Goal: Complete application form: Complete application form

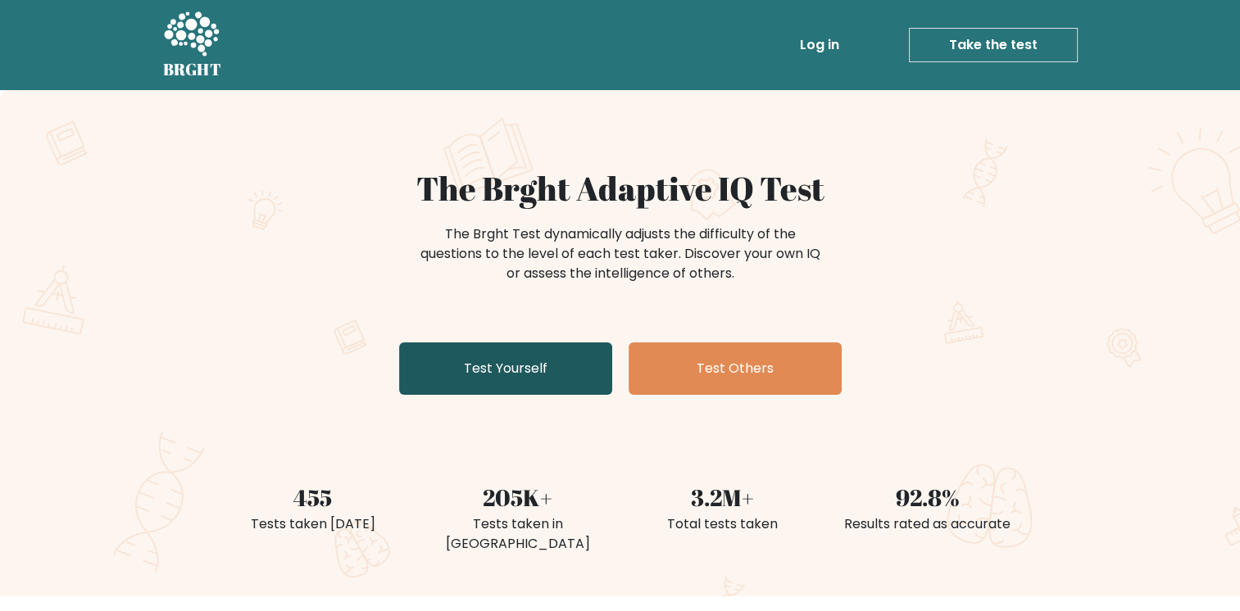
drag, startPoint x: 0, startPoint y: 0, endPoint x: 547, endPoint y: 372, distance: 661.9
click at [547, 372] on link "Test Yourself" at bounding box center [505, 369] width 213 height 52
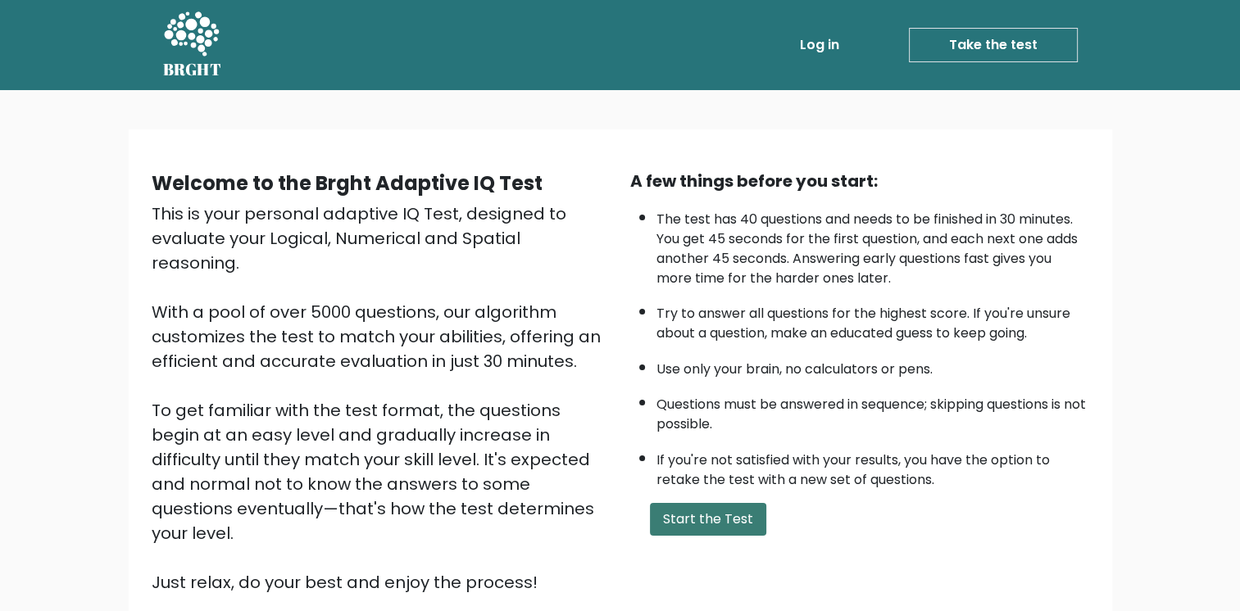
click at [721, 513] on button "Start the Test" at bounding box center [708, 519] width 116 height 33
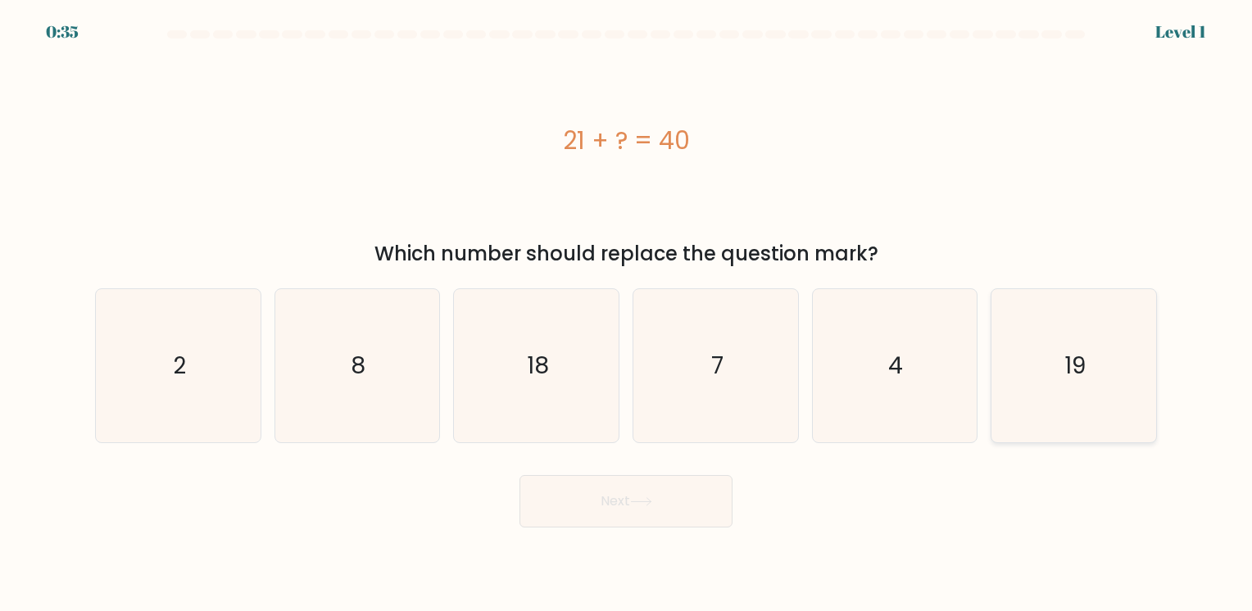
click at [1054, 370] on icon "19" at bounding box center [1073, 365] width 153 height 153
click at [627, 314] on input "f. 19" at bounding box center [626, 310] width 1 height 8
radio input "true"
click at [651, 514] on button "Next" at bounding box center [626, 501] width 213 height 52
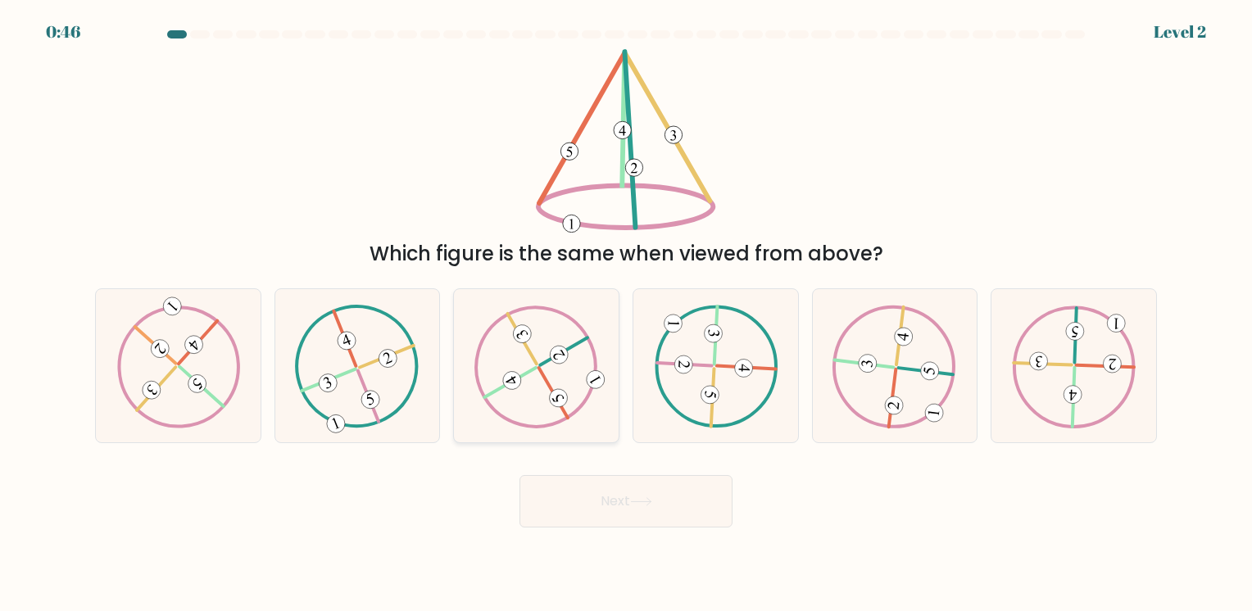
click at [533, 352] on icon at bounding box center [536, 366] width 124 height 123
click at [626, 314] on input "c." at bounding box center [626, 310] width 1 height 8
radio input "true"
click at [636, 505] on icon at bounding box center [641, 501] width 22 height 9
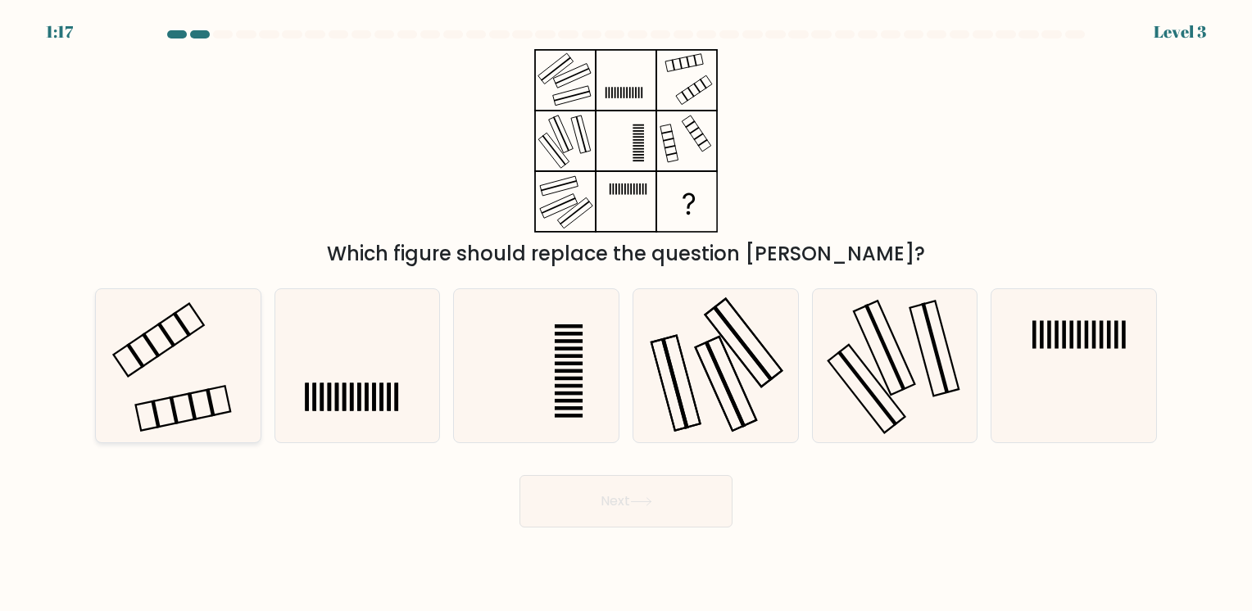
click at [111, 361] on icon at bounding box center [178, 365] width 153 height 153
click at [626, 314] on input "a." at bounding box center [626, 310] width 1 height 8
radio input "true"
click at [675, 520] on button "Next" at bounding box center [626, 501] width 213 height 52
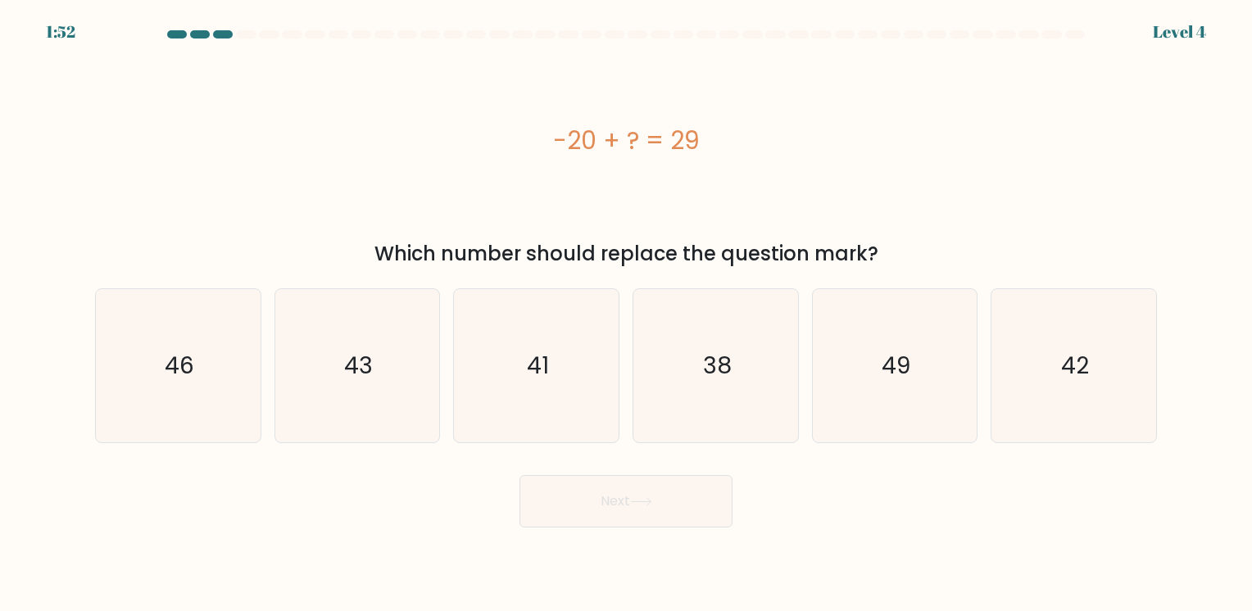
drag, startPoint x: 606, startPoint y: 137, endPoint x: 733, endPoint y: 122, distance: 127.9
click at [733, 122] on div "-20 + ? = 29" at bounding box center [626, 140] width 1062 height 37
copy div "-20 + ? = 29"
click at [900, 363] on text "49" at bounding box center [896, 366] width 29 height 32
click at [627, 314] on input "e. 49" at bounding box center [626, 310] width 1 height 8
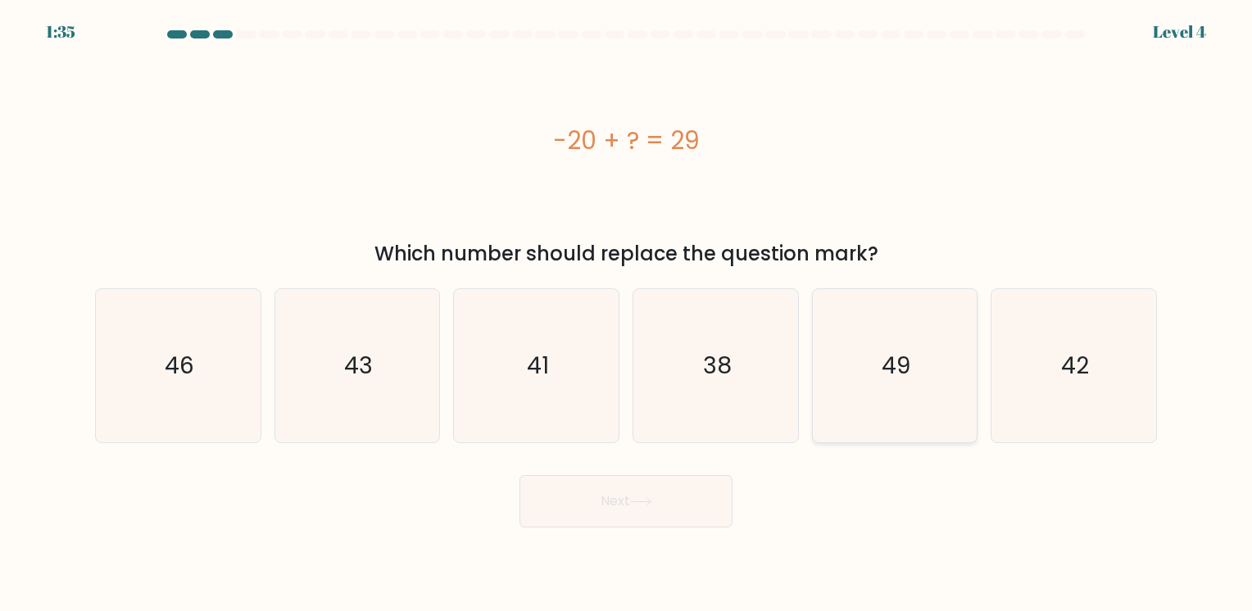
radio input "true"
click at [668, 497] on button "Next" at bounding box center [626, 501] width 213 height 52
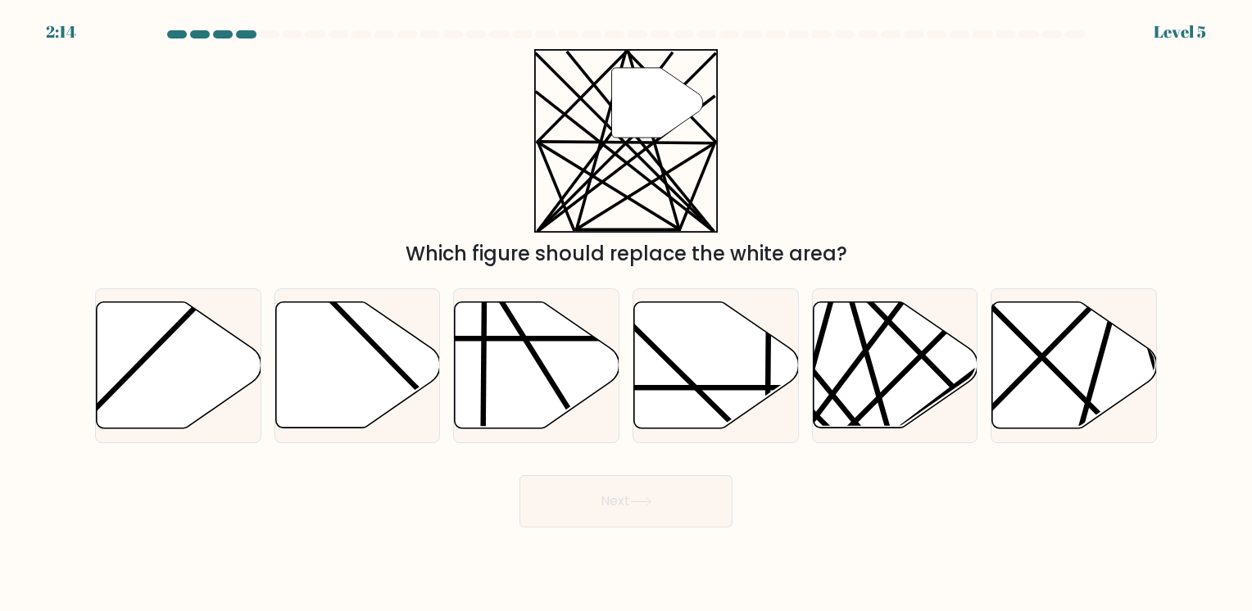
drag, startPoint x: 522, startPoint y: 51, endPoint x: 765, endPoint y: 196, distance: 283.3
click at [765, 196] on div "" Which figure should replace the white area?" at bounding box center [626, 159] width 1082 height 220
click at [876, 319] on icon at bounding box center [895, 365] width 165 height 126
click at [627, 314] on input "e." at bounding box center [626, 310] width 1 height 8
radio input "true"
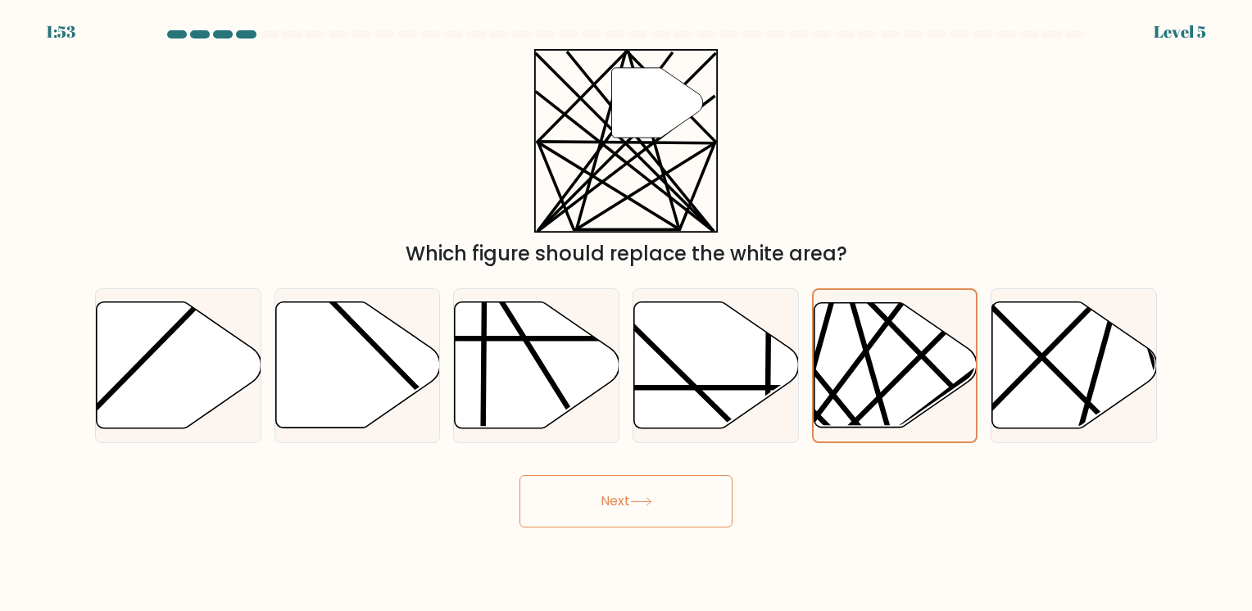
click at [619, 491] on button "Next" at bounding box center [626, 501] width 213 height 52
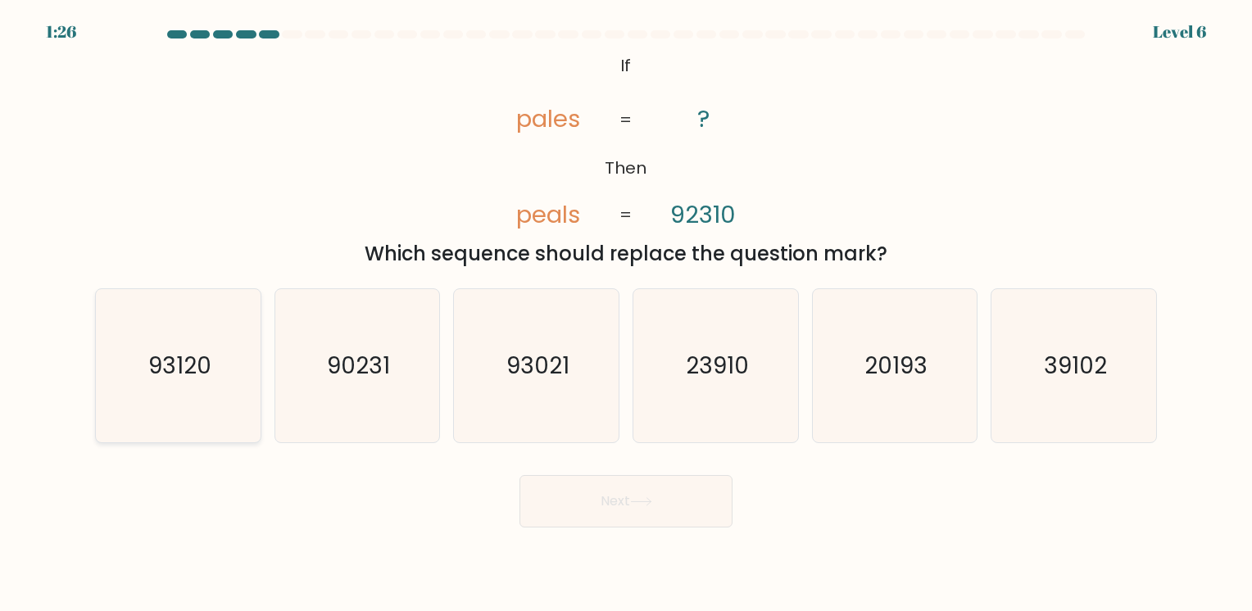
click at [261, 369] on div "93120" at bounding box center [178, 365] width 166 height 155
click at [626, 314] on input "a. 93120" at bounding box center [626, 310] width 1 height 8
radio input "true"
click at [661, 507] on button "Next" at bounding box center [626, 501] width 213 height 52
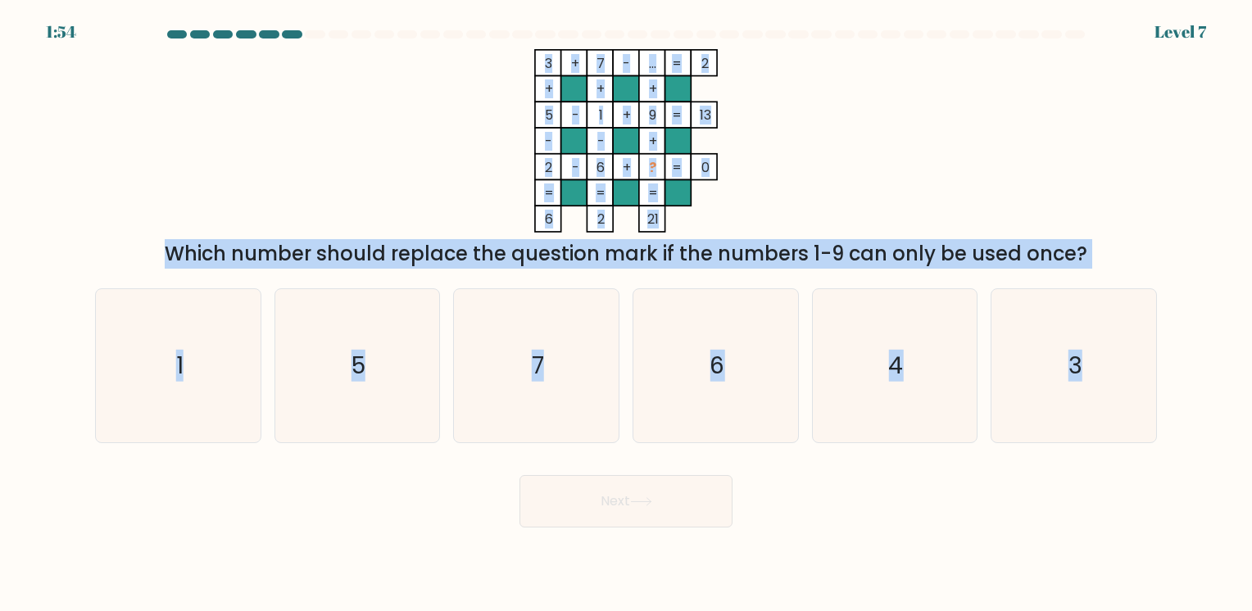
drag, startPoint x: 541, startPoint y: 44, endPoint x: 1096, endPoint y: 270, distance: 599.9
click at [1096, 270] on form at bounding box center [626, 278] width 1252 height 497
copy form "3 + 7 - ... 2 + + + 5 - 1 + 9 13 - - + 2 - 6 + ? = 0 = = = = 6 2 21 = Which num…"
click at [435, 160] on icon "3 + 7 - ... 2 + + + 5 - 1 + 9 13 - - + 2 - 6 + ? = 0 = = = = 6 2 21 =" at bounding box center [626, 141] width 492 height 184
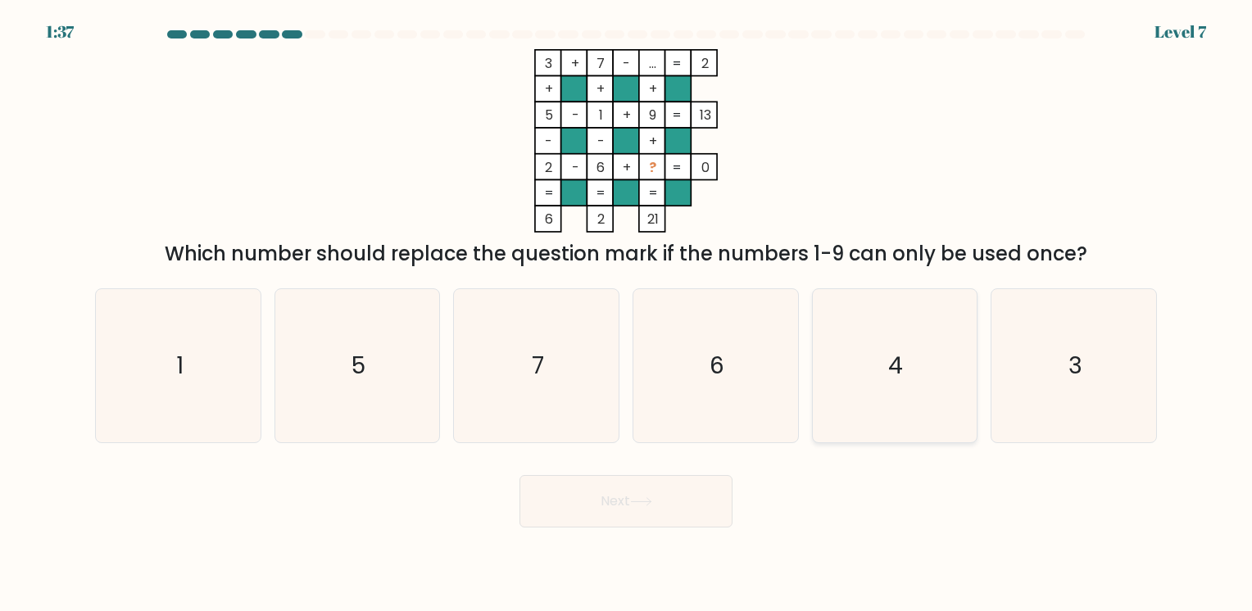
click at [899, 379] on text "4" at bounding box center [896, 366] width 15 height 32
click at [627, 314] on input "e. 4" at bounding box center [626, 310] width 1 height 8
radio input "true"
click at [704, 496] on button "Next" at bounding box center [626, 501] width 213 height 52
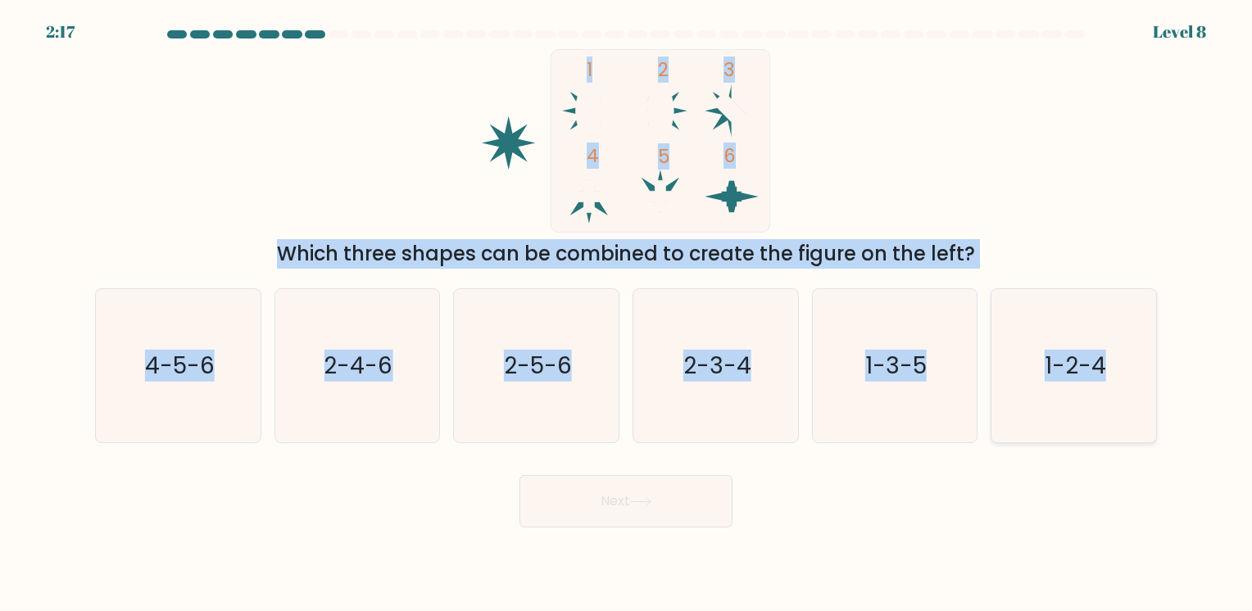
drag, startPoint x: 588, startPoint y: 61, endPoint x: 1114, endPoint y: 336, distance: 593.4
click at [1114, 336] on form at bounding box center [626, 278] width 1252 height 497
copy form "1 2 3 4 5 6 Which three shapes can be combined to create the figure on the left…"
click at [875, 73] on div "1 2 3 4 5 6 Which three shapes can be combined to create the figure on the left?" at bounding box center [626, 159] width 1082 height 220
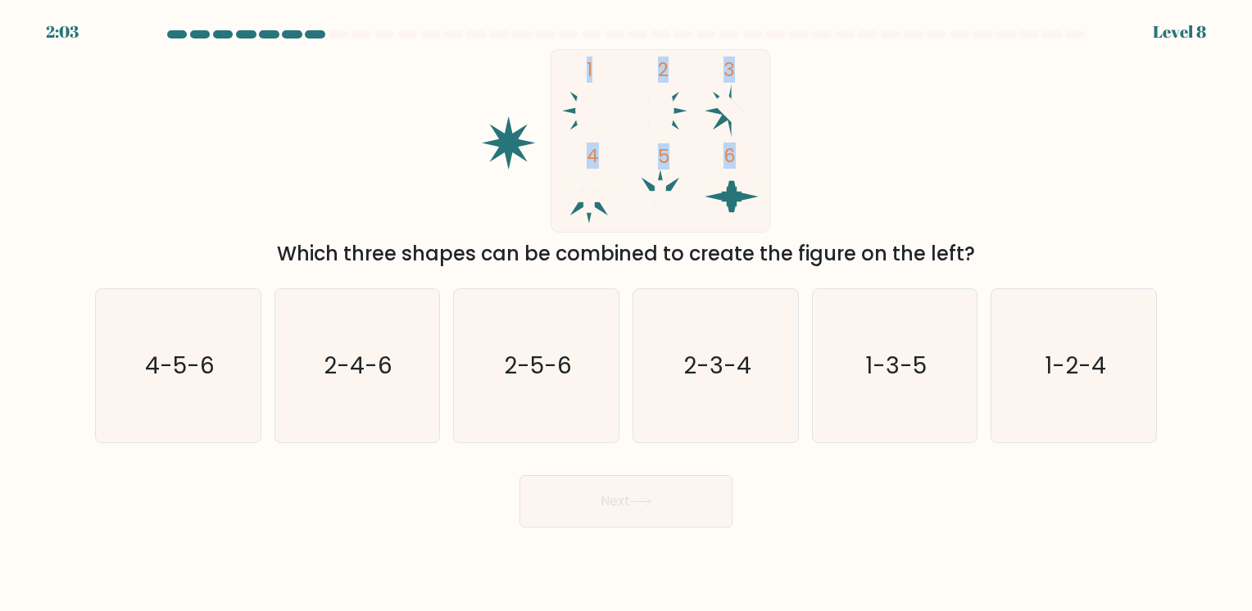
drag, startPoint x: 571, startPoint y: 67, endPoint x: 815, endPoint y: 195, distance: 275.6
click at [815, 195] on icon "1 2 3 4 5 6" at bounding box center [626, 141] width 441 height 184
drag, startPoint x: 815, startPoint y: 195, endPoint x: 923, endPoint y: 139, distance: 121.0
click at [923, 139] on div "1 2 3 4 5 6 Which three shapes can be combined to create the figure on the left?" at bounding box center [626, 159] width 1082 height 220
click at [959, 177] on div "1 2 3 4 5 6 Which three shapes can be combined to create the figure on the left?" at bounding box center [626, 159] width 1082 height 220
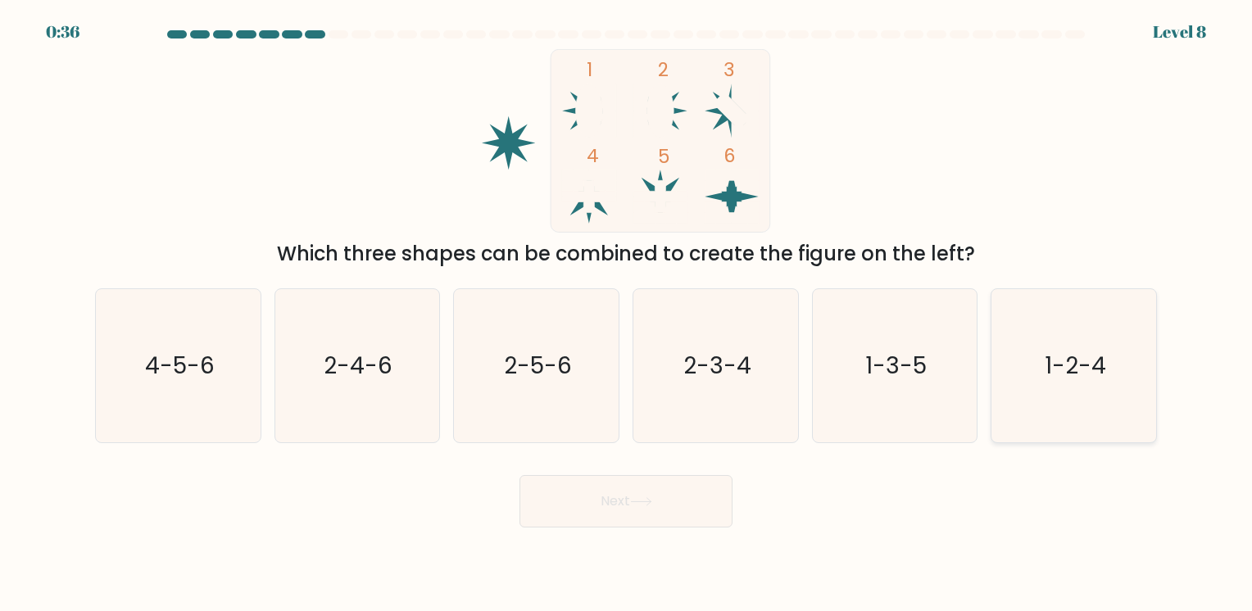
click at [1111, 392] on icon "1-2-4" at bounding box center [1073, 365] width 153 height 153
click at [627, 314] on input "f. 1-2-4" at bounding box center [626, 310] width 1 height 8
radio input "true"
click at [685, 508] on button "Next" at bounding box center [626, 501] width 213 height 52
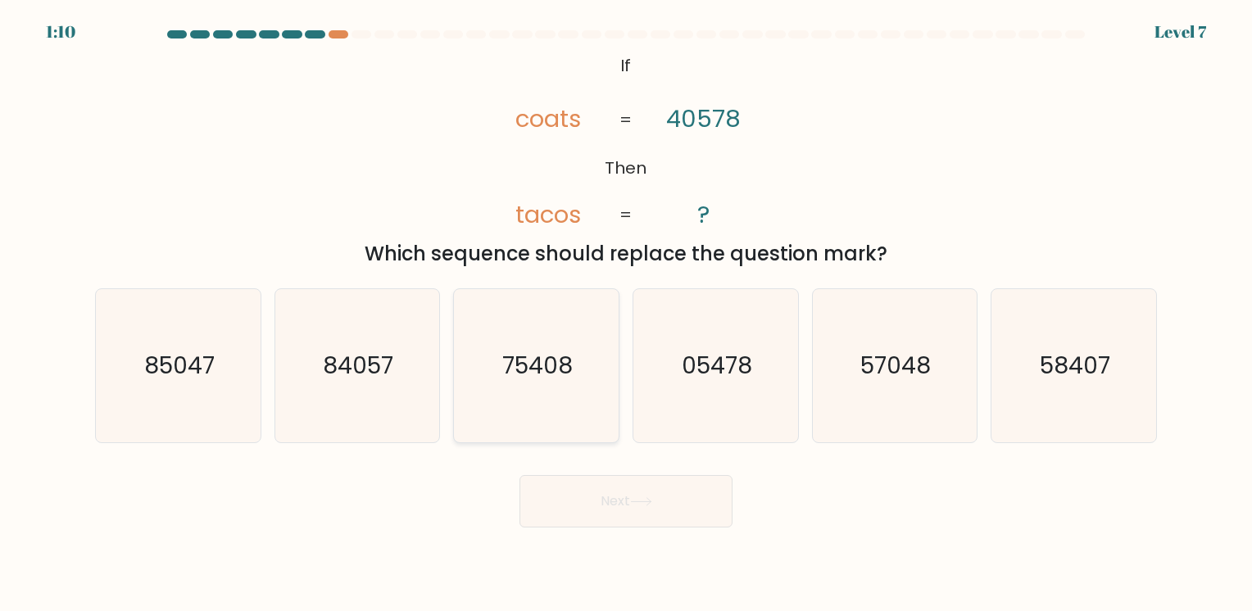
click at [551, 351] on text "75408" at bounding box center [538, 366] width 70 height 32
click at [626, 314] on input "c. 75408" at bounding box center [626, 310] width 1 height 8
radio input "true"
click at [624, 492] on button "Next" at bounding box center [626, 501] width 213 height 52
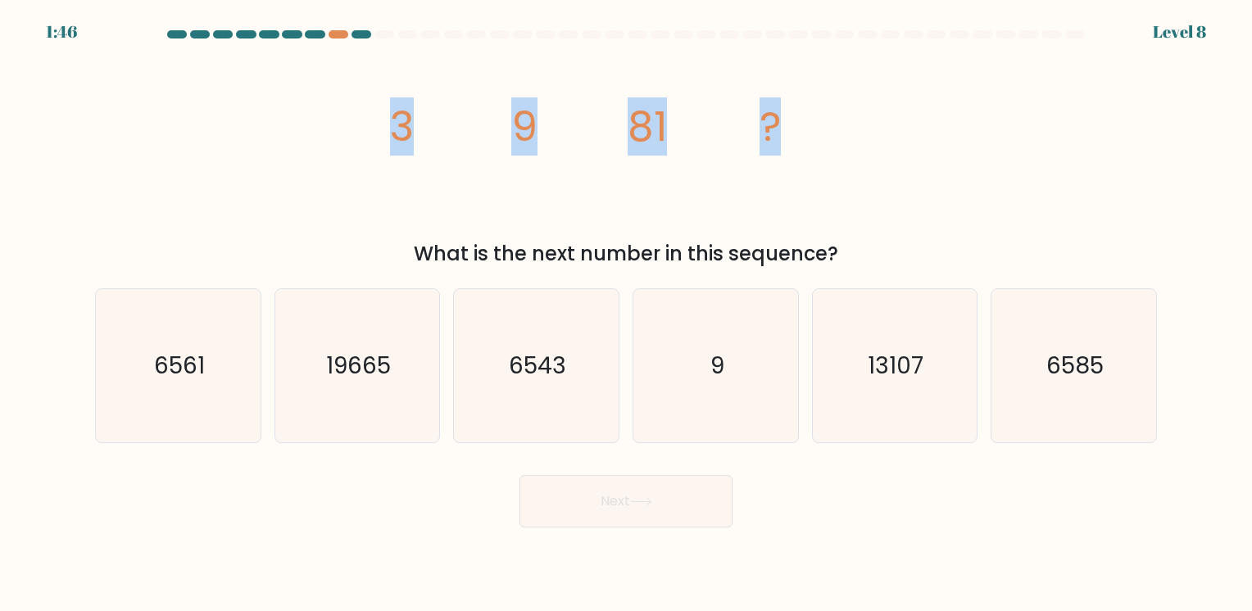
drag, startPoint x: 387, startPoint y: 128, endPoint x: 842, endPoint y: 143, distance: 455.1
click at [842, 143] on icon "image/svg+xml 3 9 81 ?" at bounding box center [626, 141] width 492 height 184
copy g "3 9 81 ?"
click at [206, 375] on icon "6561" at bounding box center [178, 365] width 153 height 153
click at [626, 314] on input "a. 6561" at bounding box center [626, 310] width 1 height 8
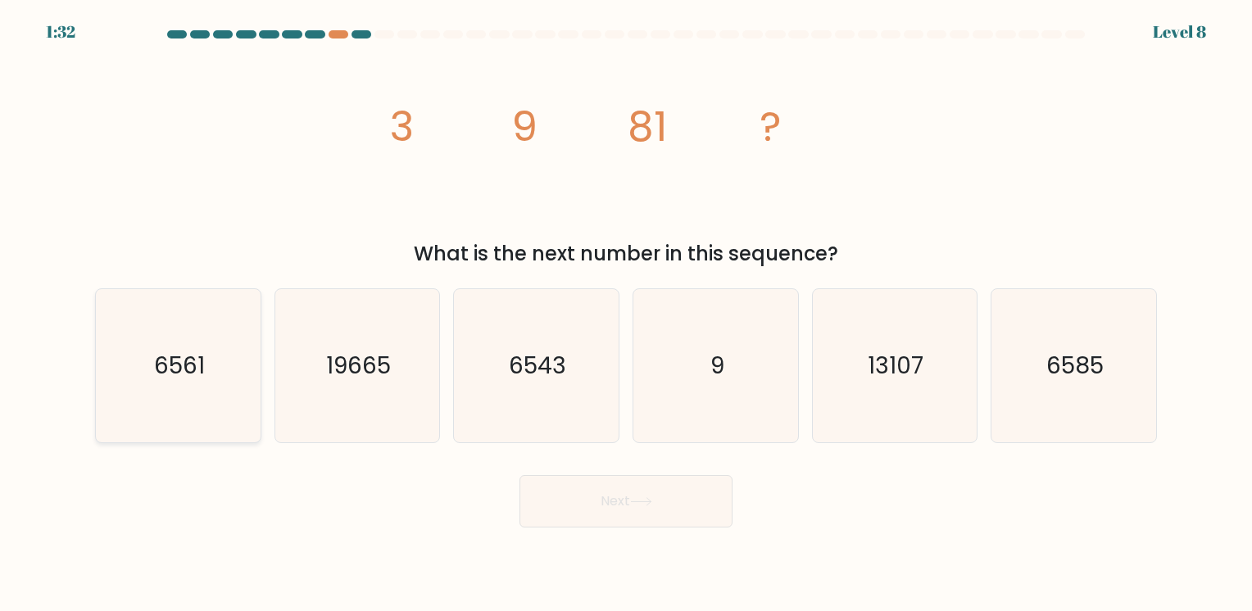
radio input "true"
click at [617, 511] on button "Next" at bounding box center [626, 501] width 213 height 52
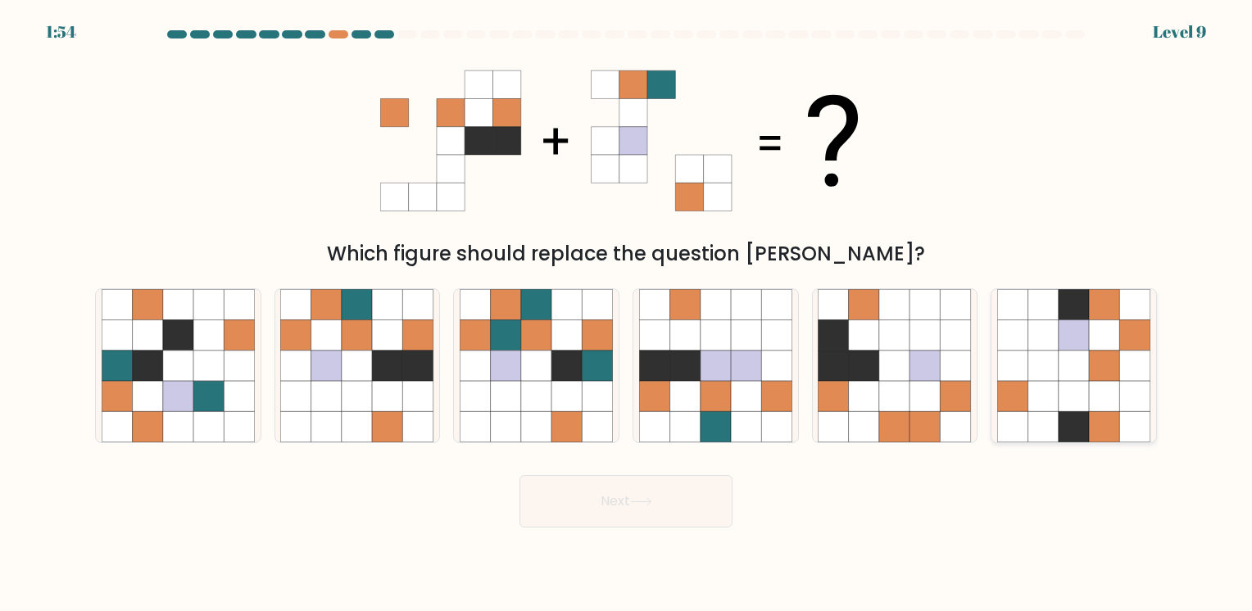
click at [1051, 365] on icon at bounding box center [1043, 366] width 30 height 30
click at [627, 314] on input "f." at bounding box center [626, 310] width 1 height 8
radio input "true"
click at [612, 499] on button "Next" at bounding box center [626, 501] width 213 height 52
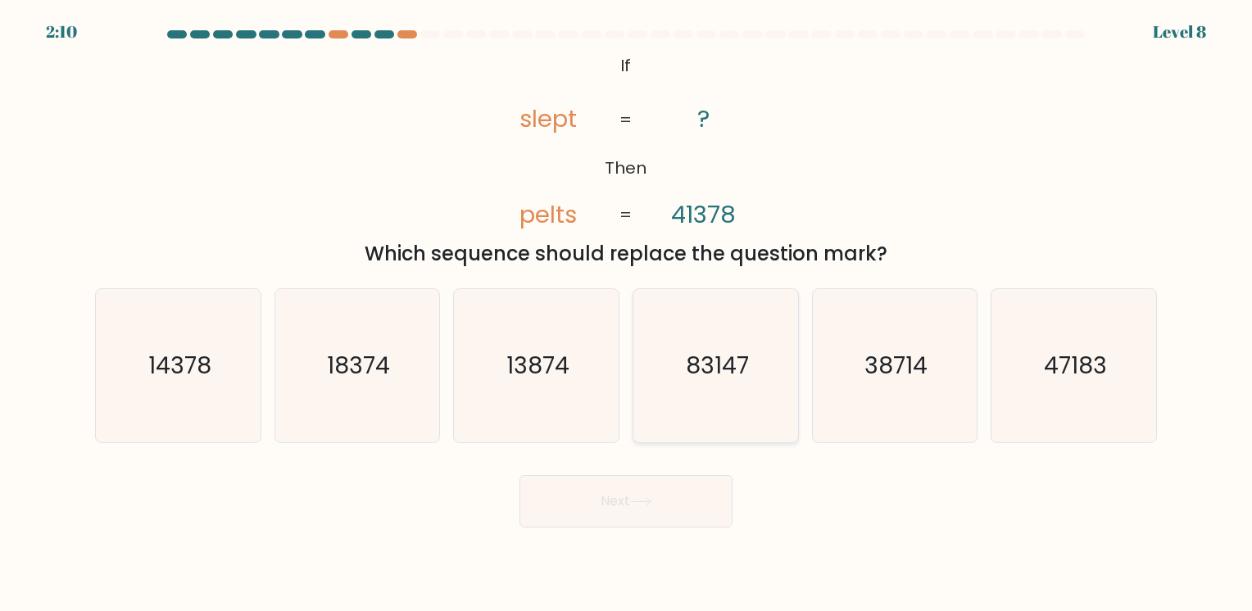
click at [710, 378] on text "83147" at bounding box center [717, 366] width 63 height 32
click at [627, 314] on input "d. 83147" at bounding box center [626, 310] width 1 height 8
radio input "true"
click at [682, 490] on button "Next" at bounding box center [626, 501] width 213 height 52
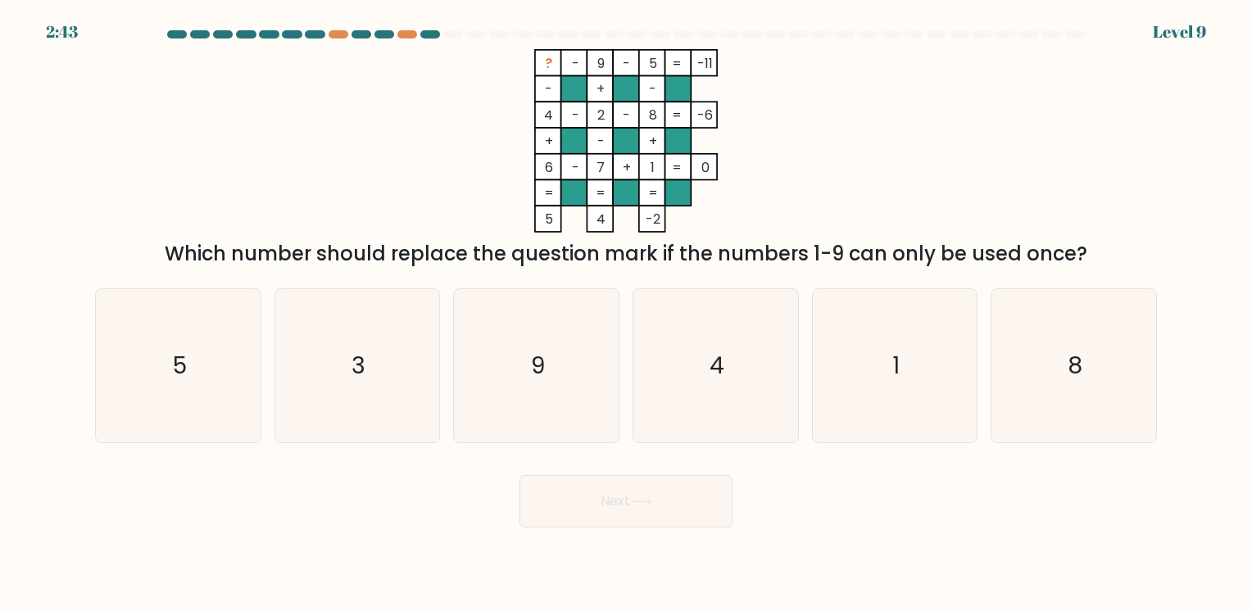
drag, startPoint x: 542, startPoint y: 61, endPoint x: 1105, endPoint y: 248, distance: 593.4
click at [1105, 248] on div "? - 9 - 5 -11 - + - 4 - 2 - 8 -6 + - + 6 - 7 + 1 = 0 = = = = 5 4 -2 = Which num…" at bounding box center [626, 159] width 1082 height 220
copy div "? - 9 - 5 -11 - + - 4 - 2 - 8 -6 + - + 6 - 7 + 1 = 0 = = = = 5 4 -2 = Which num…"
click at [351, 358] on icon "3" at bounding box center [356, 365] width 153 height 153
click at [626, 314] on input "b. 3" at bounding box center [626, 310] width 1 height 8
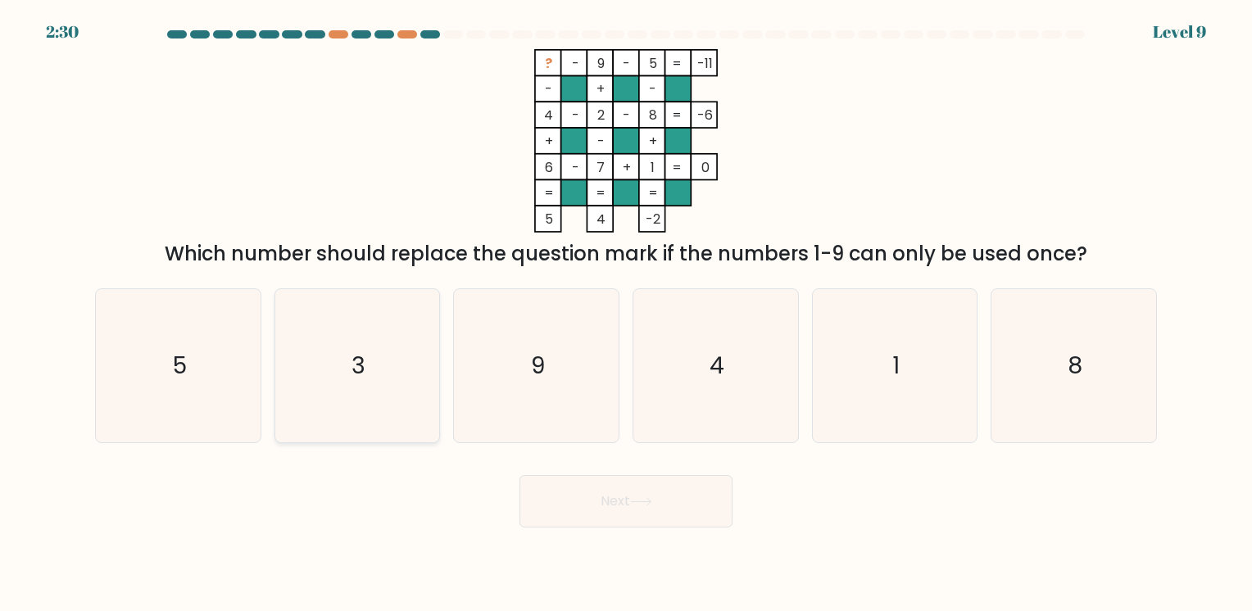
radio input "true"
click at [679, 514] on button "Next" at bounding box center [626, 501] width 213 height 52
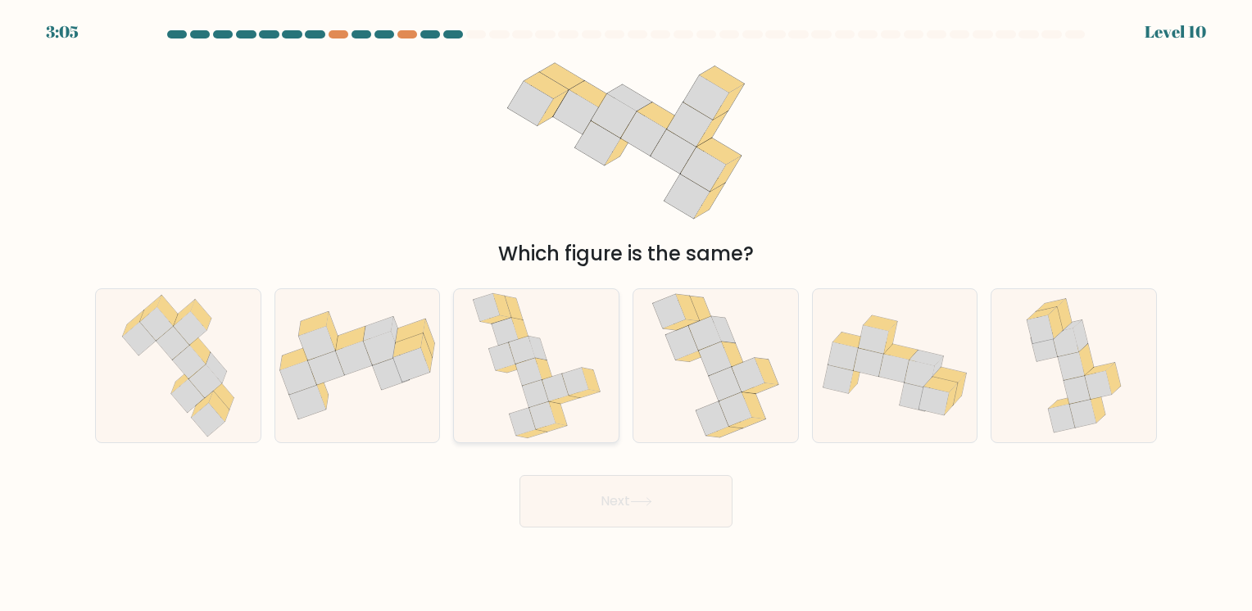
click at [534, 371] on icon at bounding box center [528, 372] width 26 height 28
click at [626, 314] on input "c." at bounding box center [626, 310] width 1 height 8
radio input "true"
click at [685, 502] on button "Next" at bounding box center [626, 501] width 213 height 52
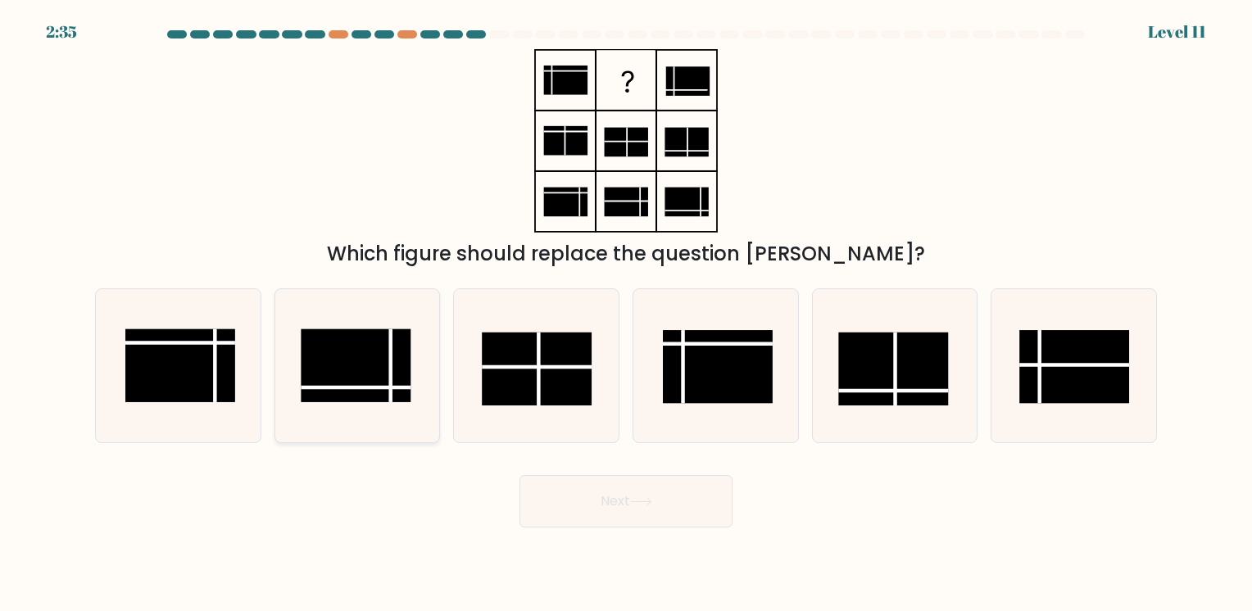
click at [362, 379] on rect at bounding box center [357, 365] width 110 height 73
click at [626, 314] on input "b." at bounding box center [626, 310] width 1 height 8
radio input "true"
click at [643, 499] on icon at bounding box center [641, 501] width 22 height 9
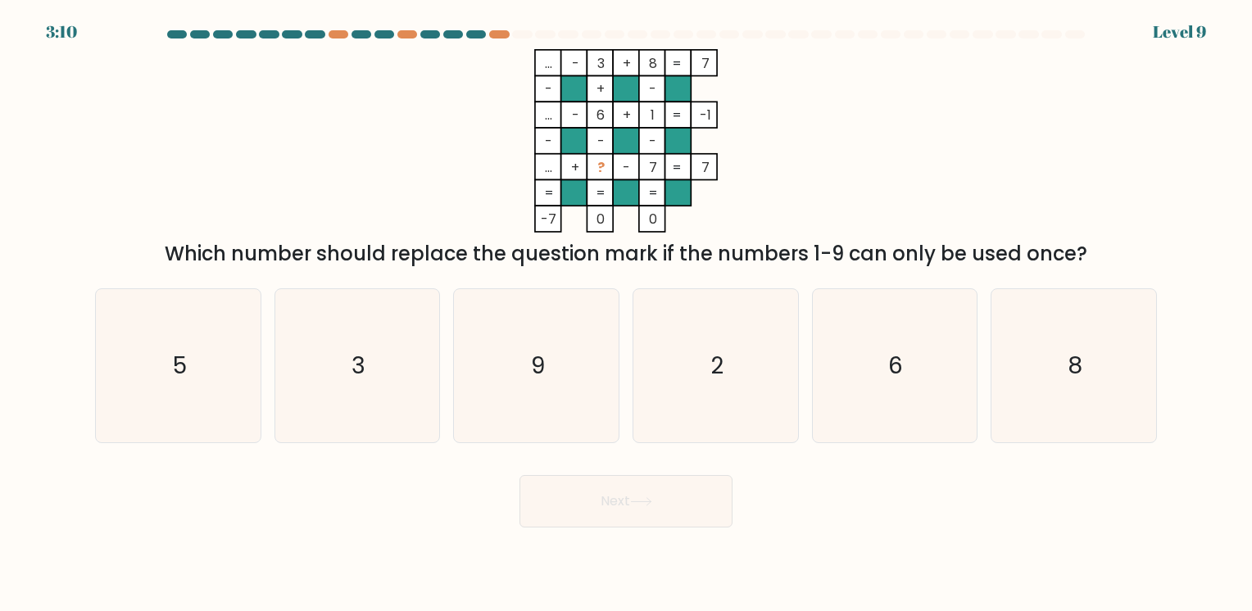
drag, startPoint x: 533, startPoint y: 45, endPoint x: 672, endPoint y: 208, distance: 214.0
click at [672, 208] on form at bounding box center [626, 278] width 1252 height 497
copy icon "... - 3 + 8 7 - + - ... - 6 + 1 -1 - - - ... + ? - 7 = 7 = = = = -7 0 0"
click at [871, 113] on icon "... - 3 + 8 7 - + - ... - 6 + 1 -1 - - - ... + ? - 7 = 7 = = = = -7 0 0 =" at bounding box center [626, 141] width 492 height 184
drag, startPoint x: 538, startPoint y: 59, endPoint x: 1206, endPoint y: 264, distance: 699.4
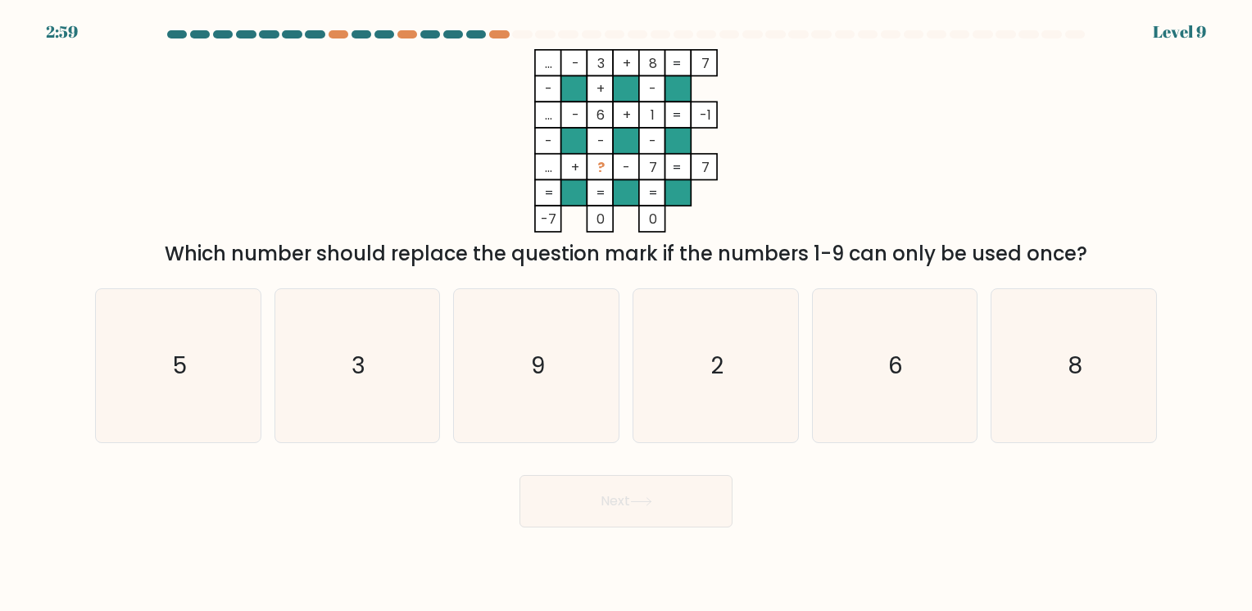
click at [1206, 264] on form at bounding box center [626, 278] width 1252 height 497
copy div "... - 3 + 8 7 - + - ... - 6 + 1 -1 - - - ... + ? - 7 = 7 = = = = -7 0 0 = Which…"
click at [170, 361] on icon "5" at bounding box center [178, 365] width 153 height 153
click at [626, 314] on input "a. 5" at bounding box center [626, 310] width 1 height 8
radio input "true"
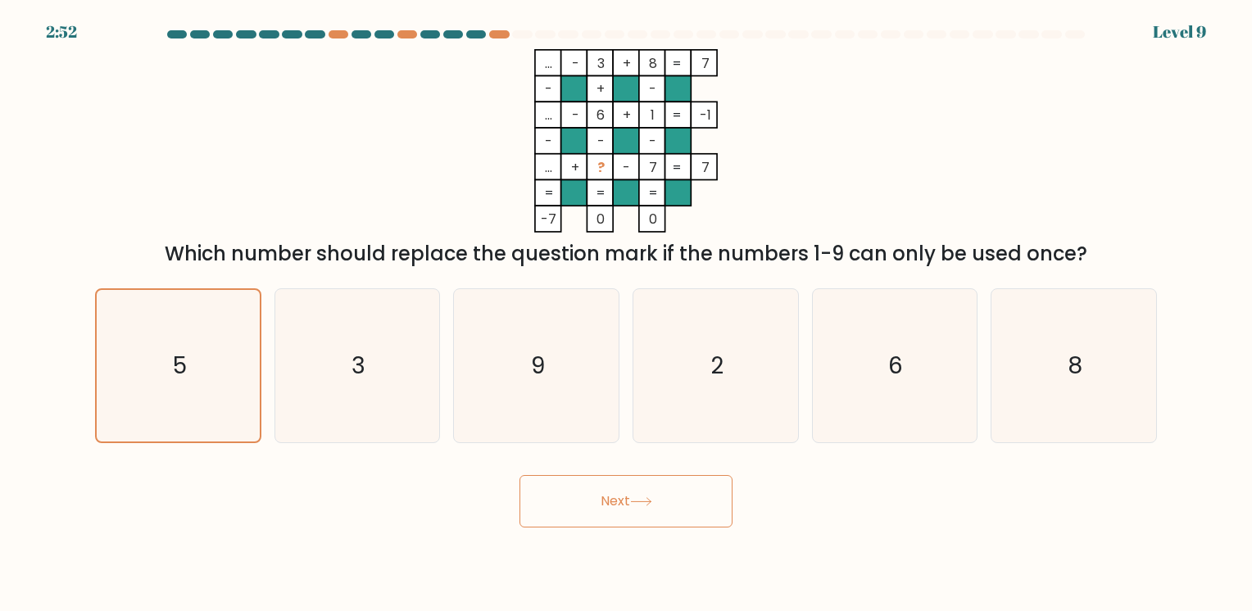
click at [583, 493] on button "Next" at bounding box center [626, 501] width 213 height 52
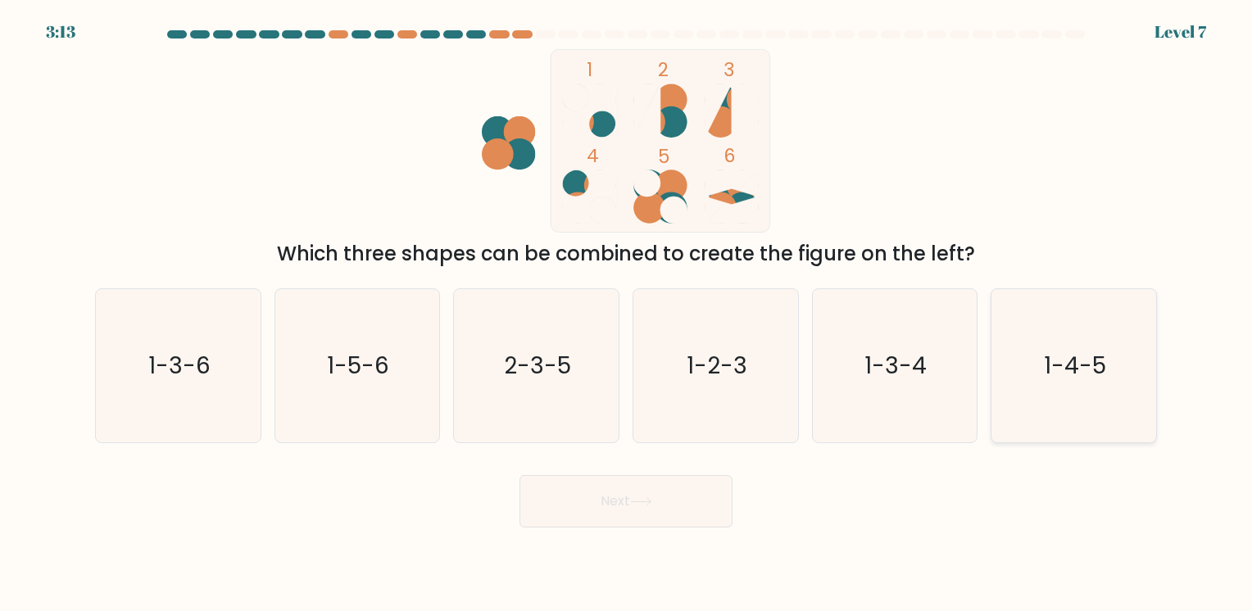
click at [1146, 342] on icon "1-4-5" at bounding box center [1073, 365] width 153 height 153
click at [627, 314] on input "f. 1-4-5" at bounding box center [626, 310] width 1 height 8
radio input "true"
click at [656, 496] on button "Next" at bounding box center [626, 501] width 213 height 52
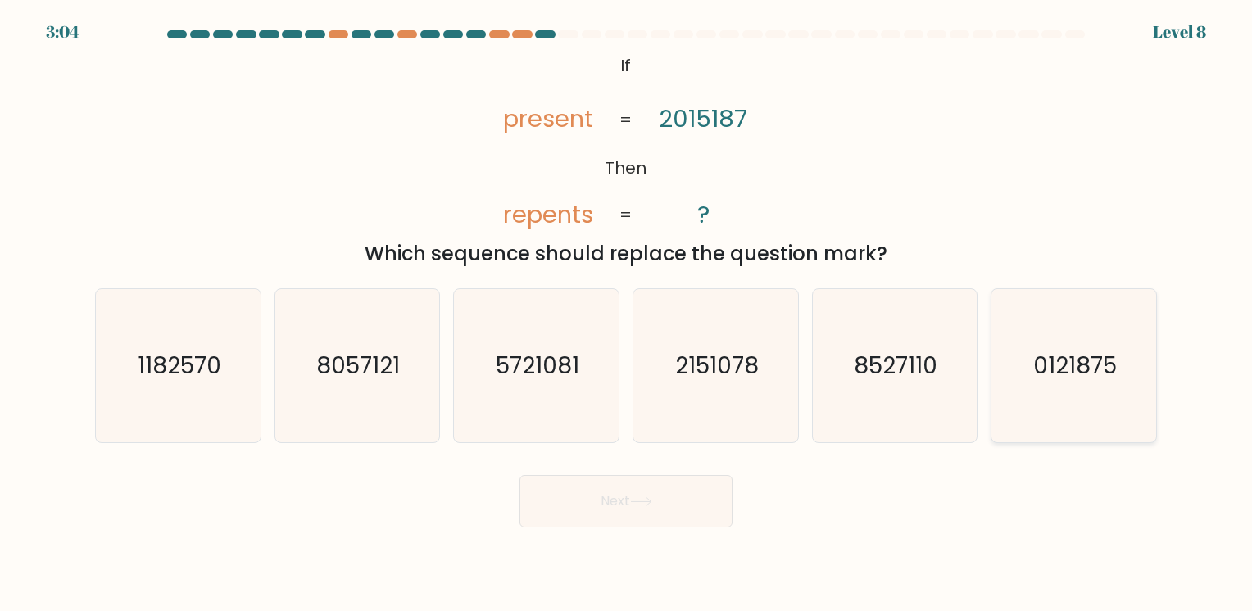
click at [1100, 370] on text "0121875" at bounding box center [1075, 366] width 84 height 32
click at [627, 314] on input "f. 0121875" at bounding box center [626, 310] width 1 height 8
radio input "true"
click at [708, 497] on button "Next" at bounding box center [626, 501] width 213 height 52
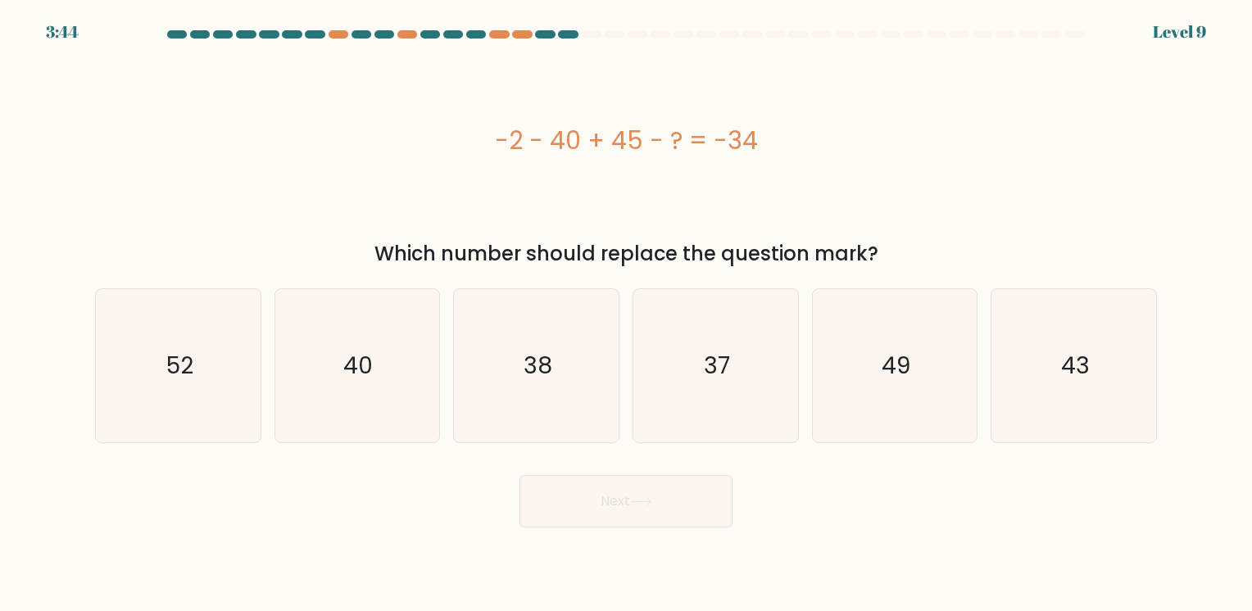
drag, startPoint x: 501, startPoint y: 138, endPoint x: 969, endPoint y: 256, distance: 483.2
click at [969, 256] on div "-2 - 40 + 45 - ? = -34 Which number should replace the question mark?" at bounding box center [626, 159] width 1082 height 220
copy div "-2 - 40 + 45 - ? = -34 Which number should replace the question mark?"
click at [709, 361] on text "37" at bounding box center [717, 366] width 26 height 32
click at [627, 314] on input "d. 37" at bounding box center [626, 310] width 1 height 8
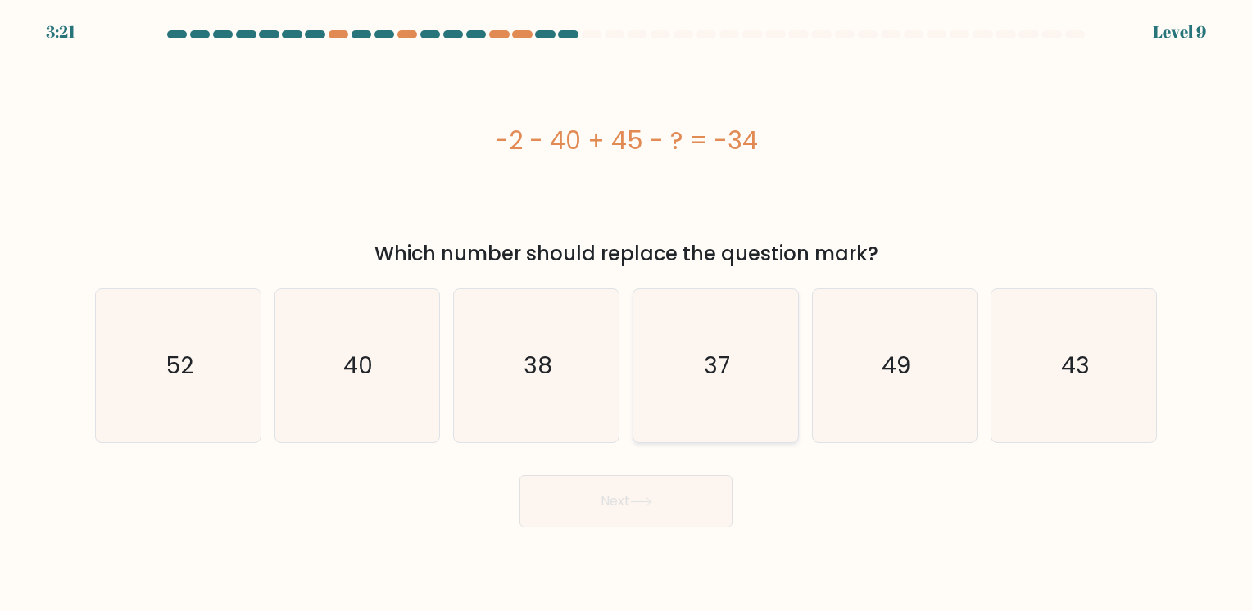
radio input "true"
click at [682, 489] on button "Next" at bounding box center [626, 501] width 213 height 52
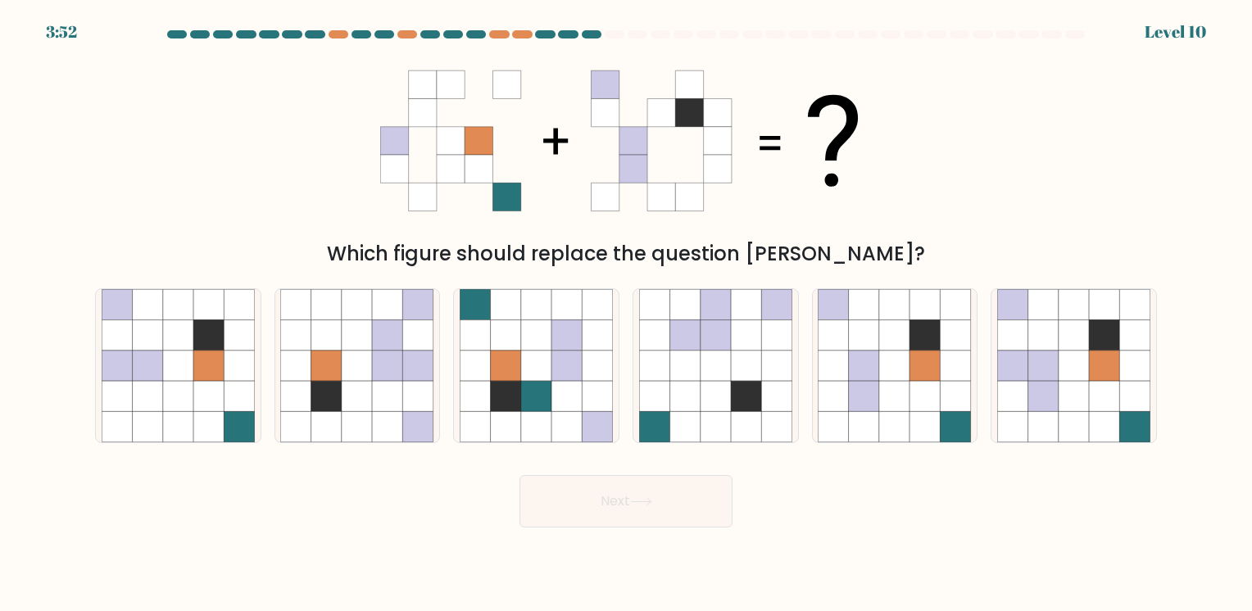
drag, startPoint x: 378, startPoint y: 70, endPoint x: 886, endPoint y: 174, distance: 518.6
click at [886, 174] on div "Which figure should replace the question mark?" at bounding box center [626, 159] width 1082 height 220
click at [515, 387] on icon at bounding box center [506, 396] width 30 height 30
click at [626, 314] on input "c." at bounding box center [626, 310] width 1 height 8
radio input "true"
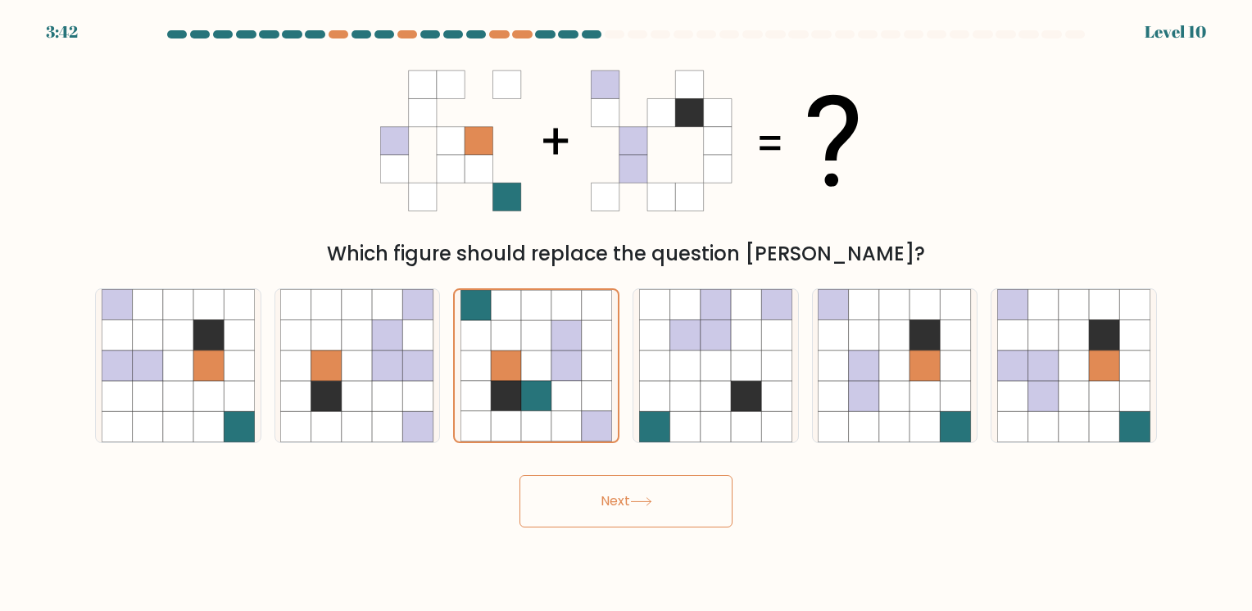
click at [700, 498] on button "Next" at bounding box center [626, 501] width 213 height 52
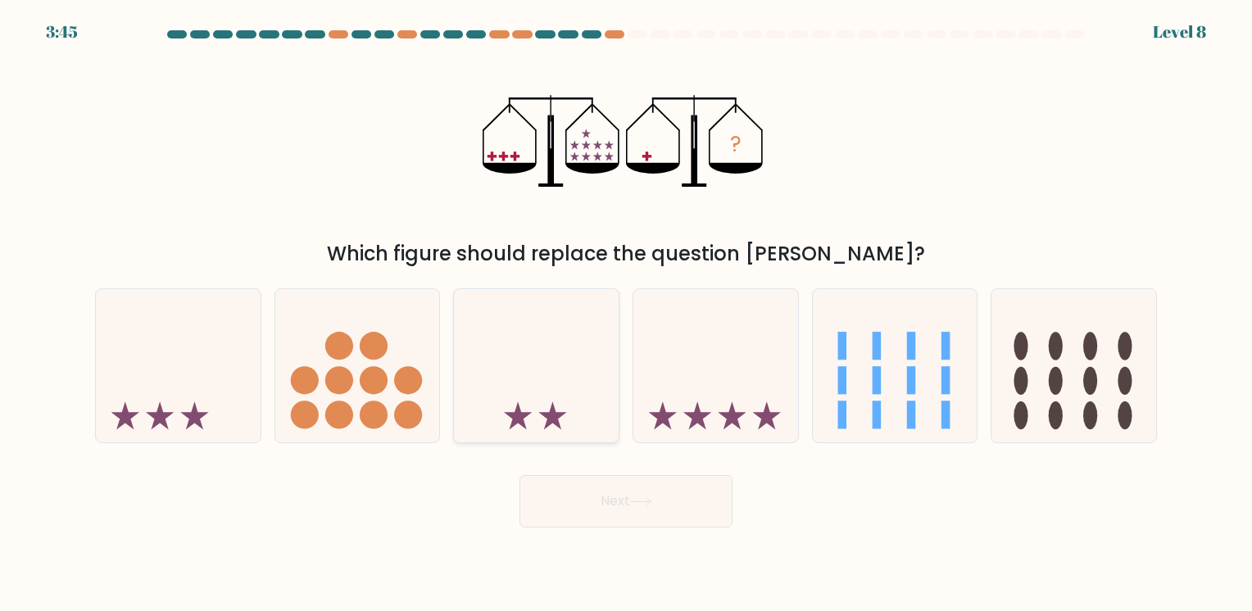
click at [586, 369] on icon at bounding box center [536, 365] width 165 height 136
click at [626, 314] on input "c." at bounding box center [626, 310] width 1 height 8
radio input "true"
click at [746, 361] on icon at bounding box center [715, 365] width 165 height 136
click at [627, 314] on input "d." at bounding box center [626, 310] width 1 height 8
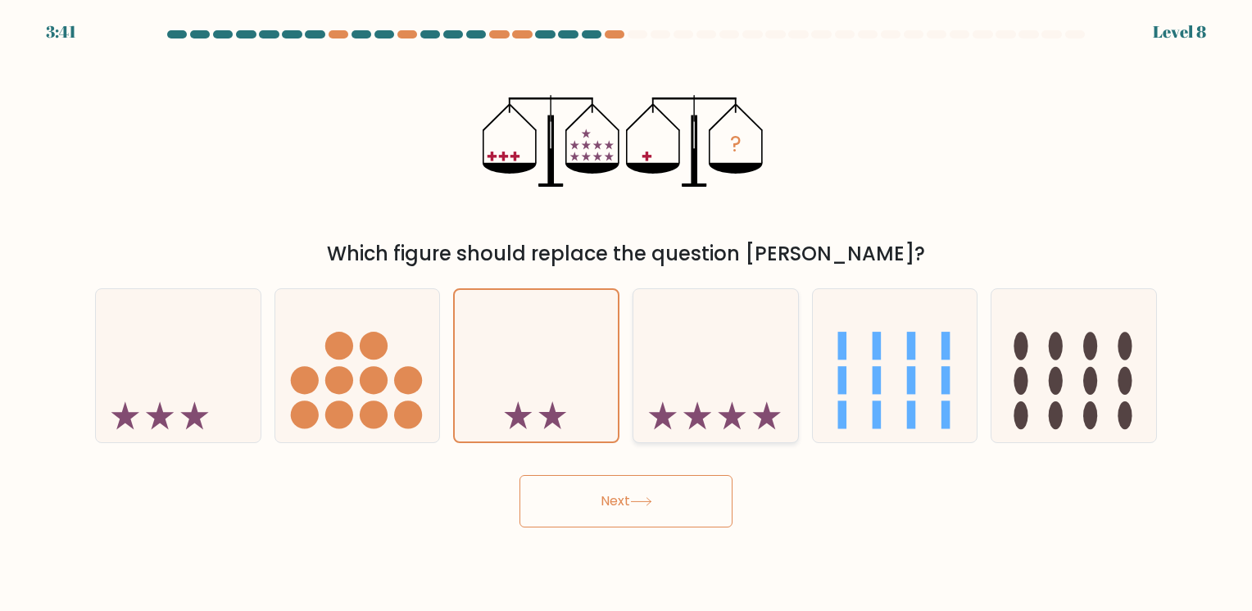
radio input "true"
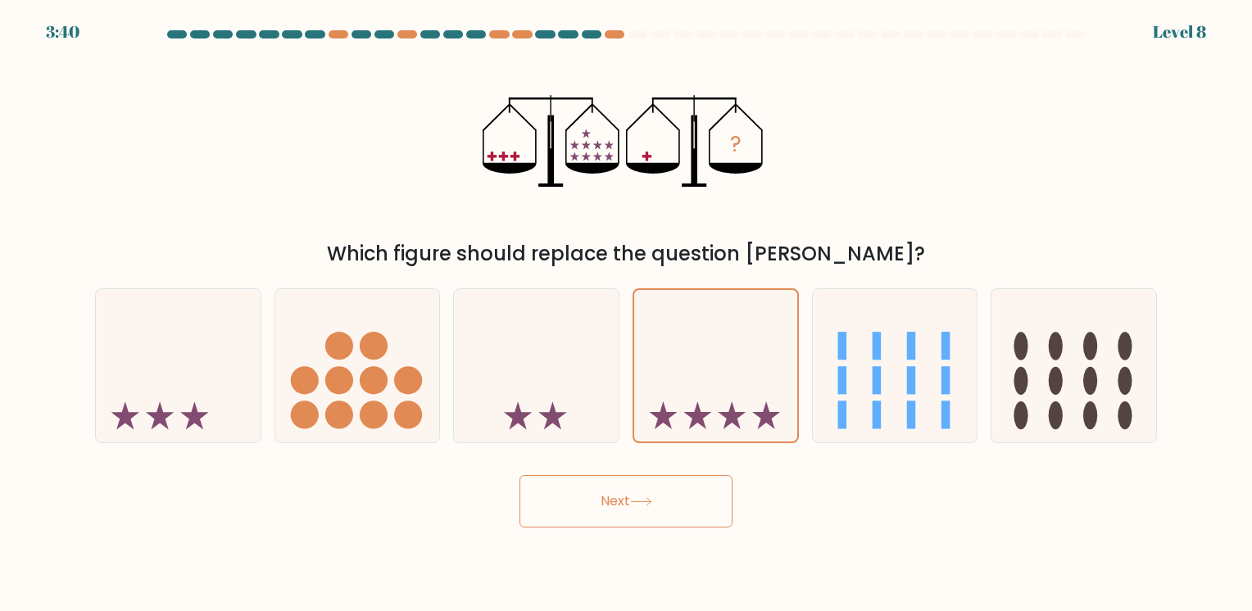
click at [661, 498] on button "Next" at bounding box center [626, 501] width 213 height 52
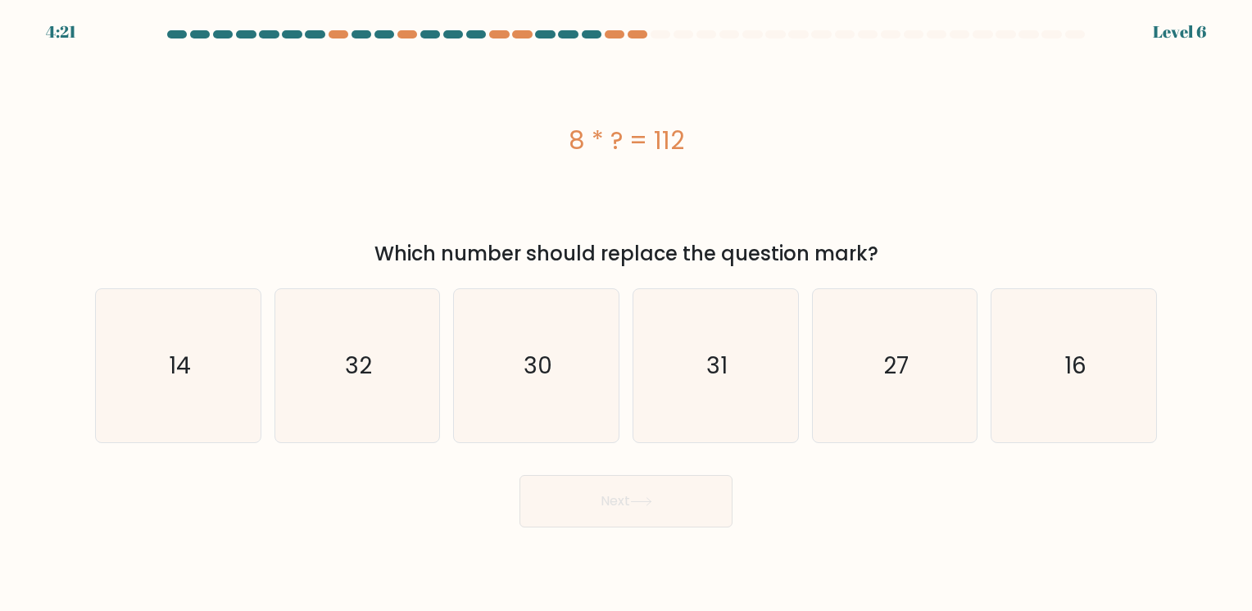
drag, startPoint x: 559, startPoint y: 136, endPoint x: 921, endPoint y: 245, distance: 378.3
click at [921, 245] on div "8 * ? = 112 Which number should replace the question mark?" at bounding box center [626, 159] width 1082 height 220
copy div "8 * ? = 112 Which number should replace the question mark?"
click at [238, 356] on icon "14" at bounding box center [178, 365] width 153 height 153
click at [626, 314] on input "a. 14" at bounding box center [626, 310] width 1 height 8
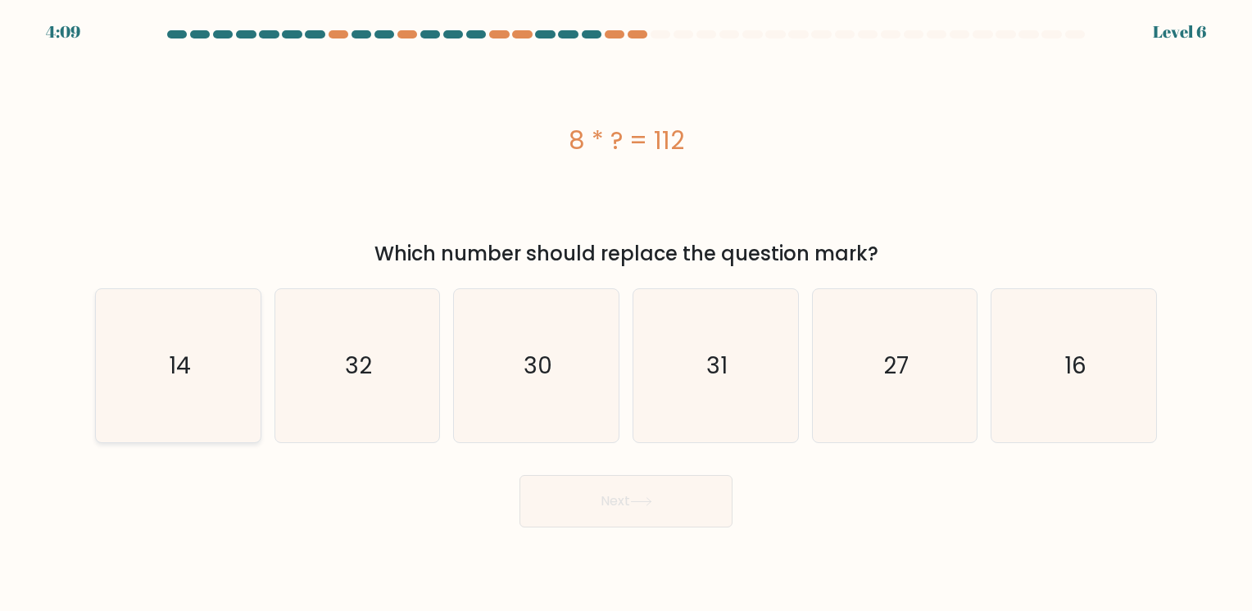
radio input "true"
click at [616, 522] on button "Next" at bounding box center [626, 501] width 213 height 52
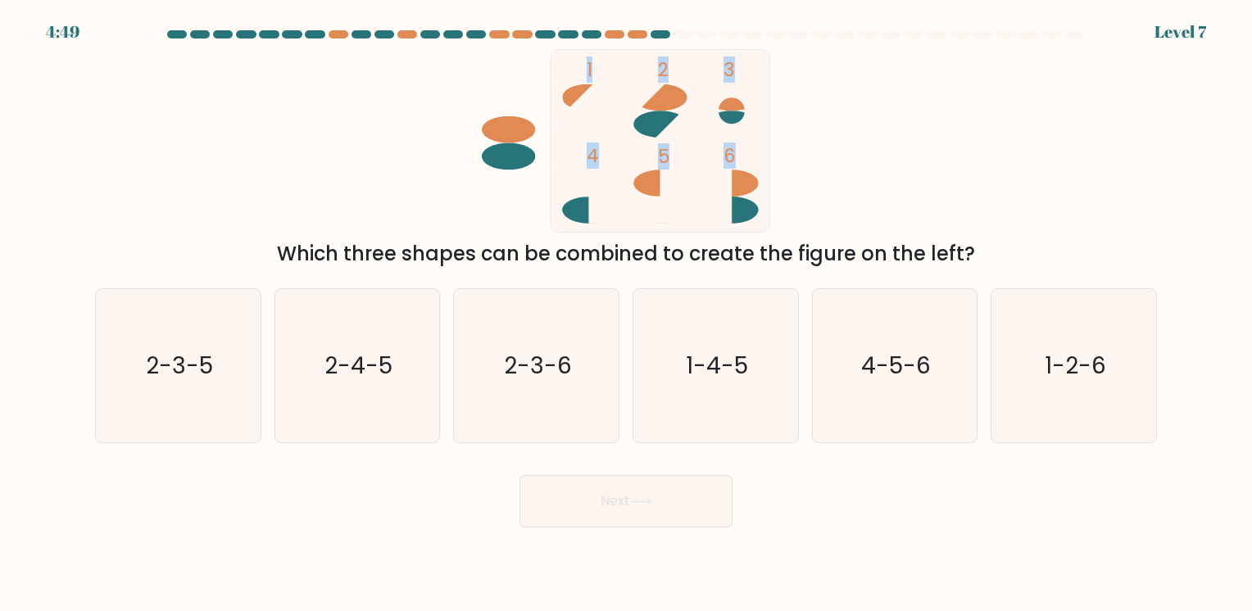
drag, startPoint x: 577, startPoint y: 48, endPoint x: 1026, endPoint y: 229, distance: 484.2
click at [1026, 229] on form at bounding box center [626, 278] width 1252 height 497
drag, startPoint x: 1026, startPoint y: 229, endPoint x: 1000, endPoint y: 134, distance: 98.6
click at [1000, 134] on div "1 2 3 4 5 6 Which three shapes can be combined to create the figure on the left?" at bounding box center [626, 159] width 1082 height 220
click at [1056, 386] on icon "1-2-6" at bounding box center [1073, 365] width 153 height 153
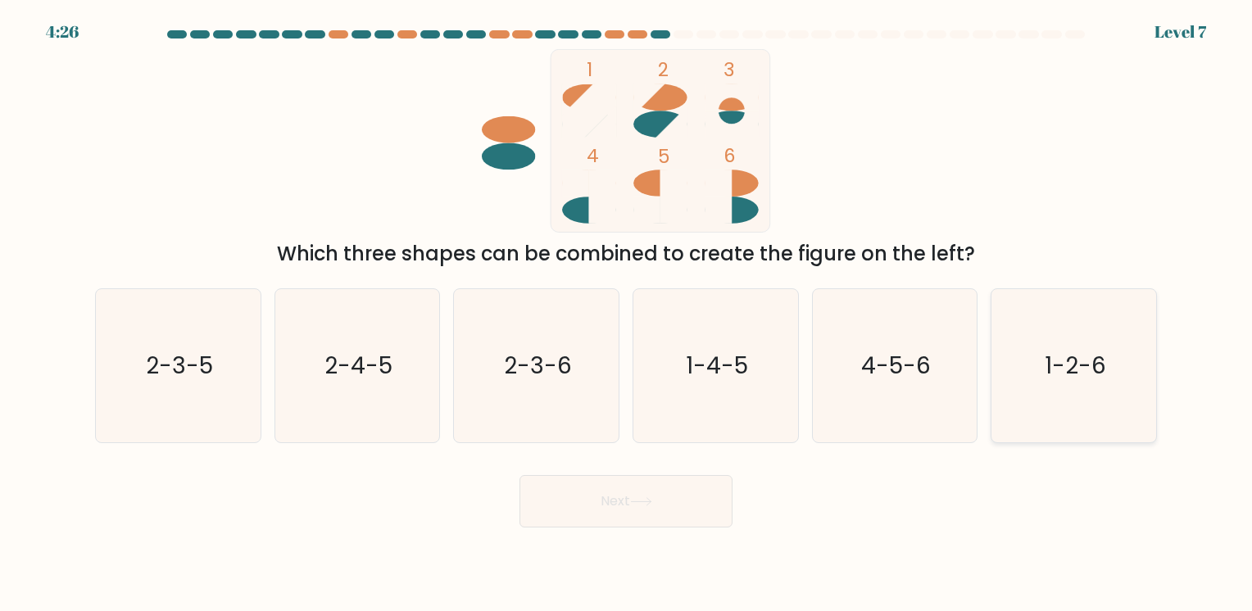
click at [627, 314] on input "f. 1-2-6" at bounding box center [626, 310] width 1 height 8
radio input "true"
click at [679, 498] on button "Next" at bounding box center [626, 501] width 213 height 52
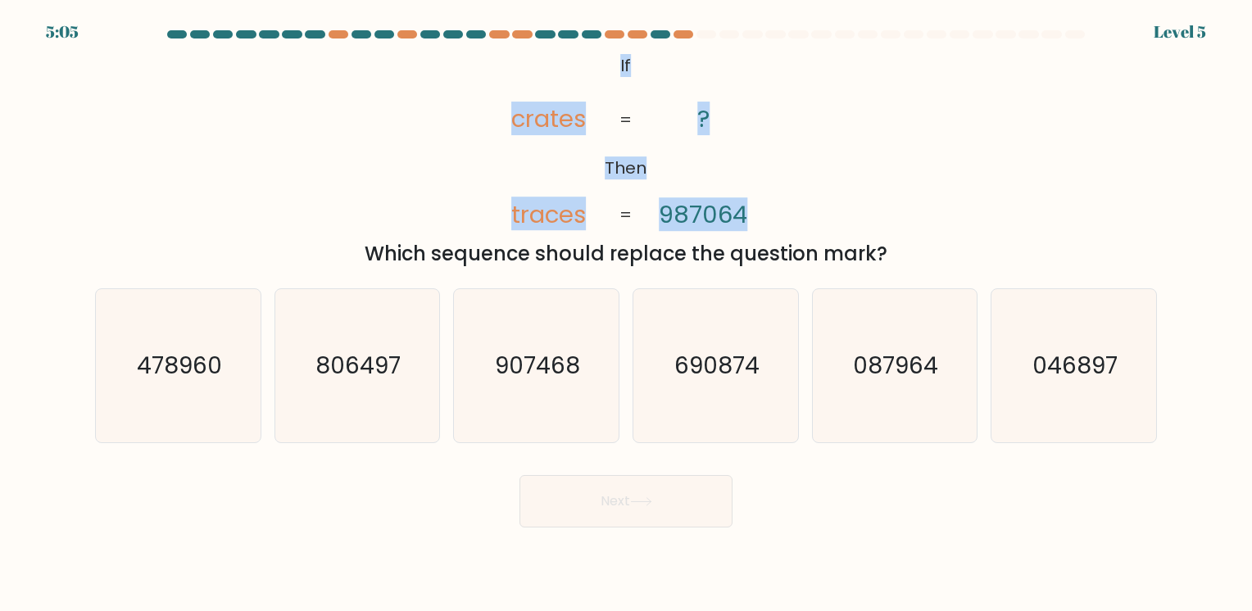
drag, startPoint x: 612, startPoint y: 61, endPoint x: 765, endPoint y: 185, distance: 196.8
click at [765, 185] on icon "@import url('https://fonts.googleapis.com/css?family=Abril+Fatface:400,100,100i…" at bounding box center [625, 141] width 297 height 184
copy icon "If Then crates traces ? 987064"
click at [908, 175] on div "@import url('https://fonts.googleapis.com/css?family=Abril+Fatface:400,100,100i…" at bounding box center [626, 159] width 1082 height 220
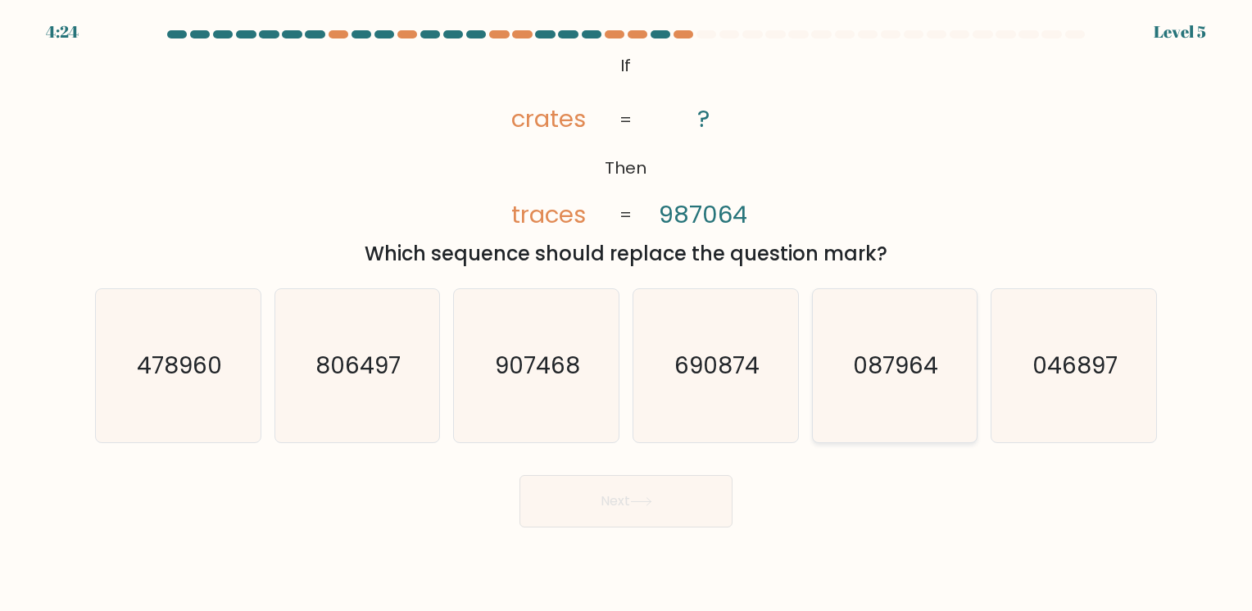
click at [886, 365] on text "087964" at bounding box center [896, 366] width 85 height 32
click at [627, 314] on input "e. 087964" at bounding box center [626, 310] width 1 height 8
radio input "true"
click at [635, 500] on icon at bounding box center [641, 501] width 22 height 9
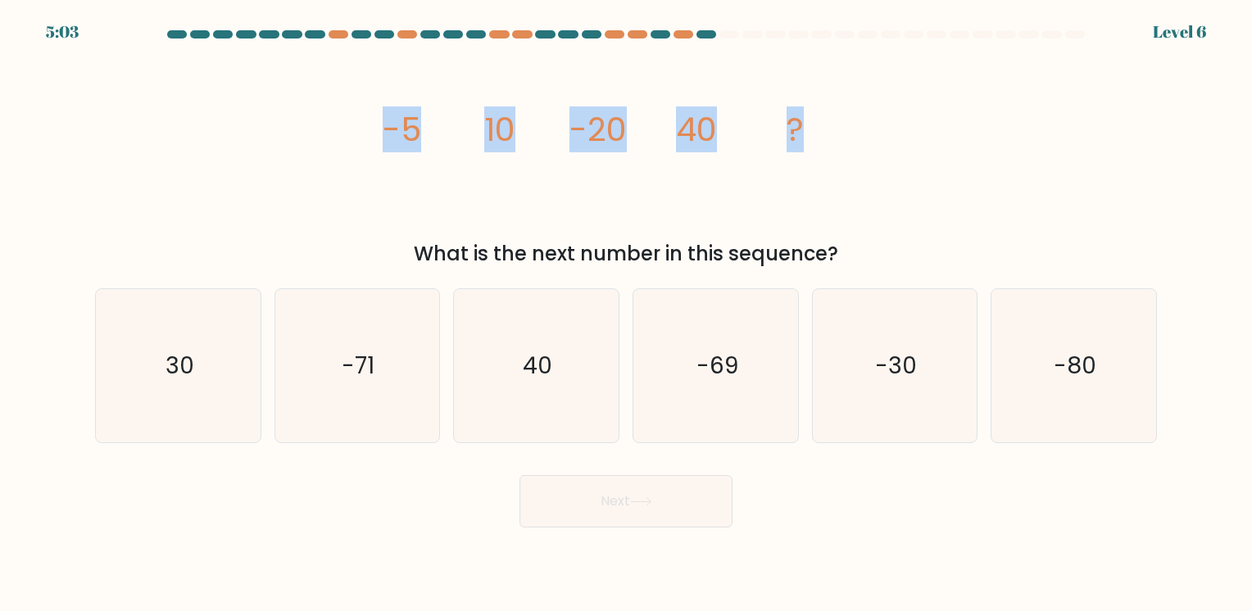
drag, startPoint x: 390, startPoint y: 136, endPoint x: 856, endPoint y: 155, distance: 465.9
click at [856, 155] on icon "image/svg+xml -5 10 -20 40 ?" at bounding box center [626, 141] width 492 height 184
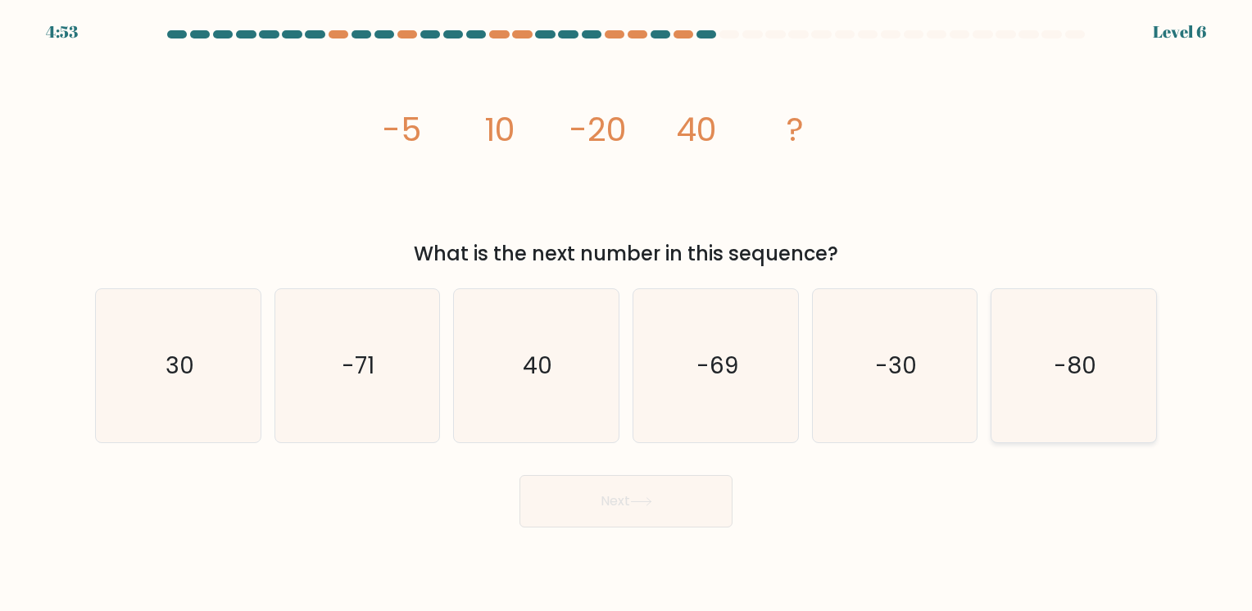
click at [1046, 350] on icon "-80" at bounding box center [1073, 365] width 153 height 153
click at [627, 314] on input "f. -80" at bounding box center [626, 310] width 1 height 8
radio input "true"
click at [668, 510] on button "Next" at bounding box center [626, 501] width 213 height 52
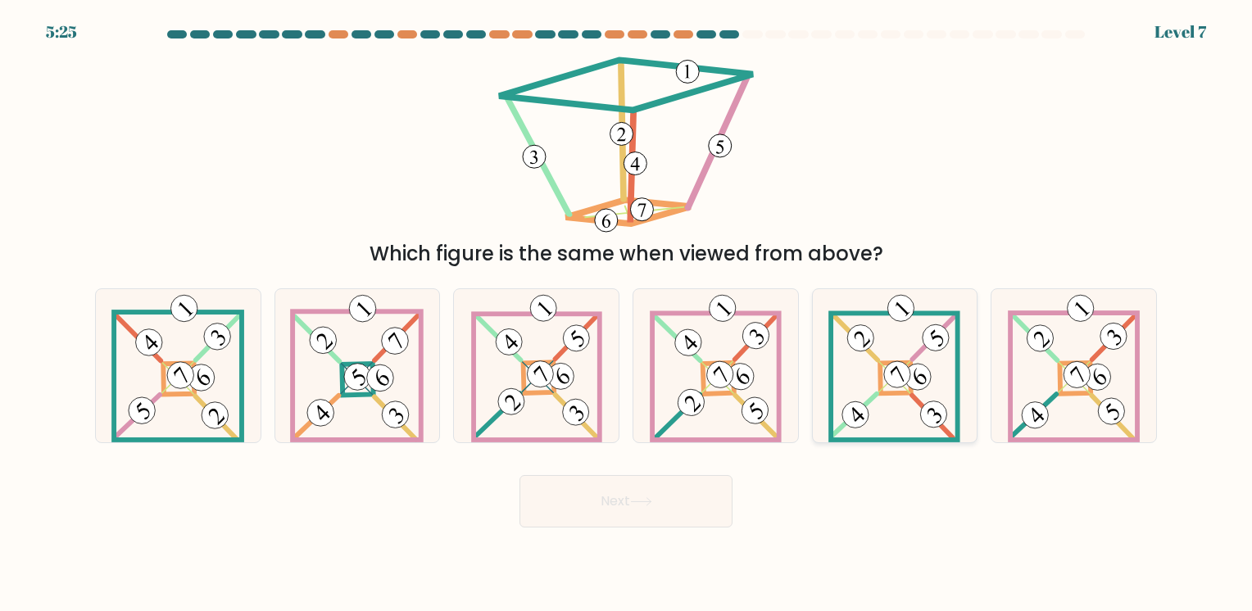
click at [881, 365] on 161 at bounding box center [896, 378] width 31 height 31
click at [627, 314] on input "e." at bounding box center [626, 310] width 1 height 8
radio input "true"
click at [672, 495] on button "Next" at bounding box center [626, 501] width 213 height 52
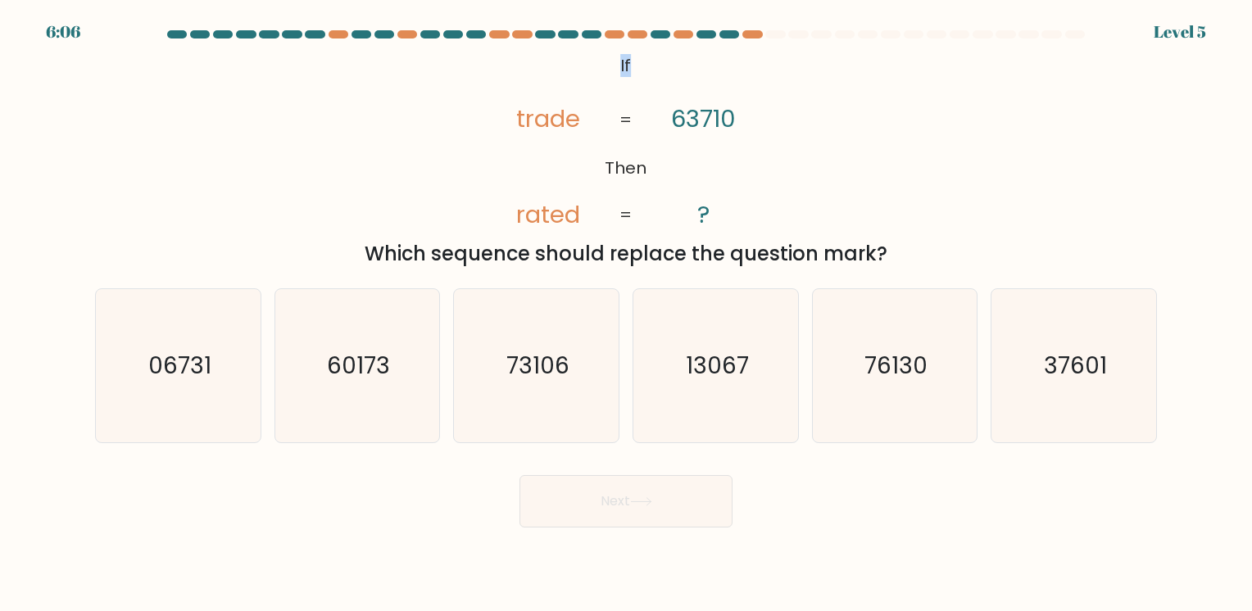
drag, startPoint x: 616, startPoint y: 57, endPoint x: 642, endPoint y: 58, distance: 26.3
click at [642, 58] on icon "@import url('https://fonts.googleapis.com/css?family=Abril+Fatface:400,100,100i…" at bounding box center [625, 141] width 297 height 184
drag, startPoint x: 642, startPoint y: 58, endPoint x: 873, endPoint y: 140, distance: 244.4
click at [873, 140] on div "@import url('https://fonts.googleapis.com/css?family=Abril+Fatface:400,100,100i…" at bounding box center [626, 159] width 1082 height 220
click at [1092, 383] on icon "37601" at bounding box center [1073, 365] width 153 height 153
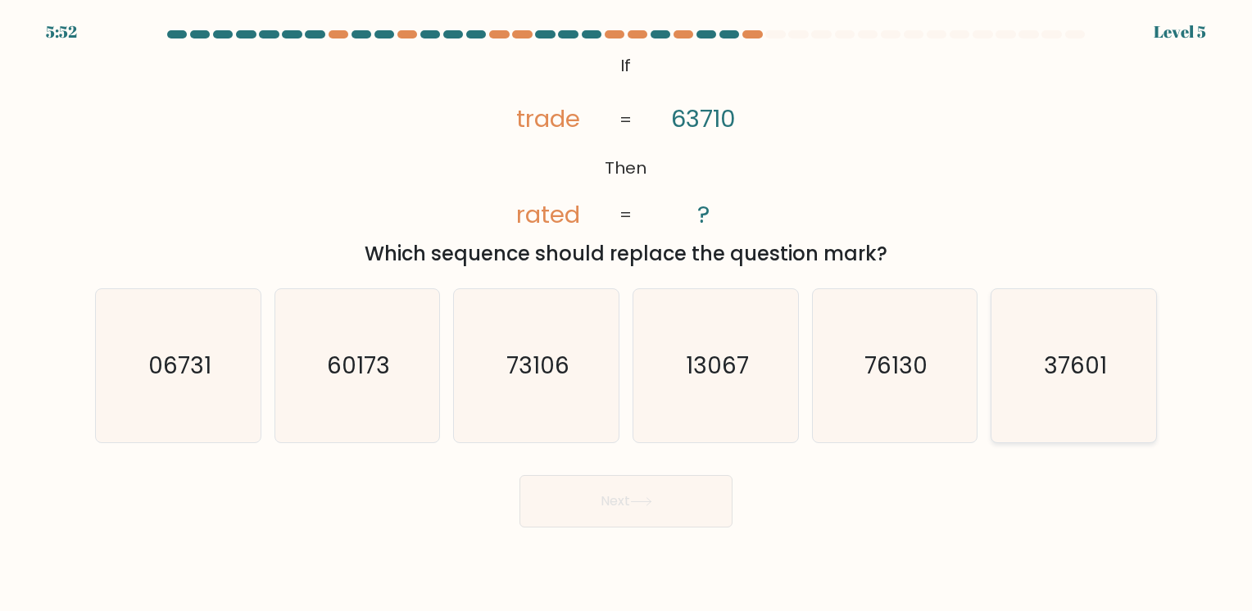
click at [627, 314] on input "f. 37601" at bounding box center [626, 310] width 1 height 8
radio input "true"
click at [588, 515] on button "Next" at bounding box center [626, 501] width 213 height 52
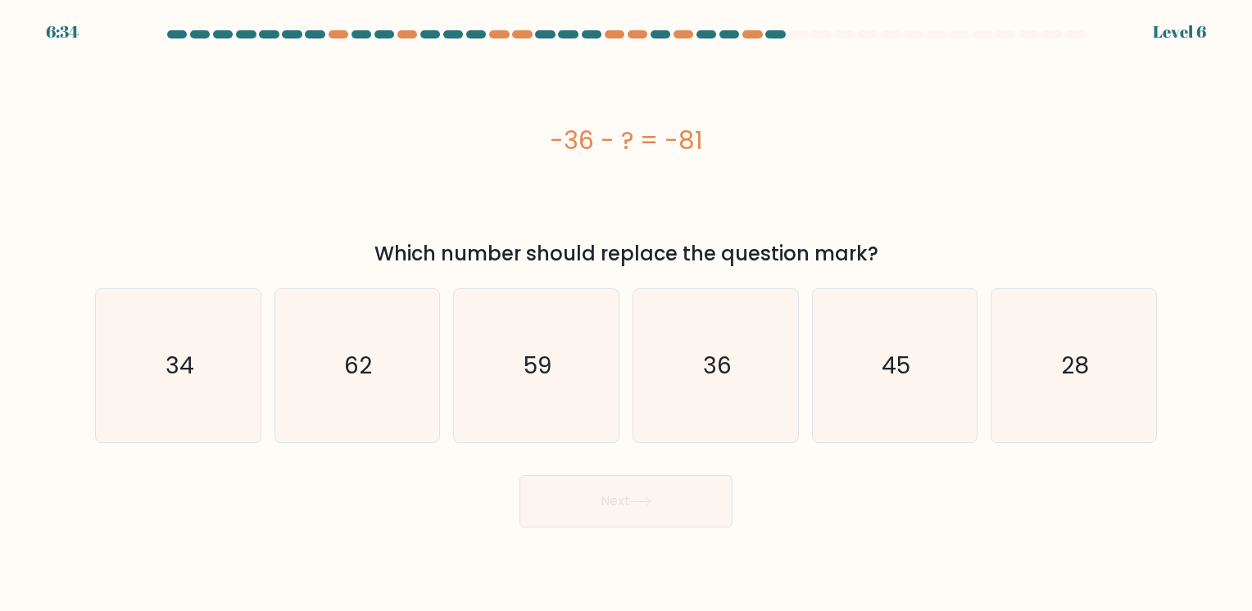
drag, startPoint x: 551, startPoint y: 141, endPoint x: 878, endPoint y: 156, distance: 328.1
click at [878, 156] on div "-36 - ? = -81" at bounding box center [626, 140] width 1062 height 37
click at [834, 132] on div "-36 - ? = -81" at bounding box center [626, 140] width 1062 height 37
drag, startPoint x: 514, startPoint y: 138, endPoint x: 882, endPoint y: 246, distance: 383.3
click at [882, 246] on div "-36 - ? = -81 Which number should replace the question mark?" at bounding box center [626, 159] width 1082 height 220
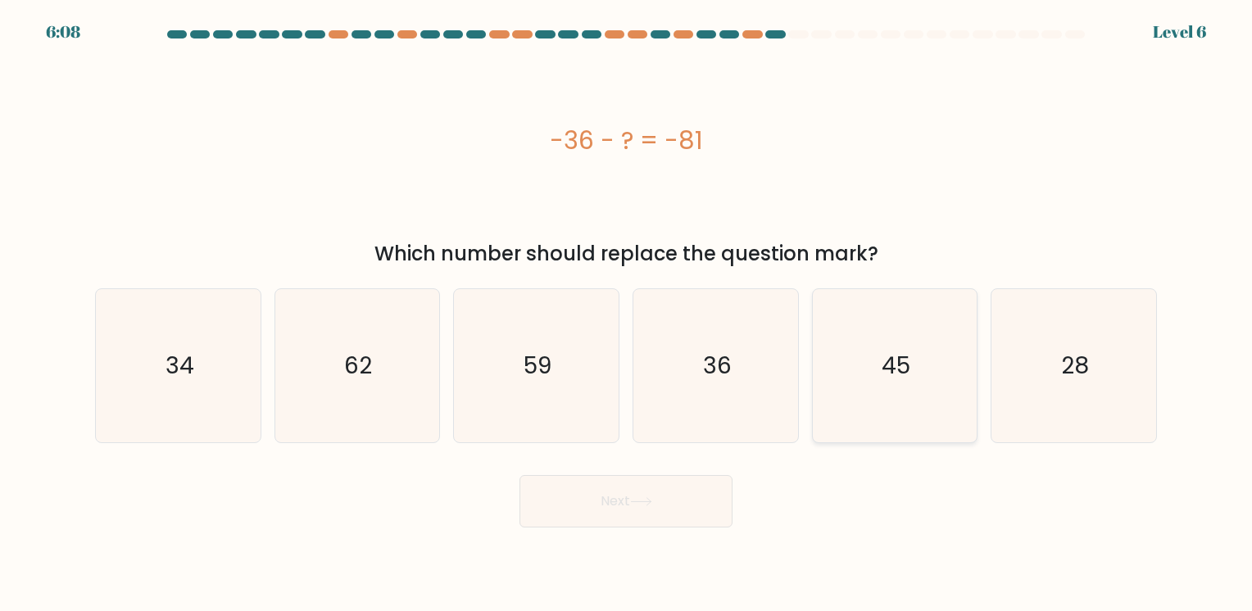
click at [869, 357] on icon "45" at bounding box center [894, 365] width 153 height 153
click at [627, 314] on input "e. 45" at bounding box center [626, 310] width 1 height 8
radio input "true"
click at [625, 516] on button "Next" at bounding box center [626, 501] width 213 height 52
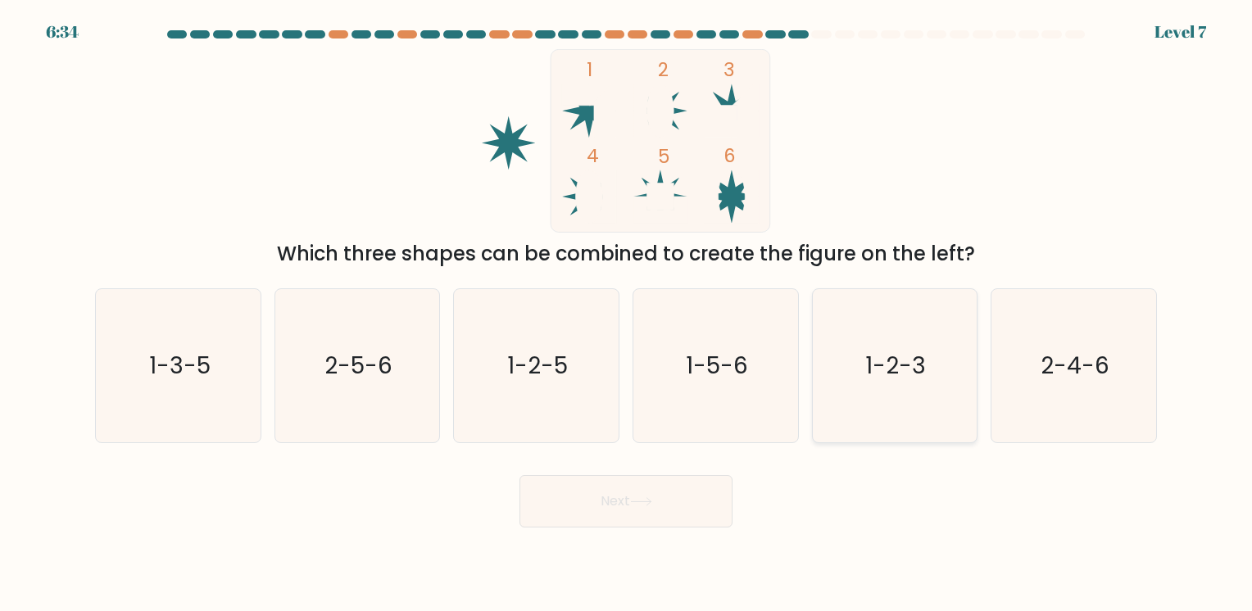
click at [922, 352] on text "1-2-3" at bounding box center [896, 366] width 61 height 32
click at [627, 314] on input "e. 1-2-3" at bounding box center [626, 310] width 1 height 8
radio input "true"
click at [638, 528] on body "6:33 Level 7" at bounding box center [626, 305] width 1252 height 611
click at [649, 515] on button "Next" at bounding box center [626, 501] width 213 height 52
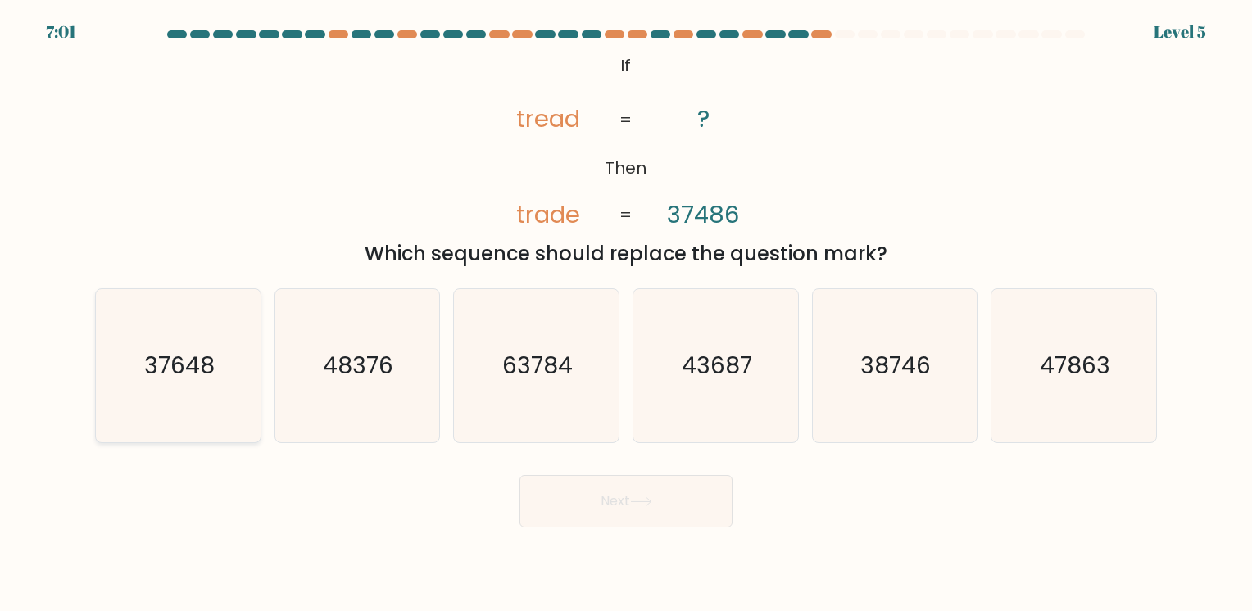
click at [198, 374] on text "37648" at bounding box center [179, 366] width 70 height 32
click at [626, 314] on input "a. 37648" at bounding box center [626, 310] width 1 height 8
radio input "true"
click at [626, 490] on button "Next" at bounding box center [626, 501] width 213 height 52
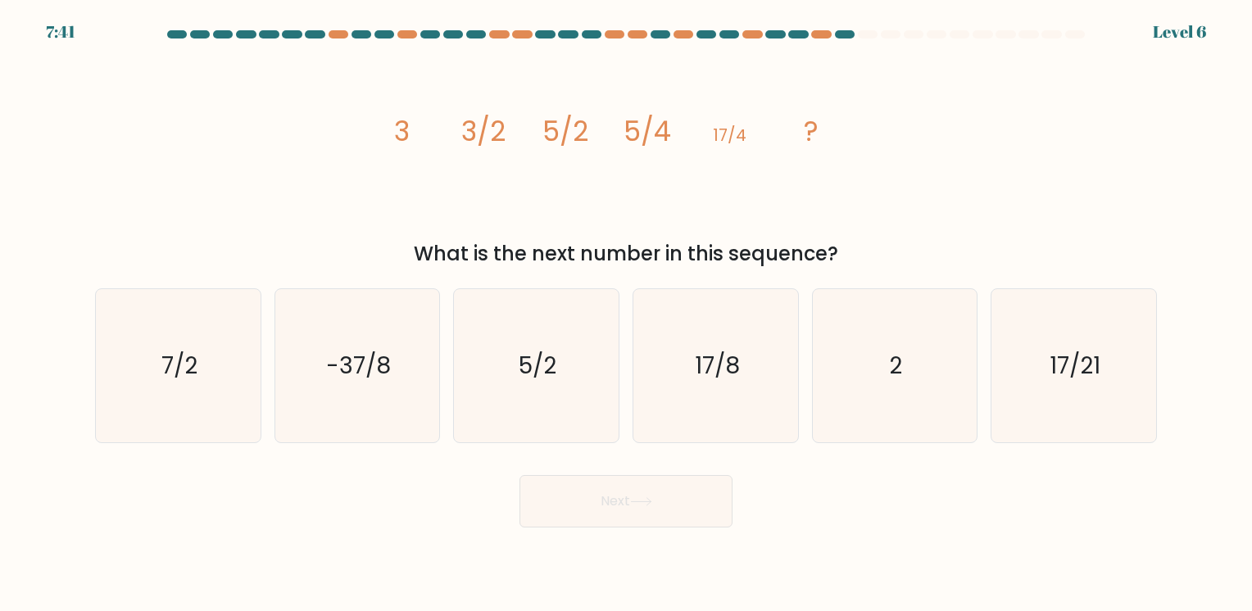
drag, startPoint x: 375, startPoint y: 139, endPoint x: 842, endPoint y: 234, distance: 477.5
click at [842, 234] on div "image/svg+xml 3 3/2 5/2 5/4 17/4 ? What is the next number in this sequence?" at bounding box center [626, 159] width 1082 height 220
click at [733, 394] on icon "17/8" at bounding box center [715, 365] width 153 height 153
click at [627, 314] on input "d. 17/8" at bounding box center [626, 310] width 1 height 8
radio input "true"
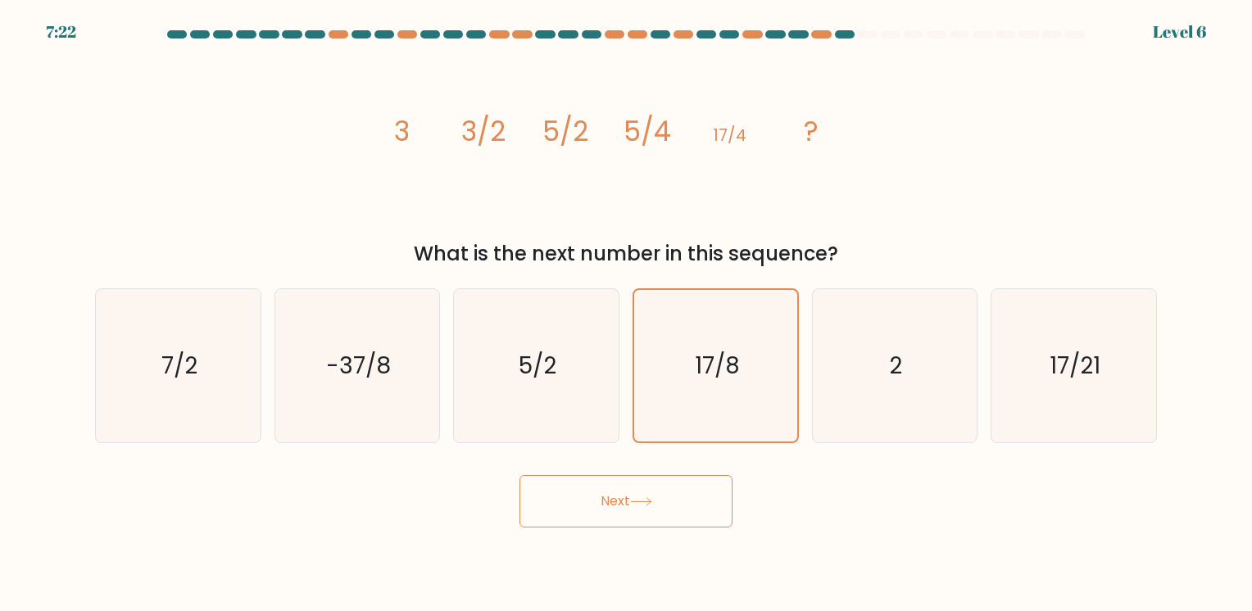
click at [655, 497] on button "Next" at bounding box center [626, 501] width 213 height 52
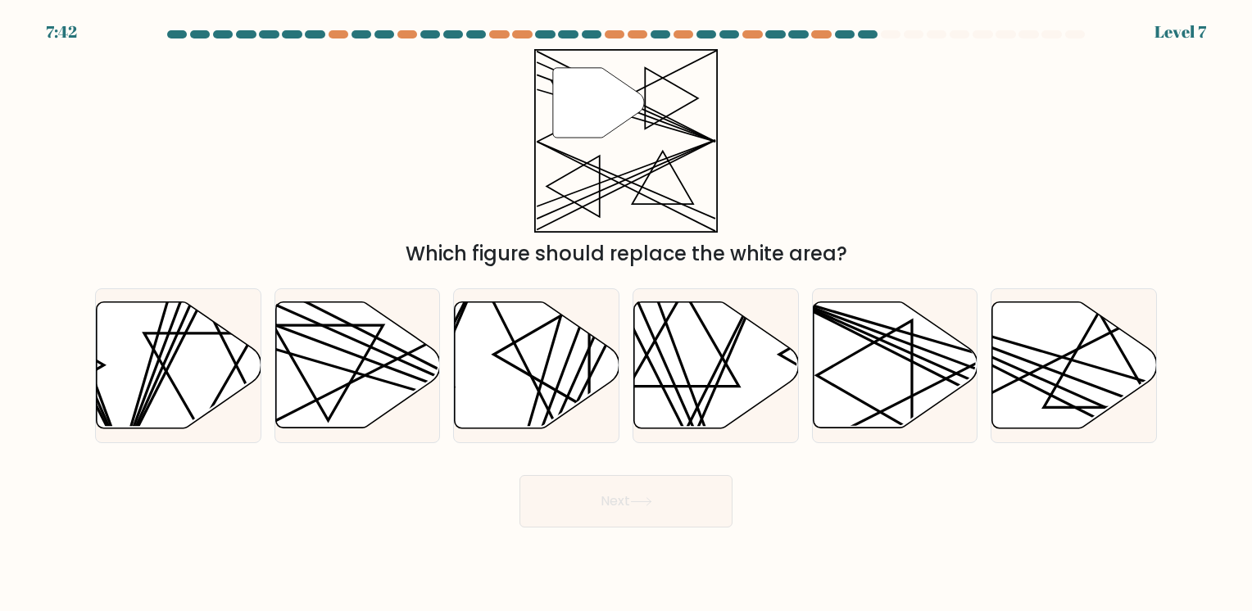
click at [606, 95] on icon at bounding box center [598, 103] width 91 height 70
click at [304, 434] on div at bounding box center [358, 365] width 166 height 155
click at [626, 314] on input "b." at bounding box center [626, 310] width 1 height 8
radio input "true"
click at [613, 518] on button "Next" at bounding box center [626, 501] width 213 height 52
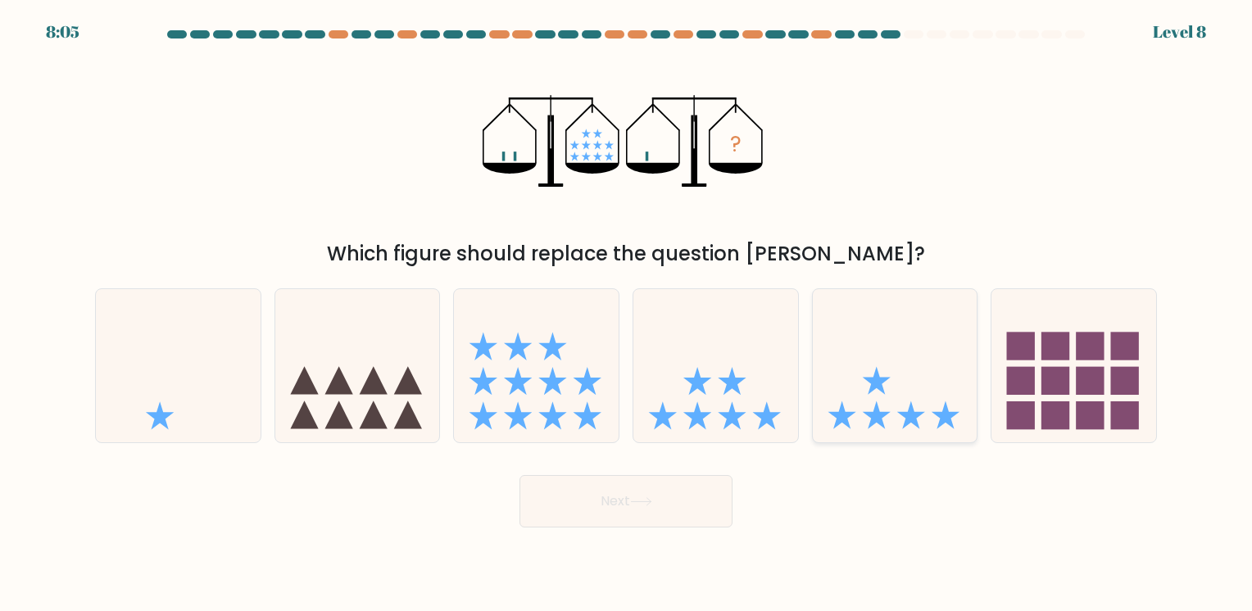
click at [924, 397] on icon at bounding box center [895, 365] width 165 height 136
click at [627, 314] on input "e." at bounding box center [626, 310] width 1 height 8
radio input "true"
click at [706, 520] on button "Next" at bounding box center [626, 501] width 213 height 52
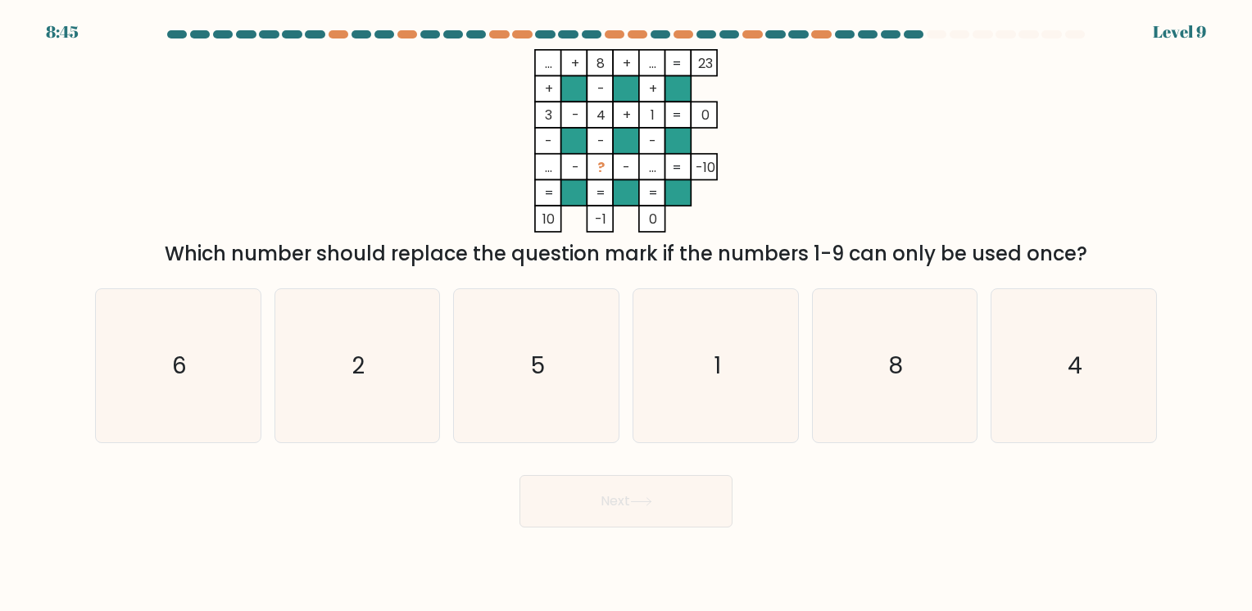
drag, startPoint x: 541, startPoint y: 53, endPoint x: 1107, endPoint y: 245, distance: 597.9
click at [1107, 245] on div "... + 8 + ... 23 + - + 3 - 4 + 1 0 - - - ... - ? - ... = -10 = = = = 10 -1 0 = …" at bounding box center [626, 159] width 1082 height 220
click at [636, 34] on div at bounding box center [638, 34] width 20 height 8
click at [913, 34] on div at bounding box center [914, 34] width 20 height 8
click at [550, 374] on icon "5" at bounding box center [536, 365] width 153 height 153
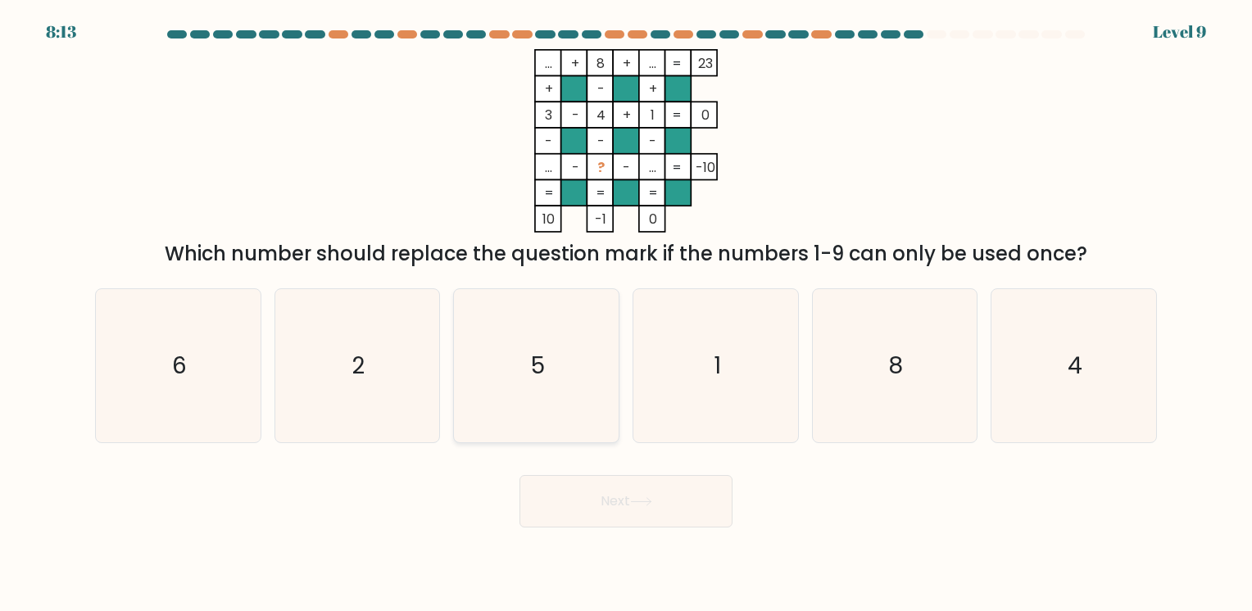
click at [626, 314] on input "c. 5" at bounding box center [626, 310] width 1 height 8
radio input "true"
click at [589, 479] on button "Next" at bounding box center [626, 501] width 213 height 52
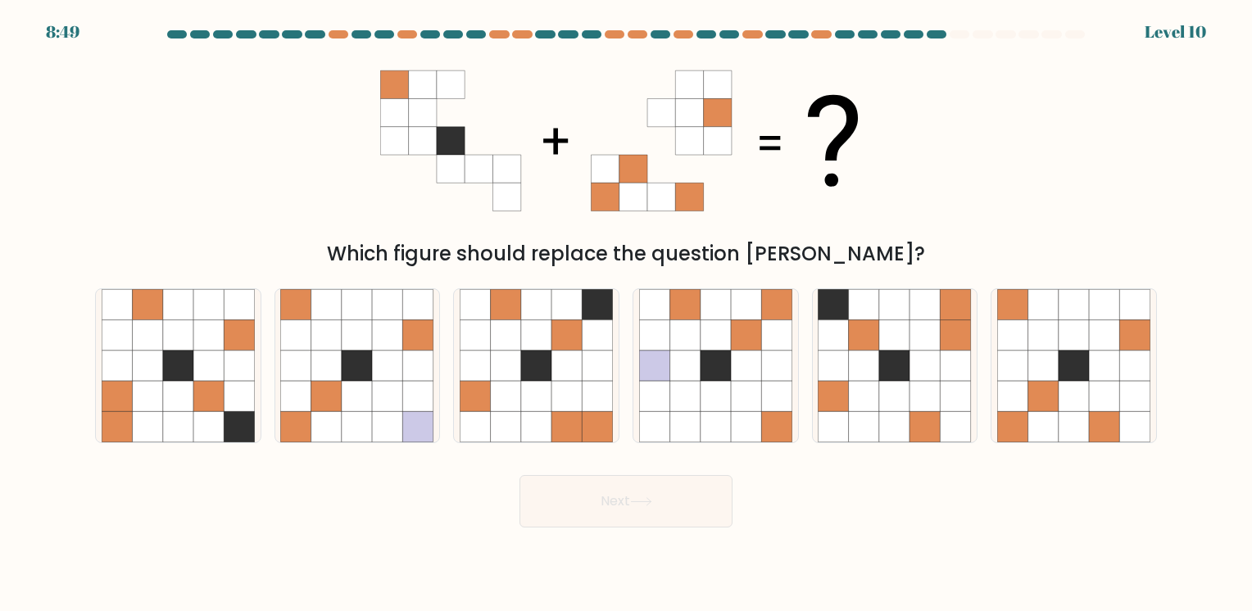
drag, startPoint x: 413, startPoint y: 100, endPoint x: 813, endPoint y: 205, distance: 413.4
click at [813, 205] on icon at bounding box center [626, 141] width 492 height 184
click at [1038, 340] on icon at bounding box center [1043, 335] width 30 height 30
click at [627, 314] on input "f." at bounding box center [626, 310] width 1 height 8
radio input "true"
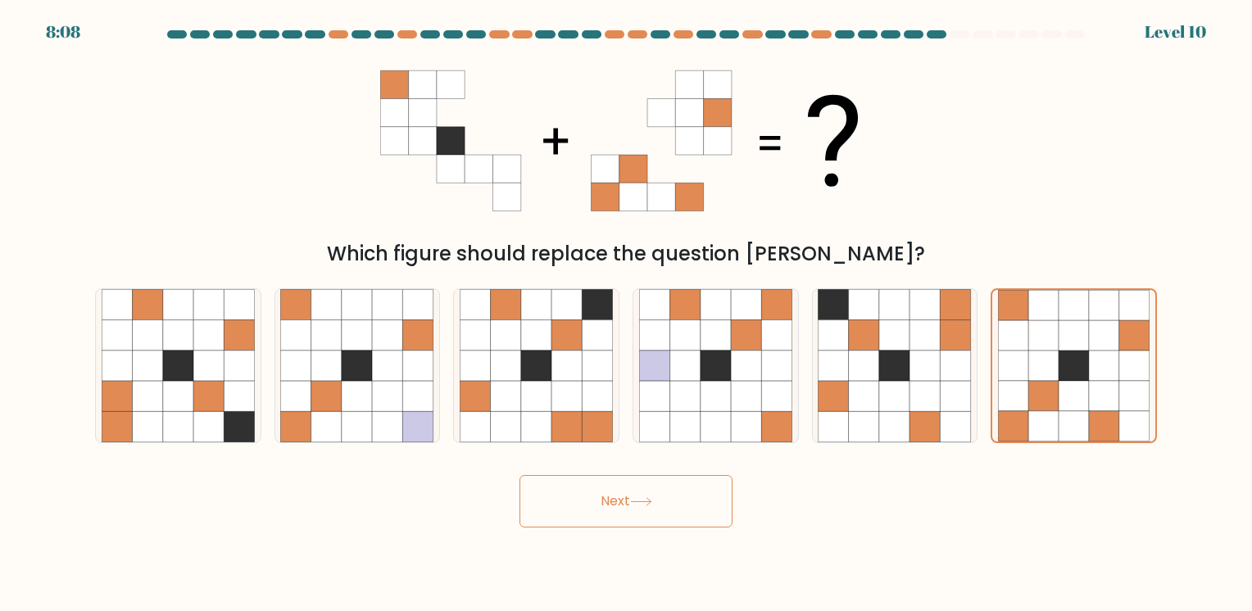
click at [660, 513] on button "Next" at bounding box center [626, 501] width 213 height 52
click at [669, 497] on button "Next" at bounding box center [626, 501] width 213 height 52
click at [1128, 369] on icon at bounding box center [1134, 366] width 30 height 30
click at [627, 314] on input "f." at bounding box center [626, 310] width 1 height 8
click at [1033, 184] on div "Which figure should replace the question mark?" at bounding box center [626, 159] width 1082 height 220
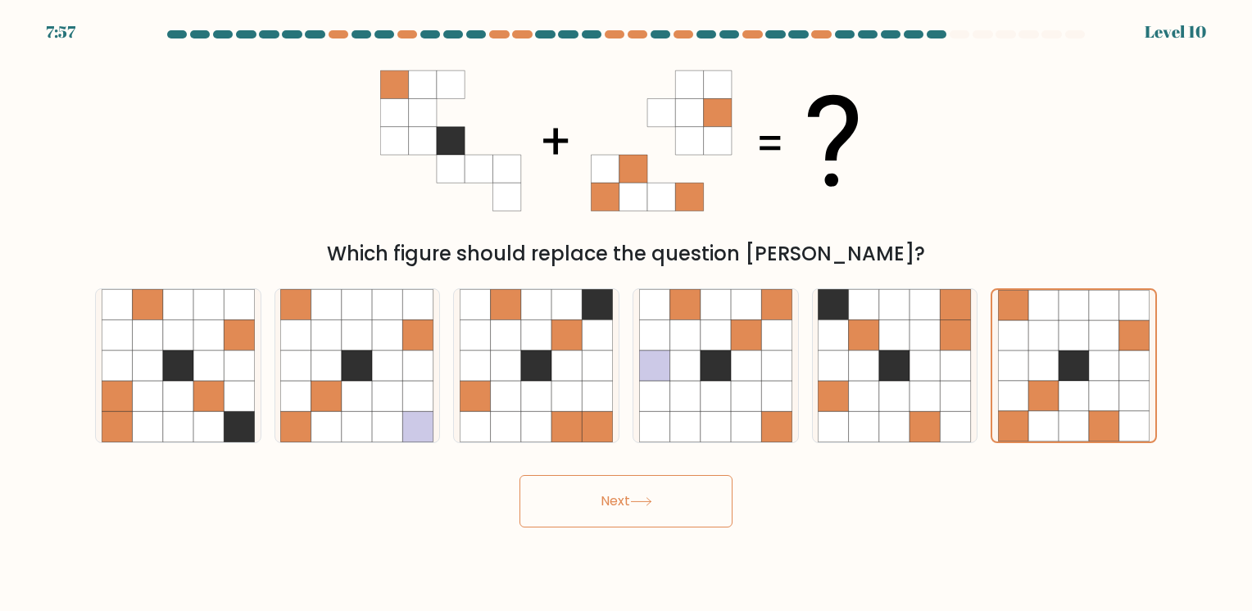
click at [671, 513] on button "Next" at bounding box center [626, 501] width 213 height 52
click at [679, 354] on icon at bounding box center [685, 366] width 30 height 30
click at [627, 314] on input "d." at bounding box center [626, 310] width 1 height 8
radio input "true"
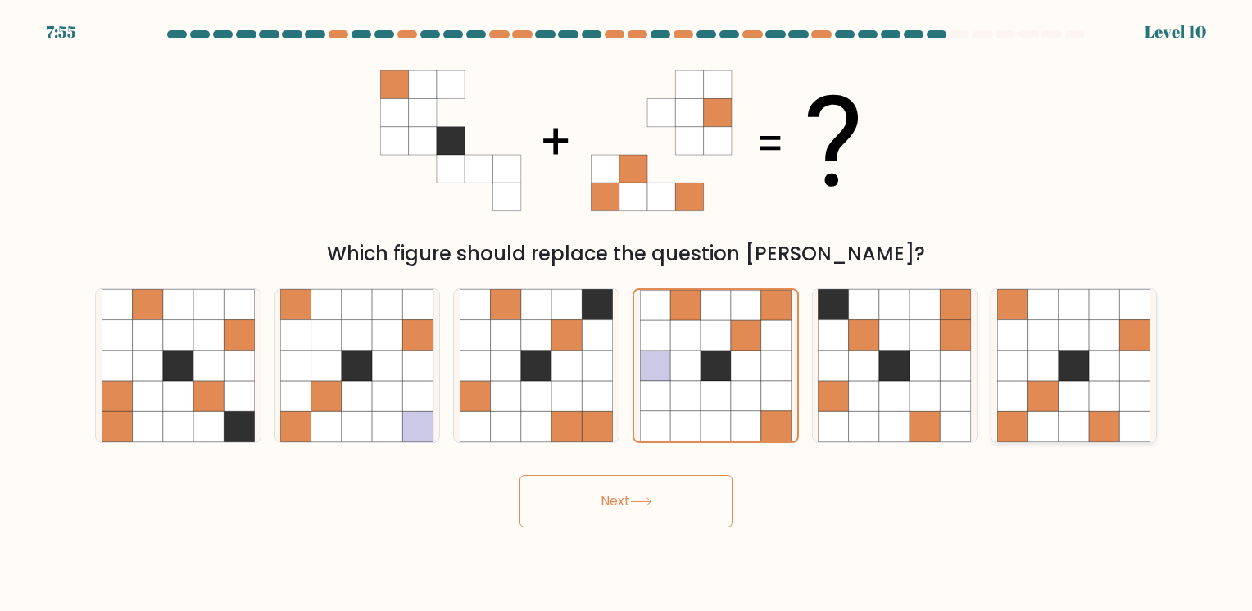
click at [1128, 378] on icon at bounding box center [1135, 366] width 30 height 30
click at [627, 314] on input "f." at bounding box center [626, 310] width 1 height 8
radio input "true"
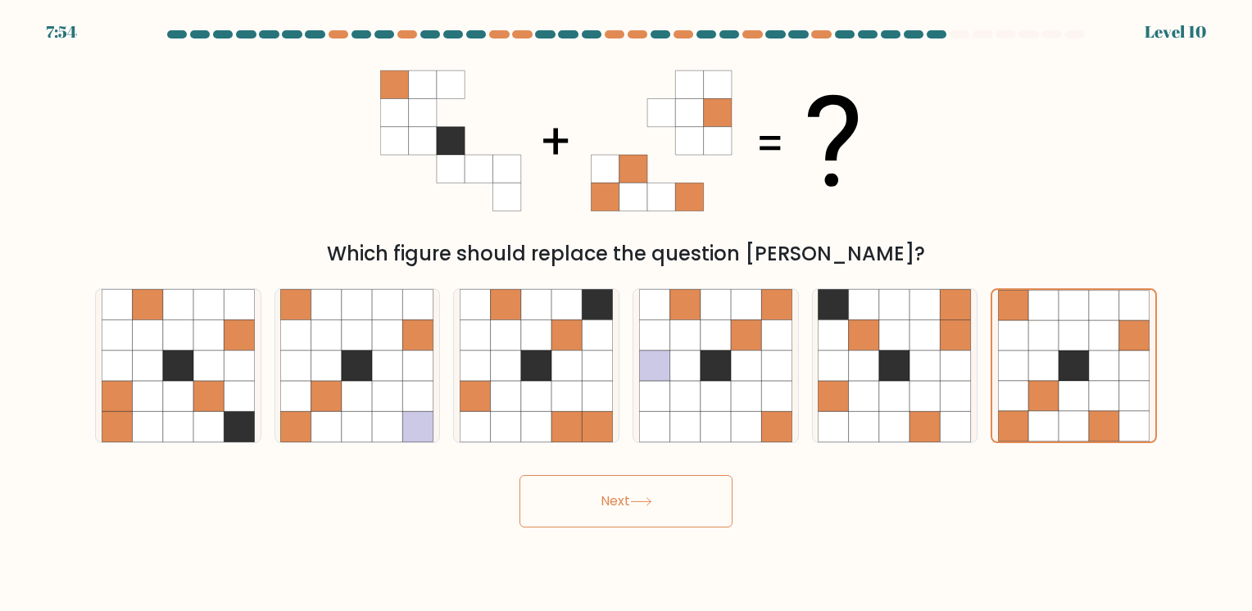
click at [664, 509] on button "Next" at bounding box center [626, 501] width 213 height 52
click at [520, 475] on button "Next" at bounding box center [626, 501] width 213 height 52
click at [889, 32] on div at bounding box center [891, 34] width 20 height 8
drag, startPoint x: 679, startPoint y: 497, endPoint x: 692, endPoint y: 493, distance: 12.7
click at [692, 493] on button "Next" at bounding box center [626, 501] width 213 height 52
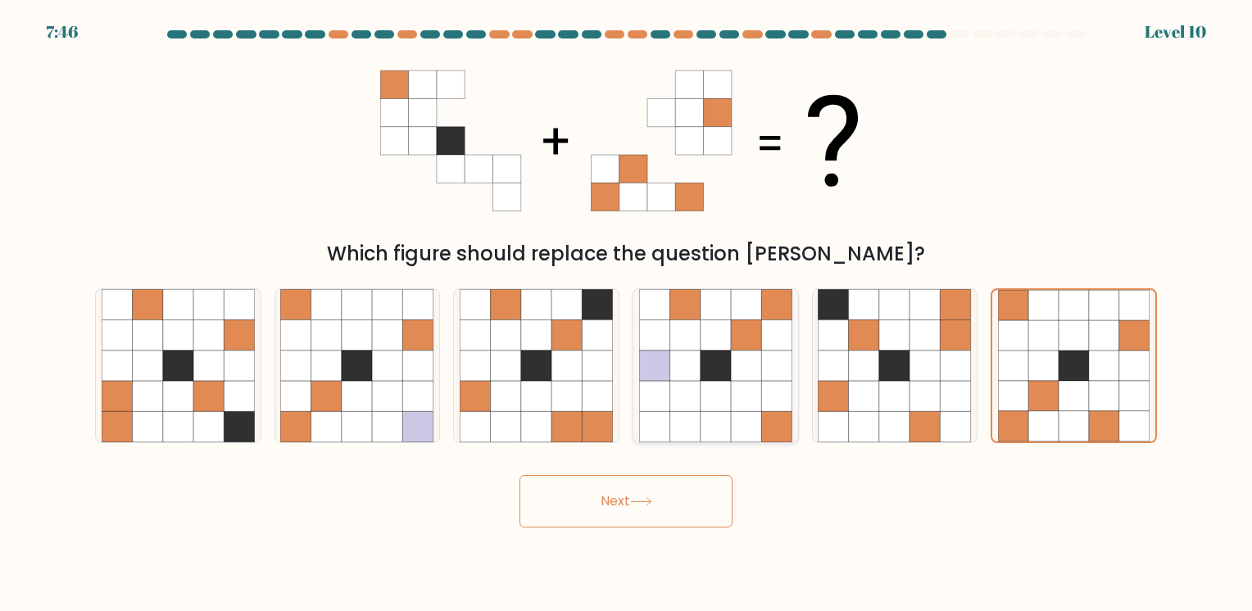
click at [705, 390] on icon at bounding box center [716, 396] width 30 height 30
click at [627, 314] on input "d." at bounding box center [626, 310] width 1 height 8
radio input "true"
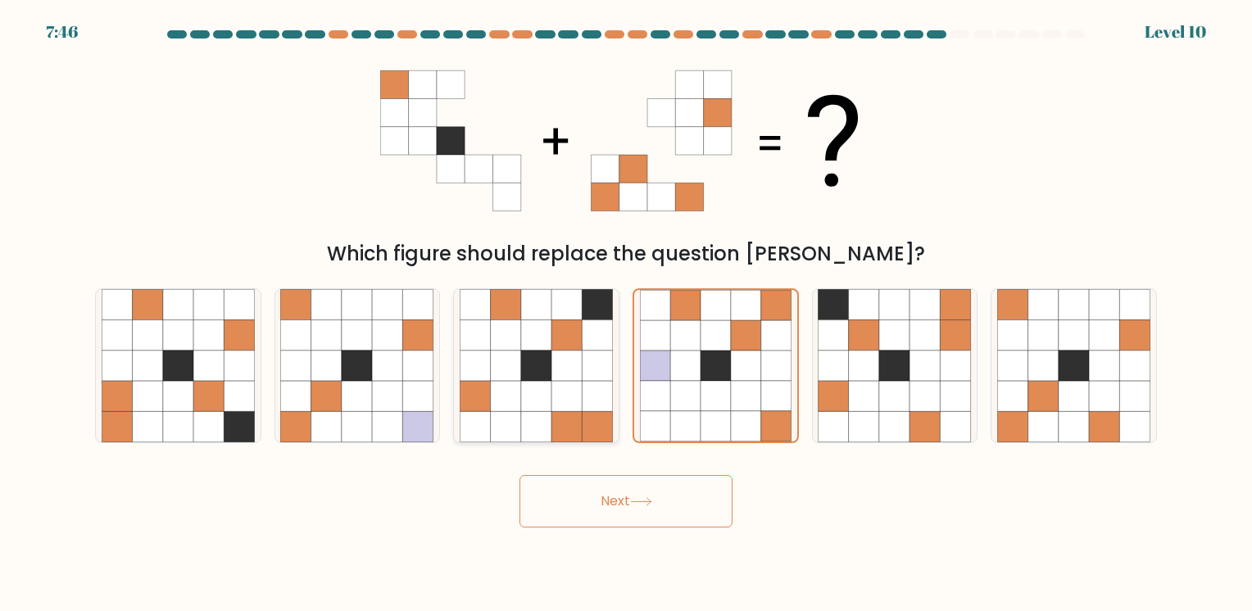
click at [505, 388] on icon at bounding box center [506, 396] width 30 height 30
click at [626, 314] on input "c." at bounding box center [626, 310] width 1 height 8
radio input "true"
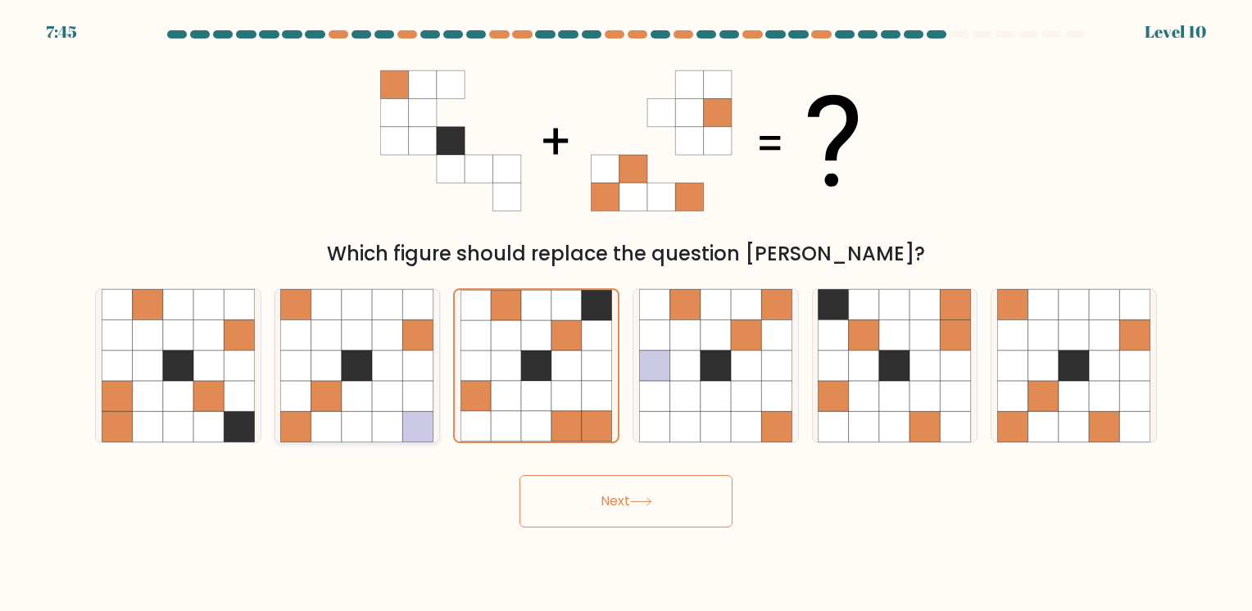
click at [327, 384] on icon at bounding box center [326, 396] width 30 height 30
click at [626, 314] on input "b." at bounding box center [626, 310] width 1 height 8
radio input "true"
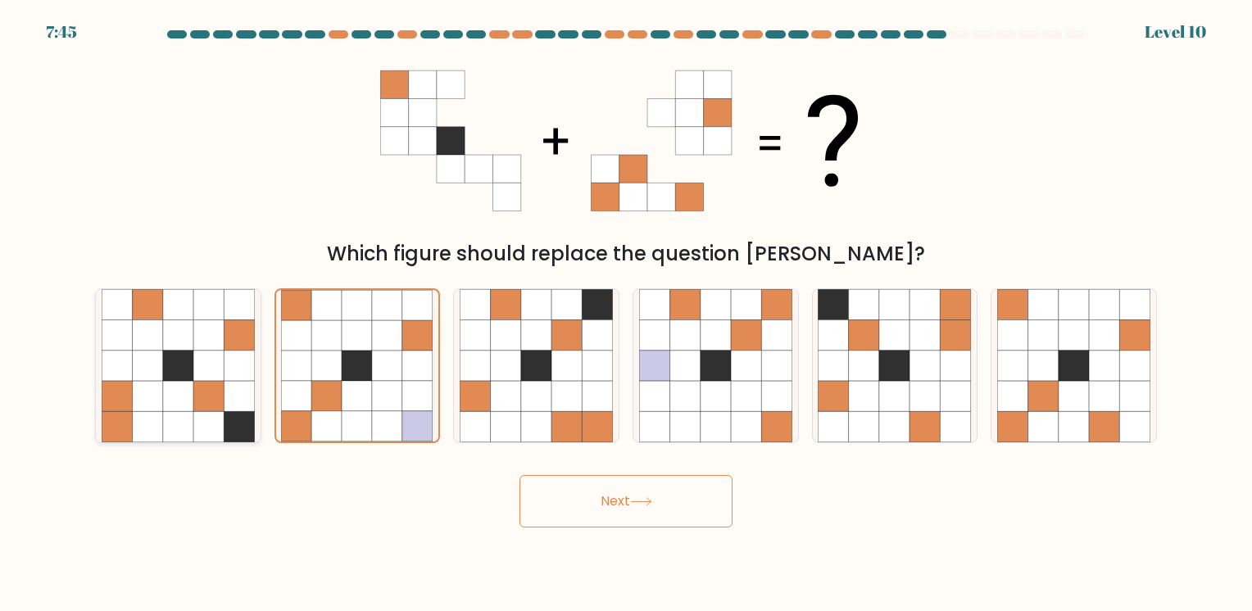
click at [186, 373] on icon at bounding box center [178, 366] width 30 height 30
click at [626, 314] on input "a." at bounding box center [626, 310] width 1 height 8
radio input "true"
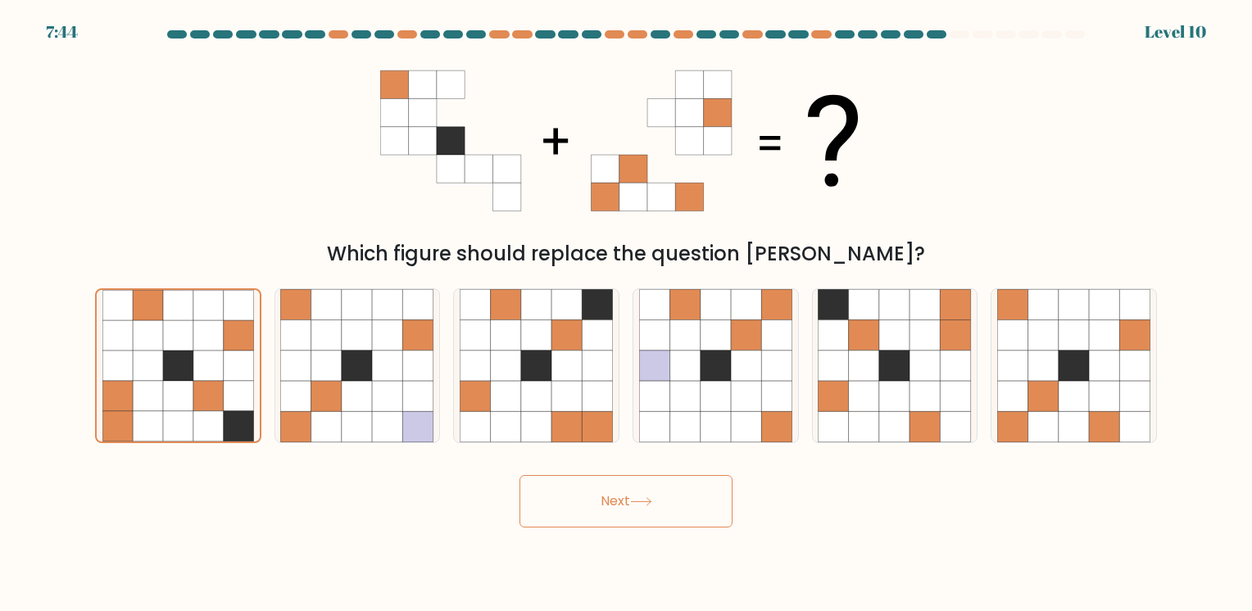
click at [615, 503] on button "Next" at bounding box center [626, 501] width 213 height 52
click at [1131, 333] on icon at bounding box center [1135, 335] width 30 height 30
click at [627, 314] on input "f." at bounding box center [626, 310] width 1 height 8
radio input "true"
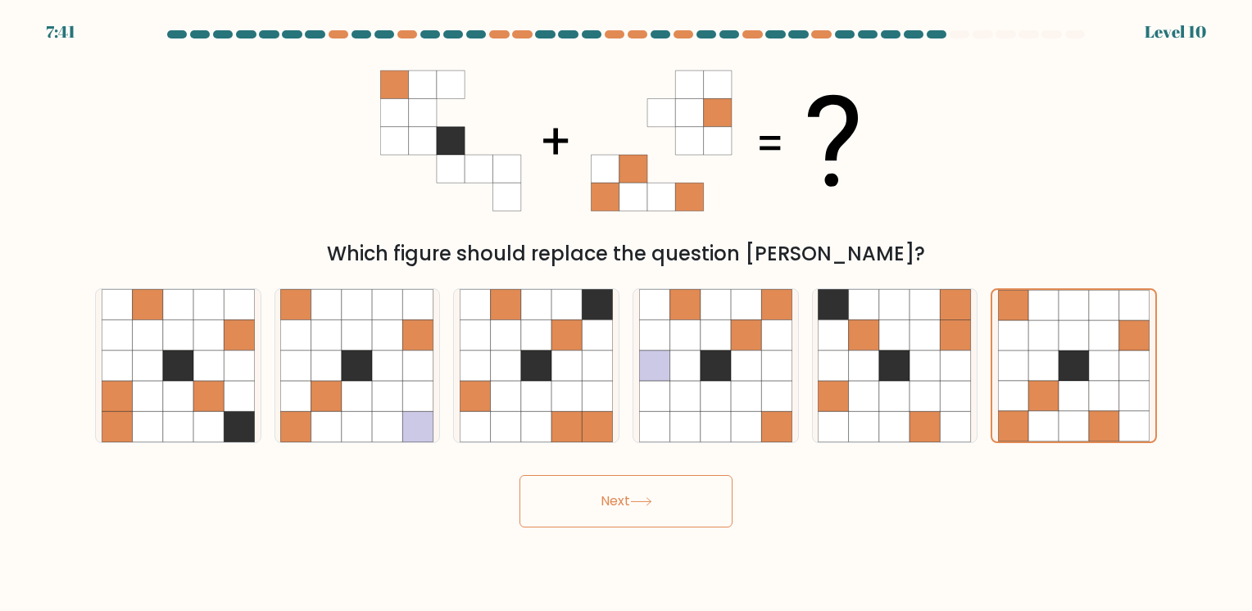
click at [607, 516] on button "Next" at bounding box center [626, 501] width 213 height 52
click at [964, 25] on div "7:34 Level 10" at bounding box center [626, 22] width 1252 height 44
click at [960, 31] on div at bounding box center [960, 34] width 20 height 8
click at [618, 488] on button "Next" at bounding box center [626, 501] width 213 height 52
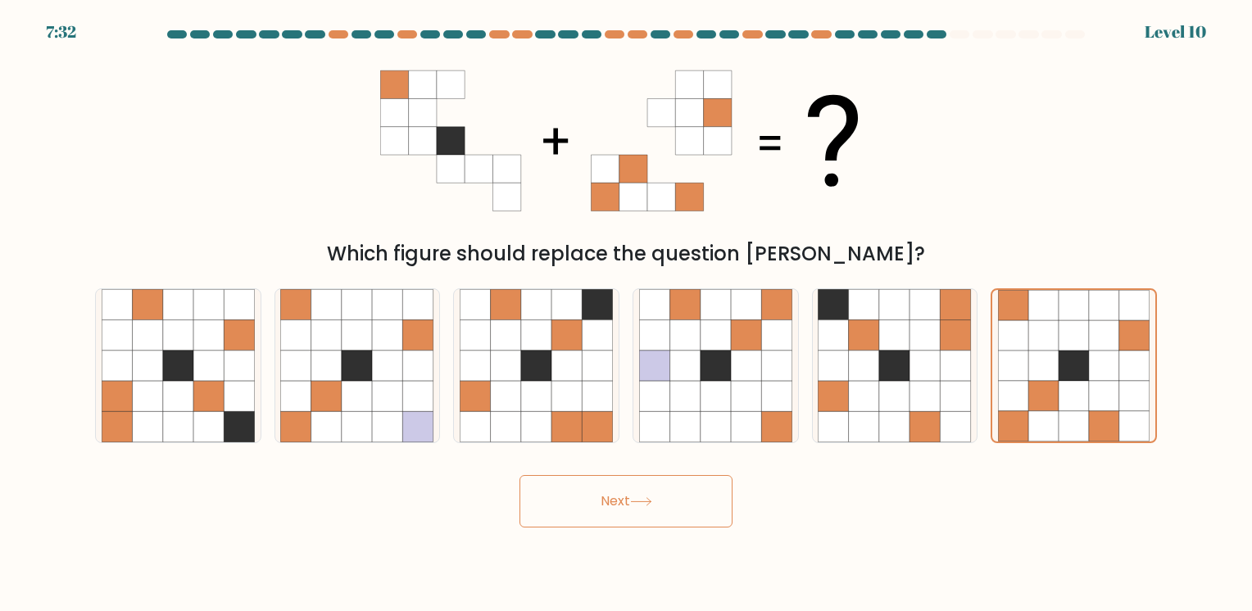
click at [618, 488] on button "Next" at bounding box center [626, 501] width 213 height 52
click at [1044, 334] on icon at bounding box center [1043, 335] width 30 height 30
click at [627, 314] on input "f." at bounding box center [626, 310] width 1 height 8
radio input "true"
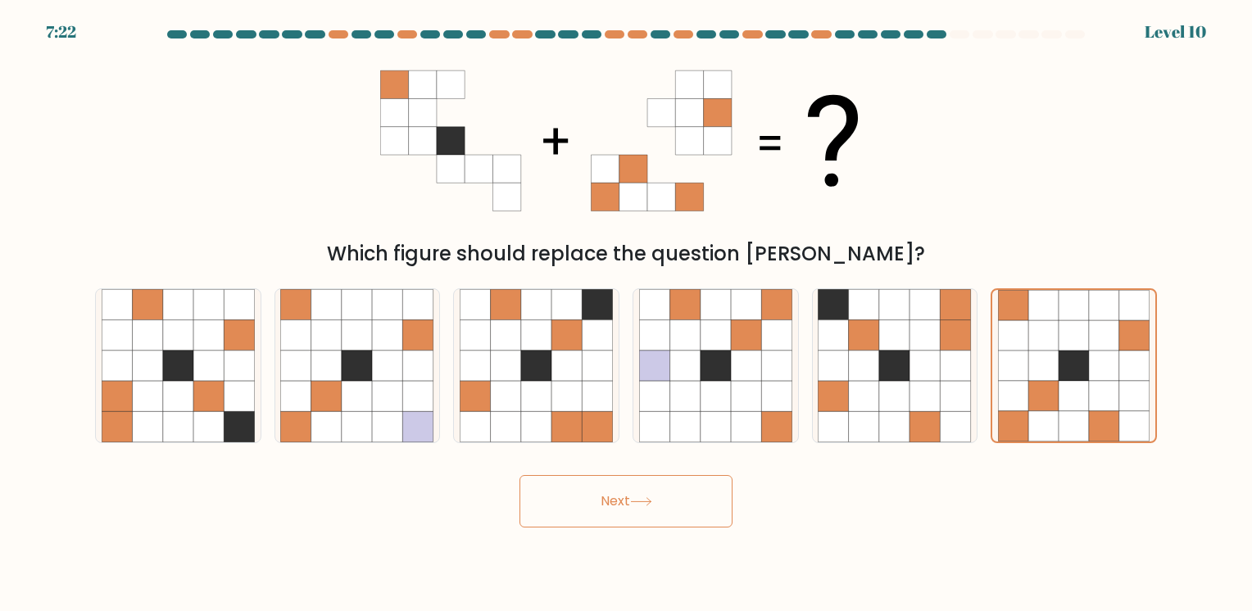
click at [671, 515] on button "Next" at bounding box center [626, 501] width 213 height 52
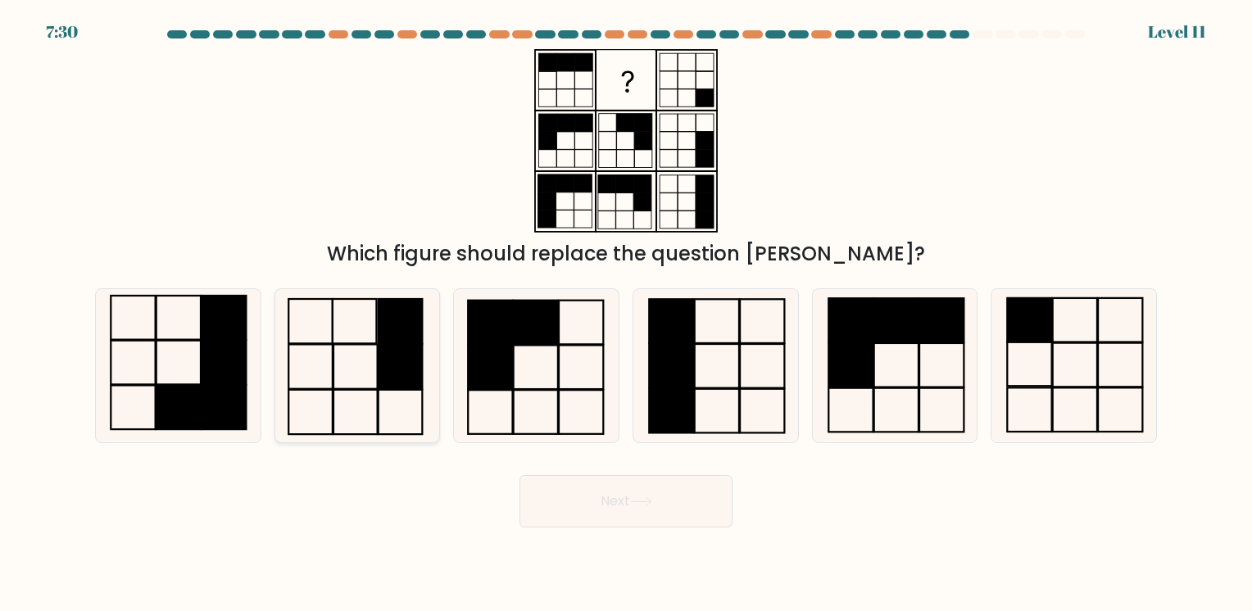
click at [336, 327] on icon at bounding box center [356, 365] width 153 height 153
click at [626, 314] on input "b." at bounding box center [626, 310] width 1 height 8
radio input "true"
click at [644, 500] on icon at bounding box center [641, 501] width 22 height 9
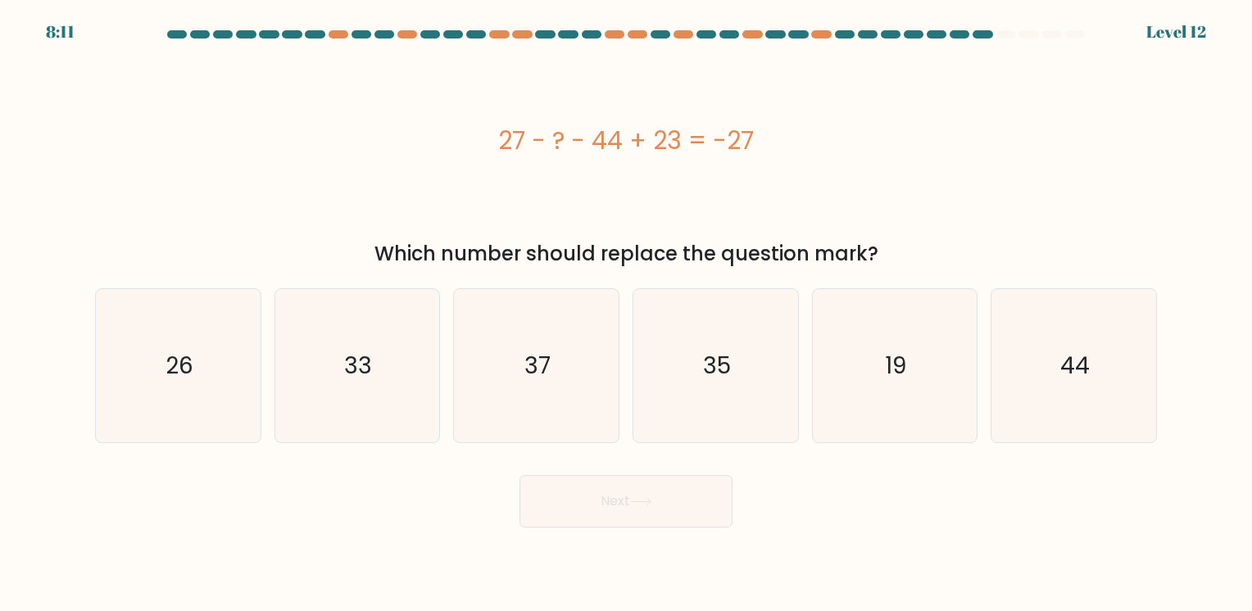
drag, startPoint x: 481, startPoint y: 132, endPoint x: 892, endPoint y: 242, distance: 425.0
click at [892, 242] on div "27 - ? - 44 + 23 = -27 Which number should replace the question mark?" at bounding box center [626, 159] width 1082 height 220
copy div "27 - ? - 44 + 23 = -27 Which number should replace the question mark?"
click at [380, 381] on icon "33" at bounding box center [356, 365] width 153 height 153
click at [626, 314] on input "b. 33" at bounding box center [626, 310] width 1 height 8
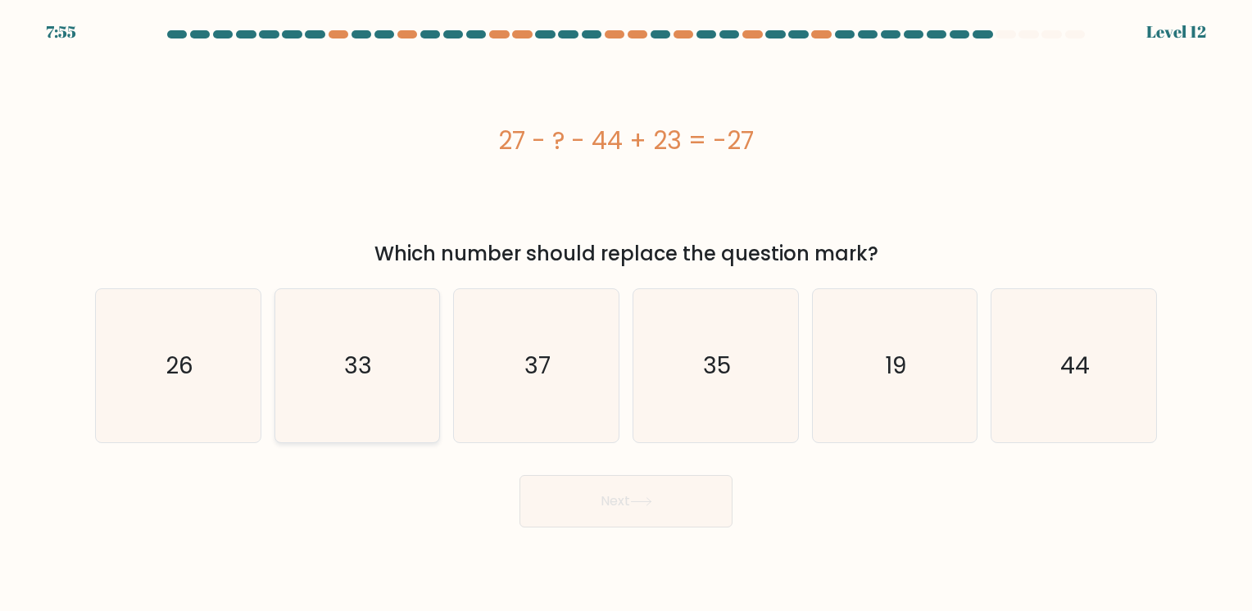
radio input "true"
click at [640, 493] on button "Next" at bounding box center [626, 501] width 213 height 52
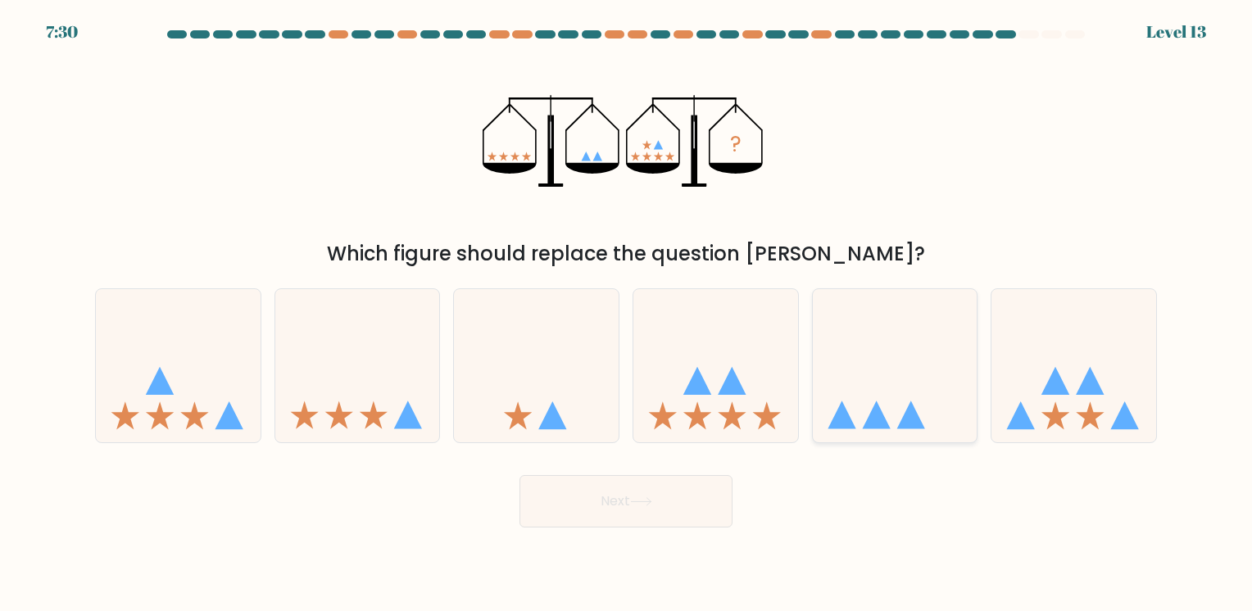
click at [863, 402] on icon at bounding box center [895, 365] width 165 height 136
click at [627, 314] on input "e." at bounding box center [626, 310] width 1 height 8
radio input "true"
click at [622, 503] on button "Next" at bounding box center [626, 501] width 213 height 52
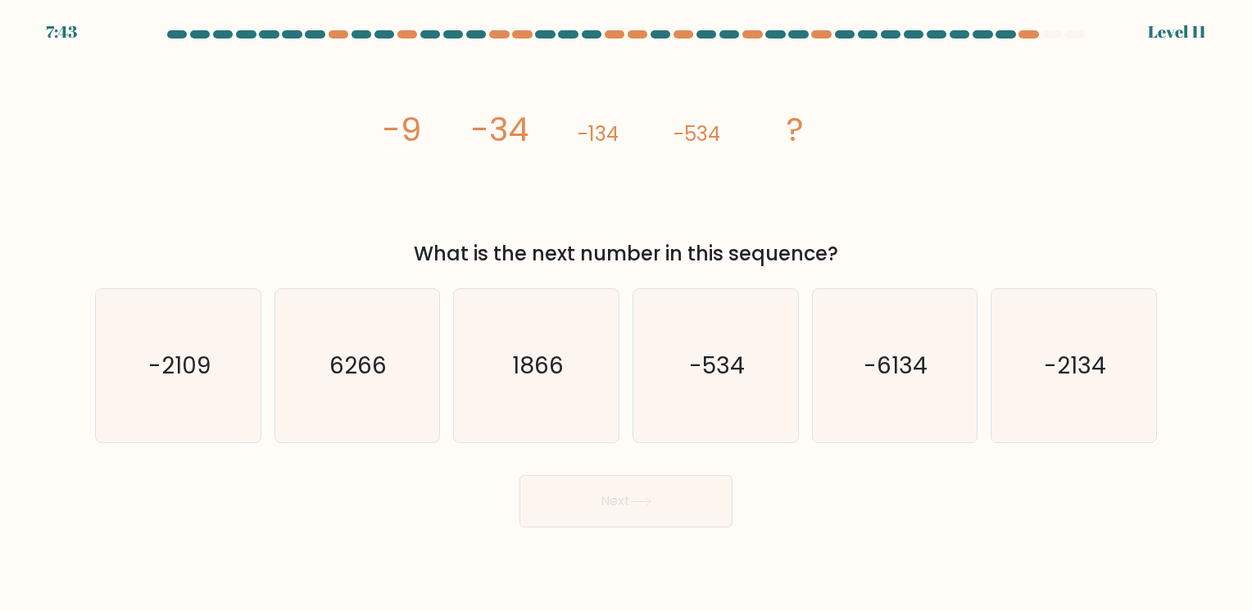
drag, startPoint x: 370, startPoint y: 116, endPoint x: 874, endPoint y: 243, distance: 519.0
click at [874, 243] on div "image/svg+xml -9 -34 -134 -534 ? What is the next number in this sequence?" at bounding box center [626, 159] width 1082 height 220
copy div "-9 -34 -134 -534 ? What is the next number in this sequence?"
click at [955, 107] on div "image/svg+xml -9 -34 -134 -534 ? What is the next number in this sequence?" at bounding box center [626, 159] width 1082 height 220
click at [1026, 346] on icon "-2134" at bounding box center [1073, 365] width 153 height 153
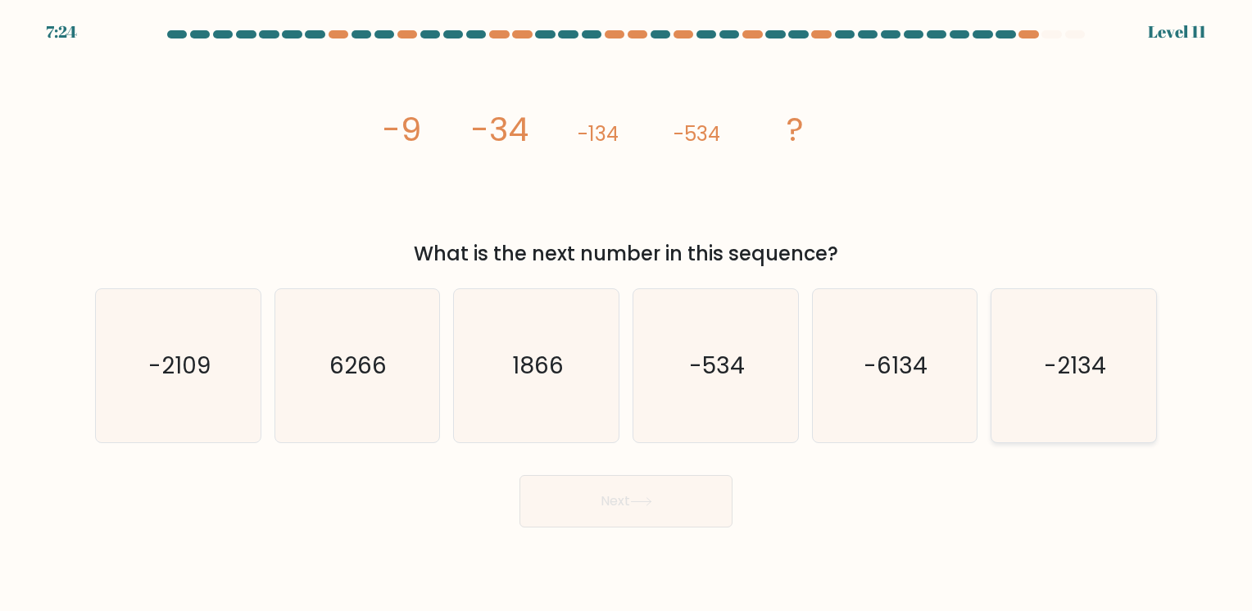
click at [627, 314] on input "f. -2134" at bounding box center [626, 310] width 1 height 8
radio input "true"
click at [570, 505] on button "Next" at bounding box center [626, 501] width 213 height 52
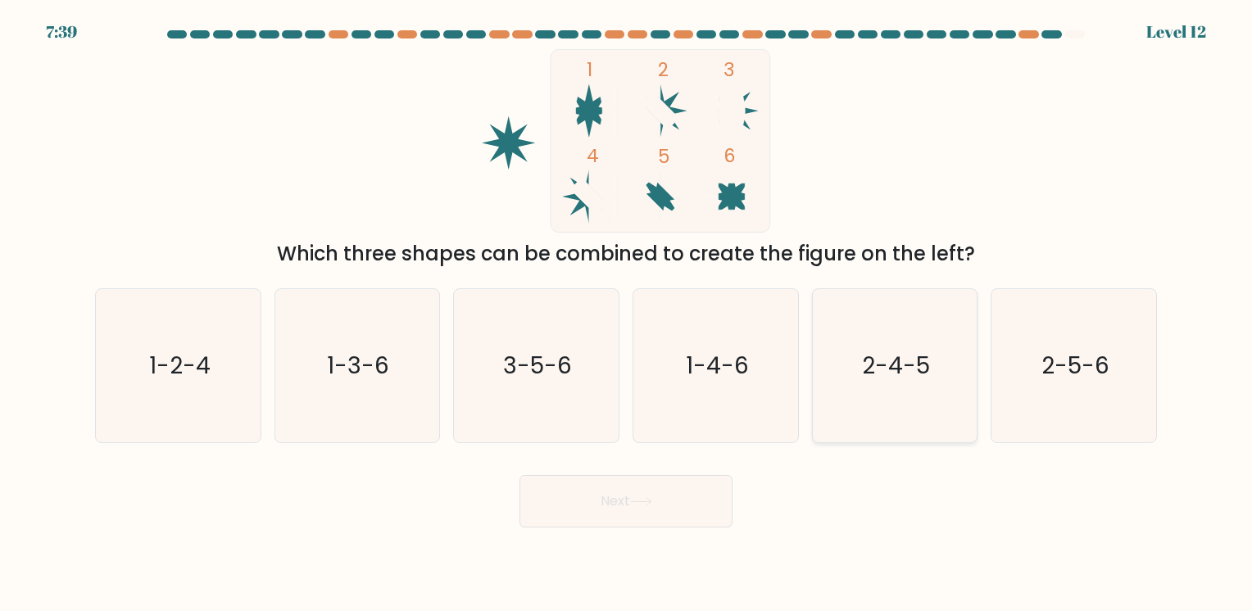
click at [938, 353] on icon "2-4-5" at bounding box center [894, 365] width 153 height 153
click at [627, 314] on input "e. 2-4-5" at bounding box center [626, 310] width 1 height 8
radio input "true"
click at [663, 494] on button "Next" at bounding box center [626, 501] width 213 height 52
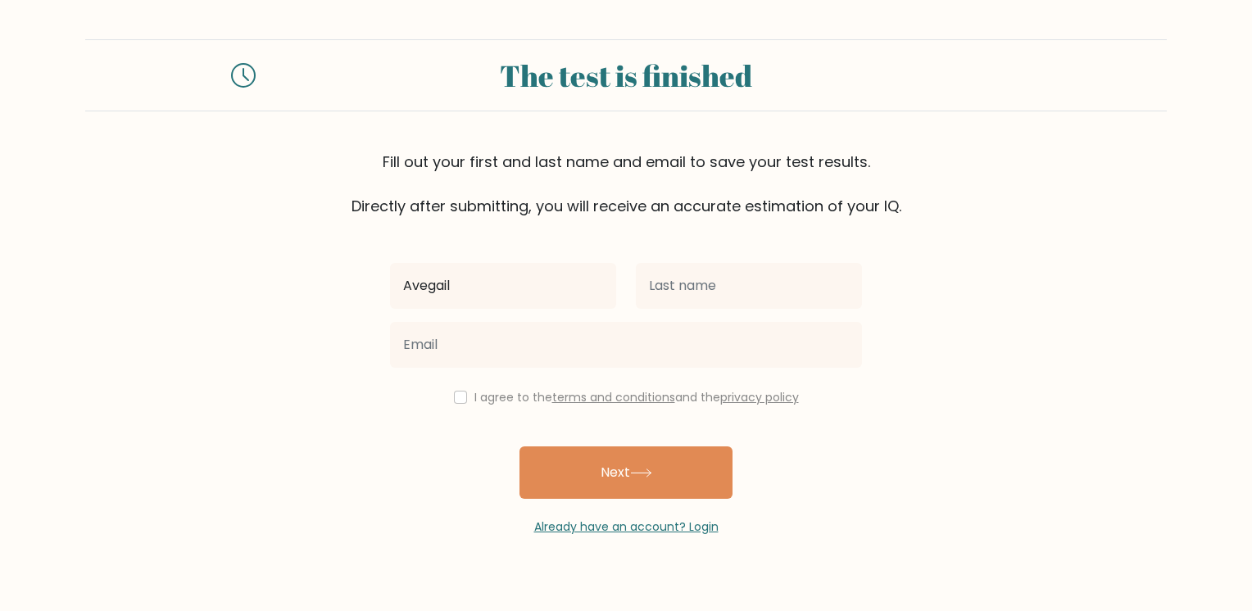
type input "Avegail"
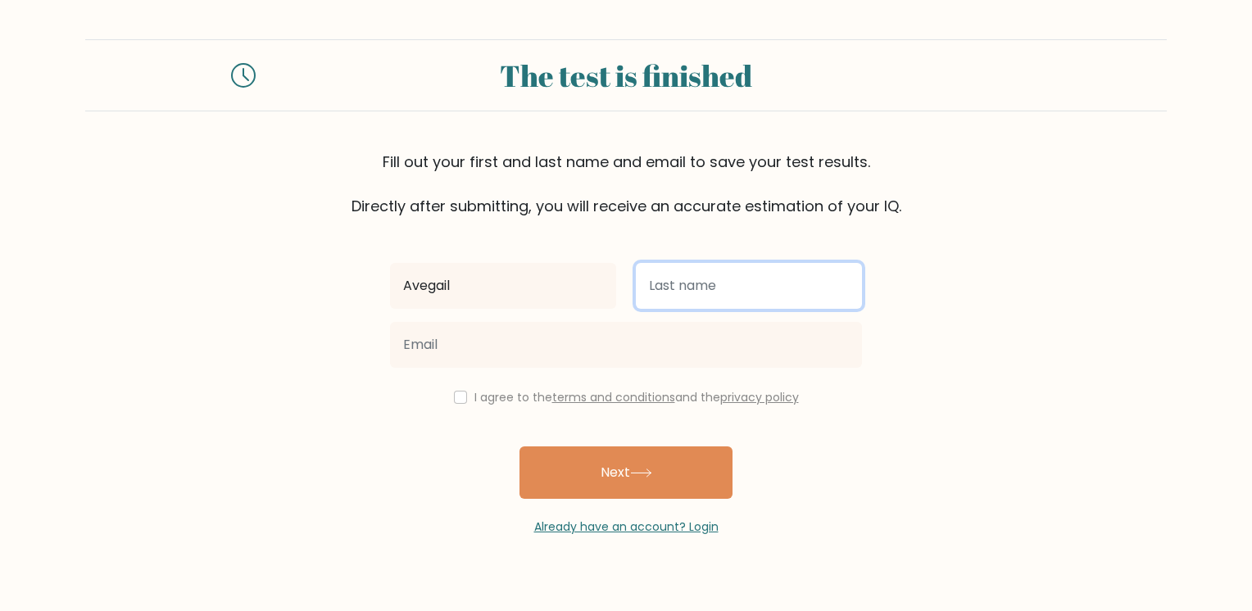
click at [815, 286] on input "text" at bounding box center [749, 286] width 226 height 46
type input "Osuna"
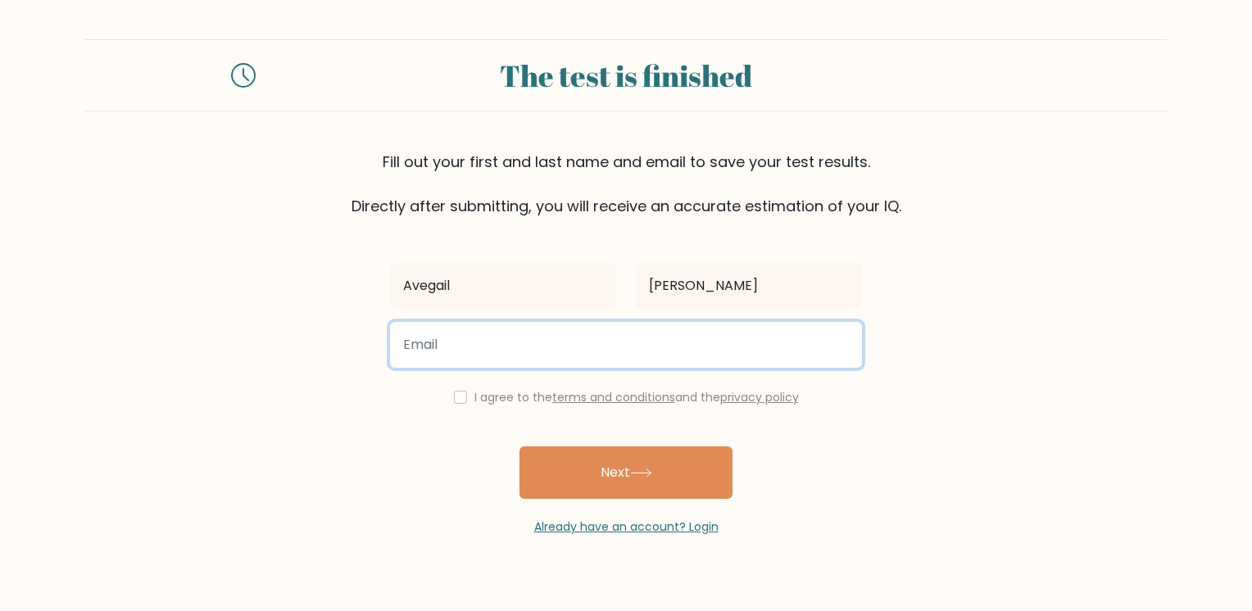
click at [725, 347] on input "email" at bounding box center [626, 345] width 472 height 46
type input "osunaahvy@gmail.com"
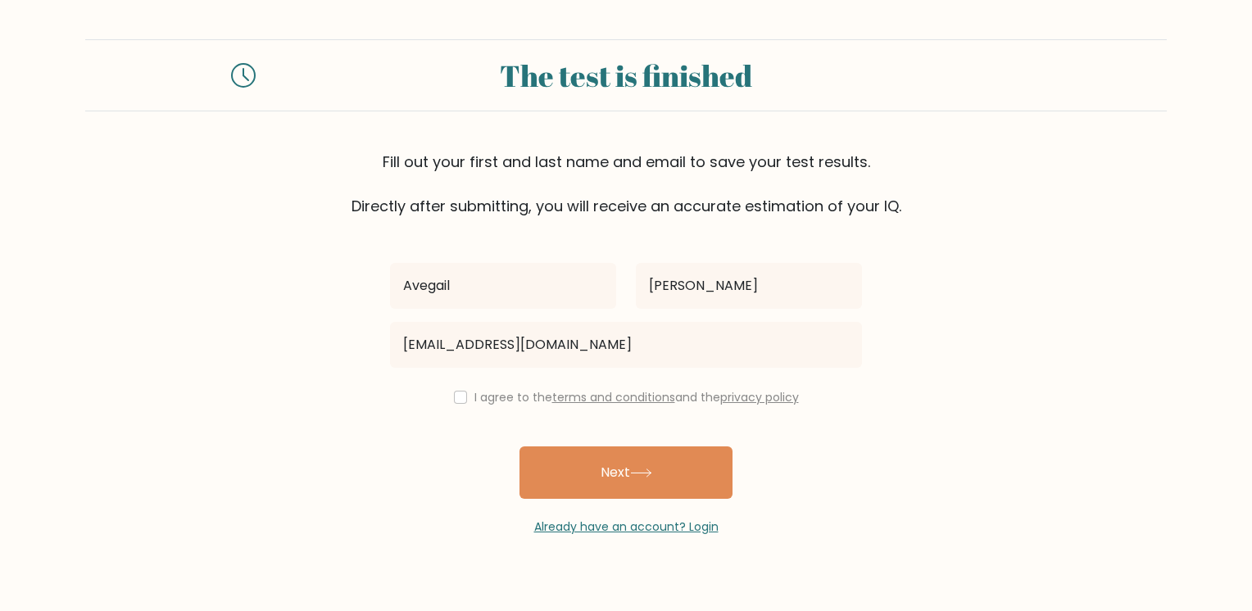
click at [571, 398] on link "terms and conditions" at bounding box center [613, 397] width 123 height 16
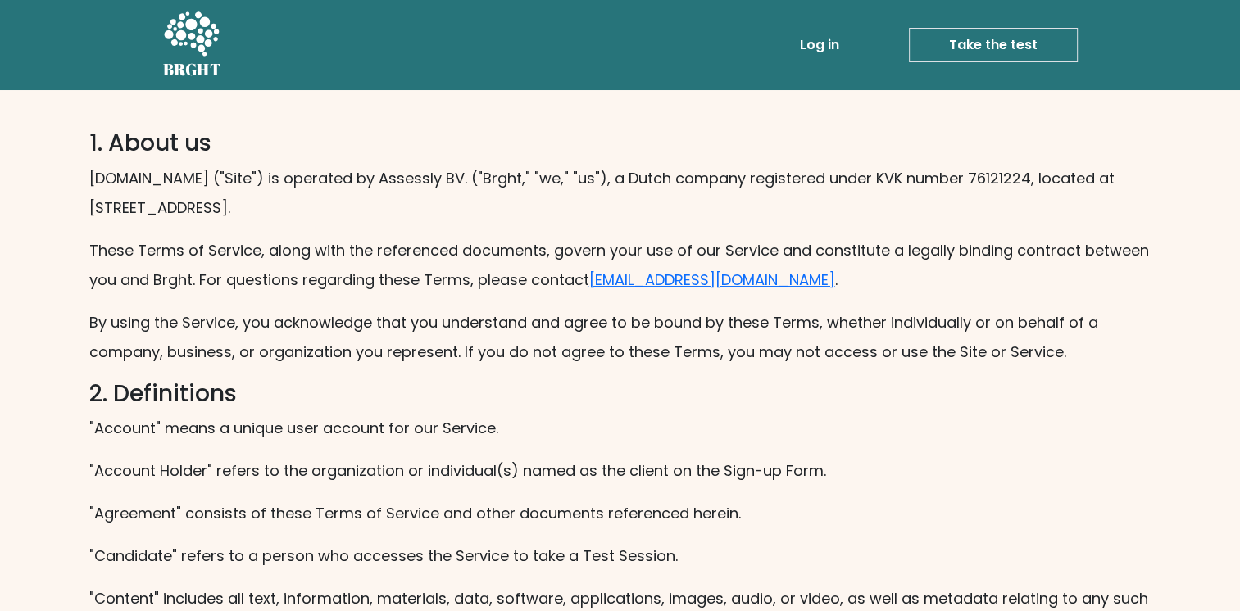
click at [827, 39] on link "Log in" at bounding box center [819, 45] width 52 height 33
click at [678, 87] on nav "BRGHT BRGHT Log in Take the test Take the test" at bounding box center [620, 45] width 1240 height 90
click at [950, 58] on link "Take the test" at bounding box center [993, 45] width 169 height 34
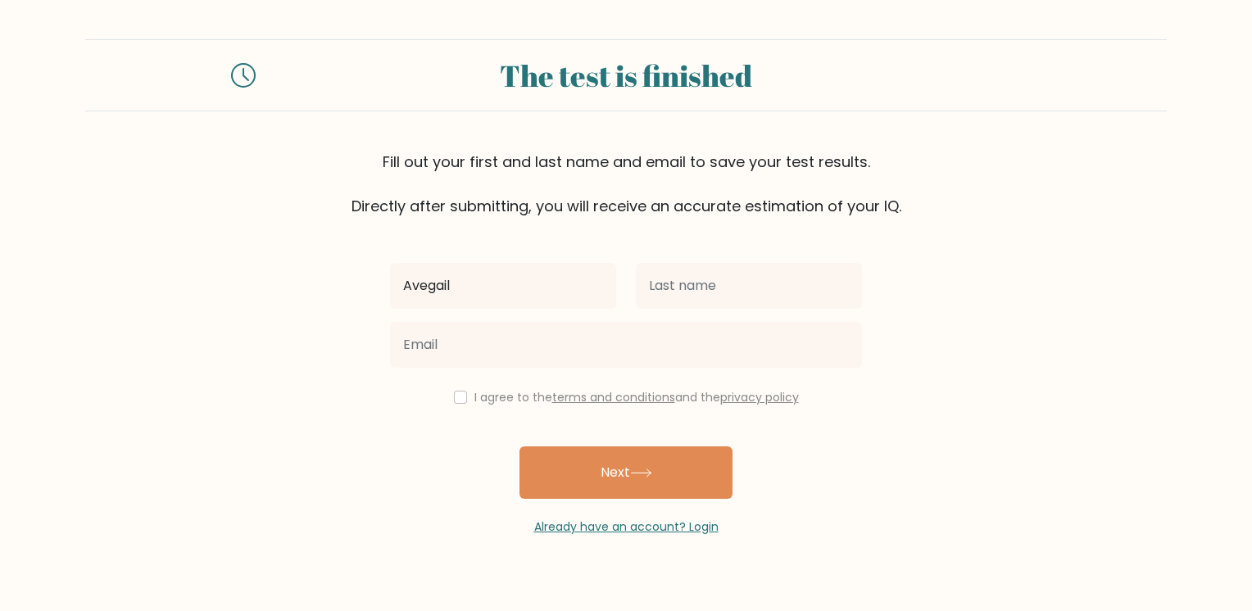
type input "Avegail"
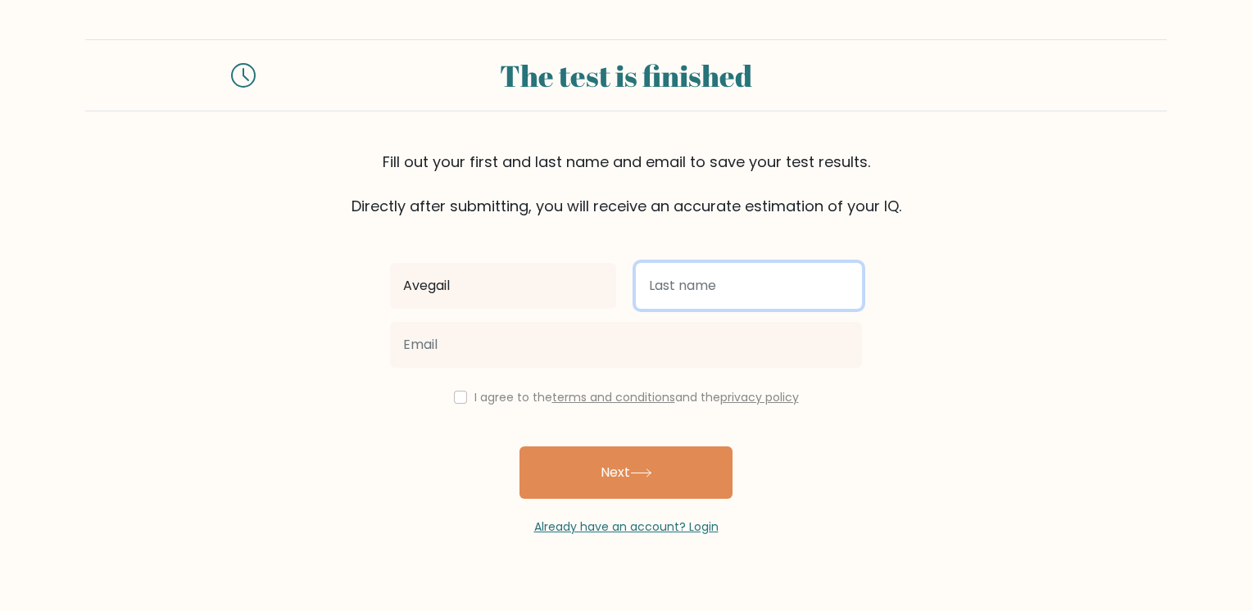
click at [723, 290] on input "text" at bounding box center [749, 286] width 226 height 46
type input "Osuna"
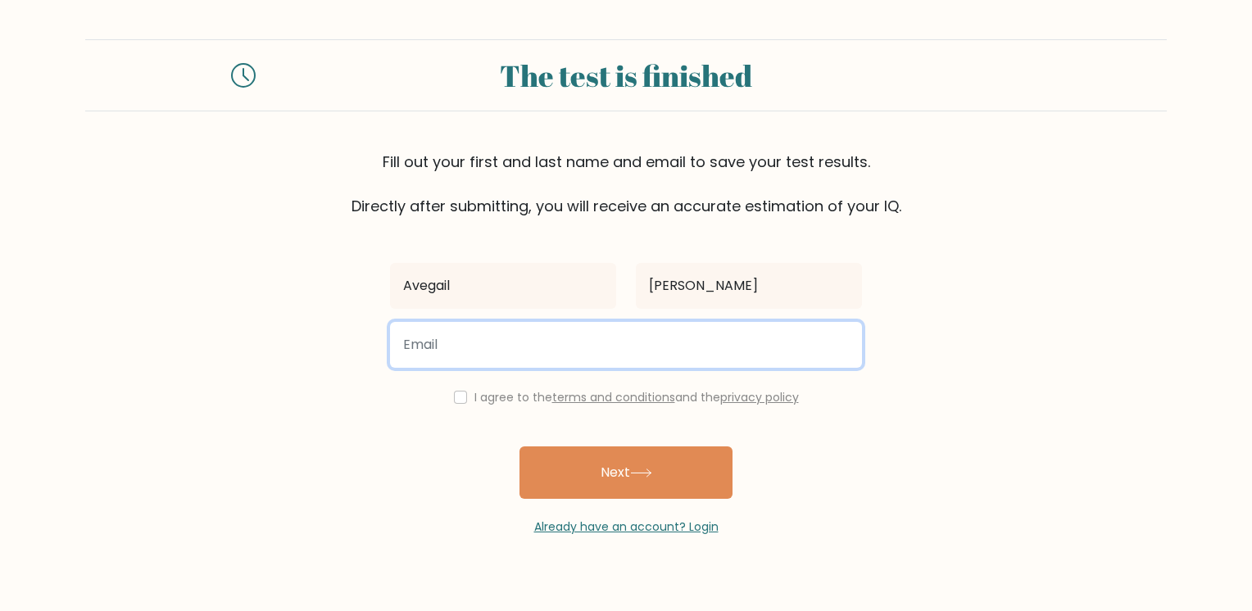
click at [654, 343] on input "email" at bounding box center [626, 345] width 472 height 46
type input "osunaahvy@gmail.com"
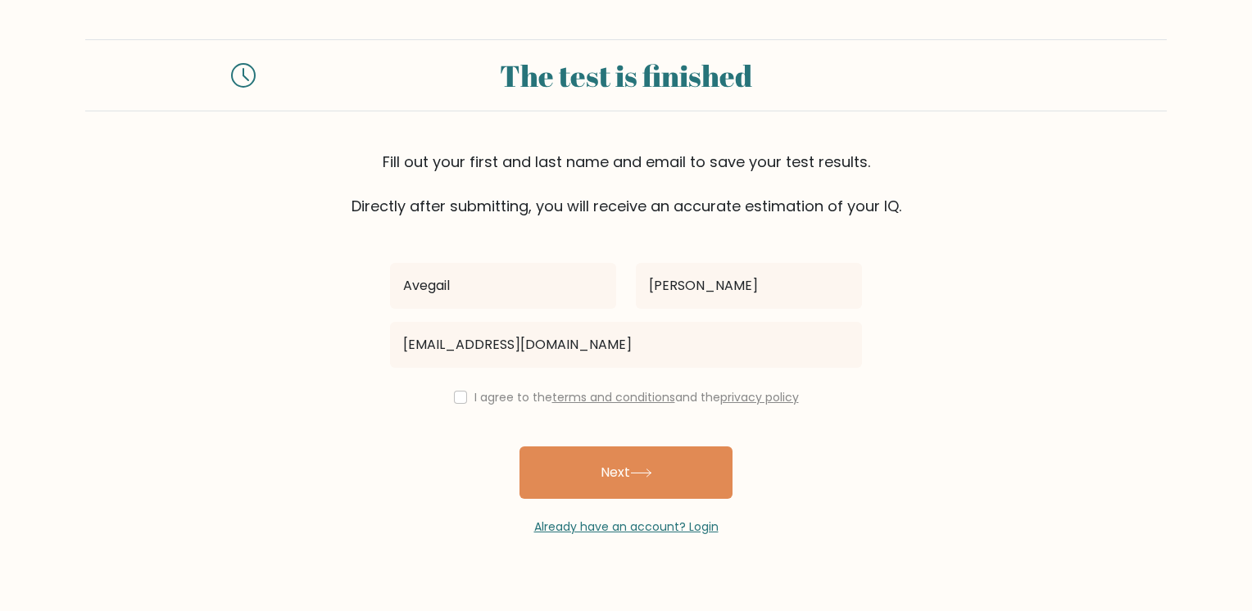
click at [590, 396] on link "terms and conditions" at bounding box center [613, 397] width 123 height 16
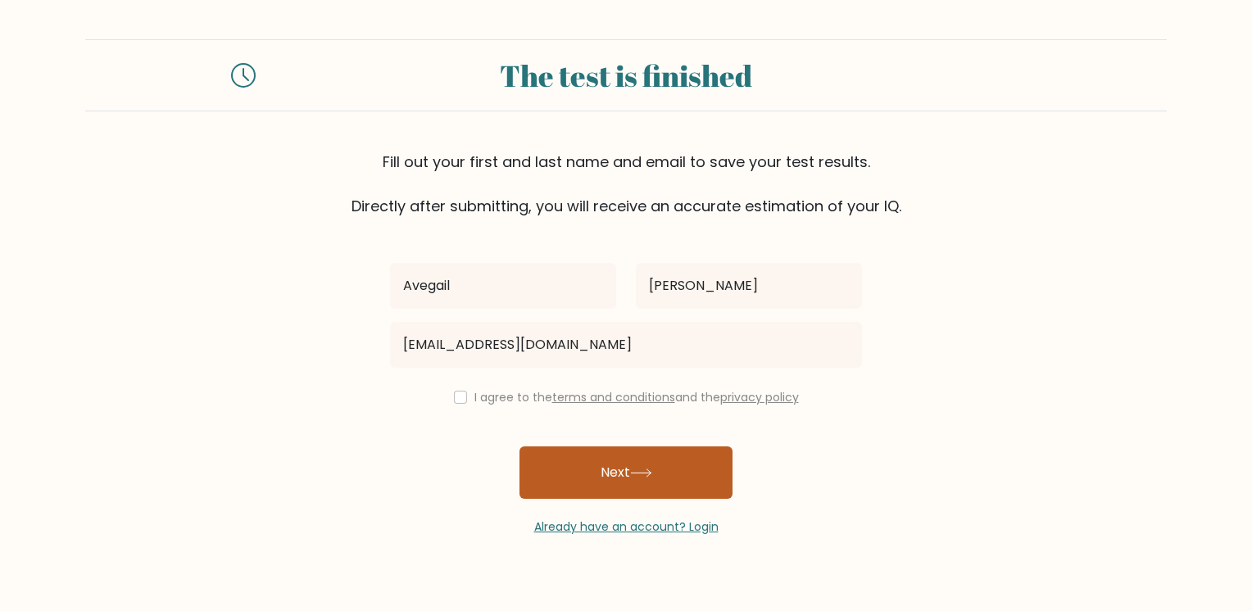
click at [605, 456] on button "Next" at bounding box center [626, 473] width 213 height 52
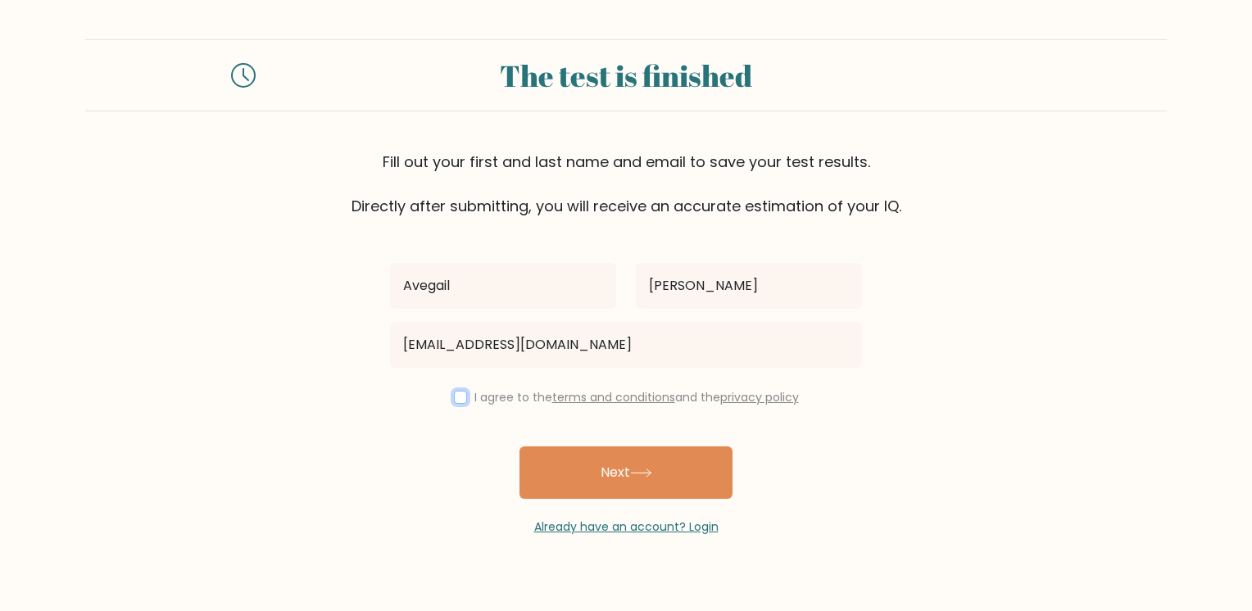
click at [454, 397] on input "checkbox" at bounding box center [460, 397] width 13 height 13
checkbox input "true"
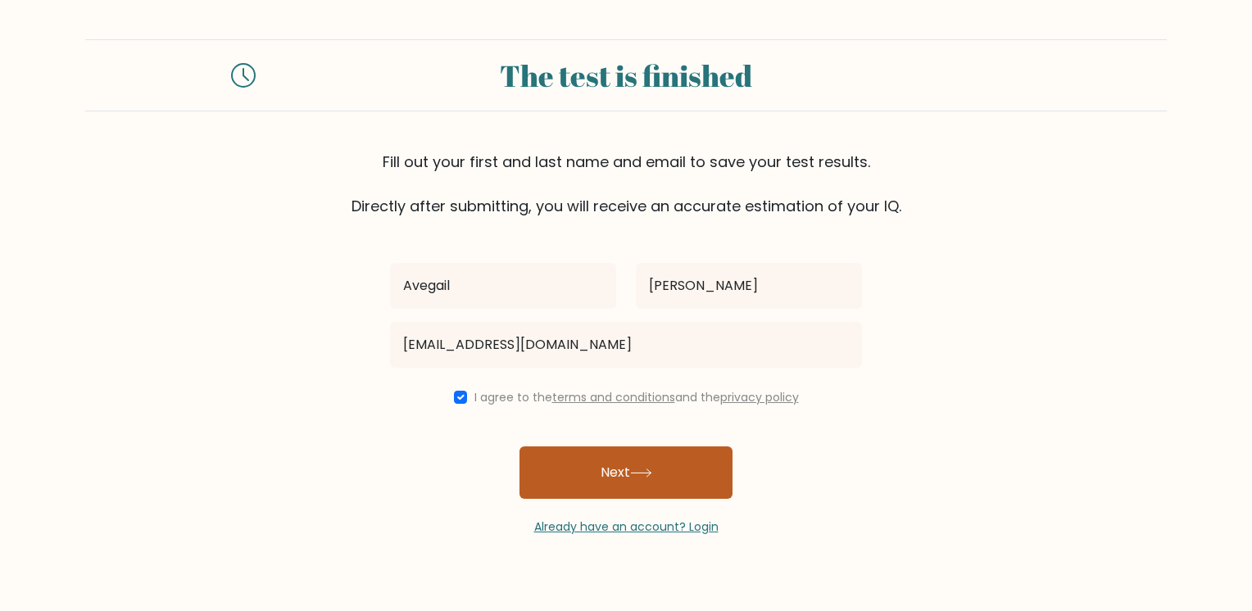
click at [623, 456] on button "Next" at bounding box center [626, 473] width 213 height 52
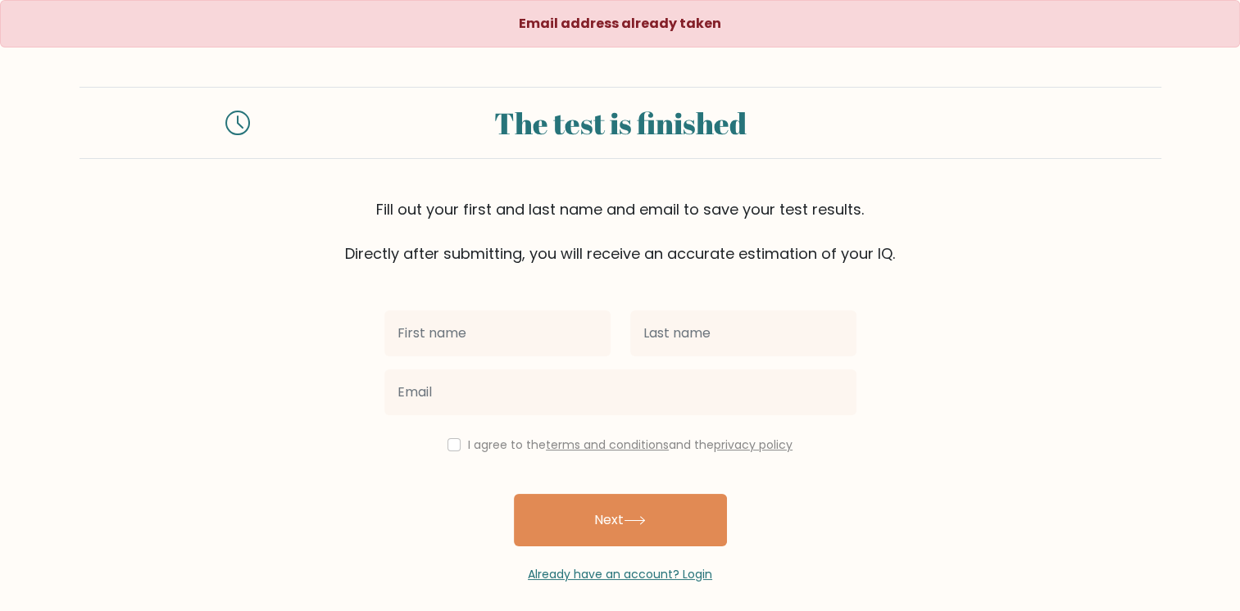
click at [574, 320] on input "text" at bounding box center [497, 334] width 226 height 46
type input "Avegail"
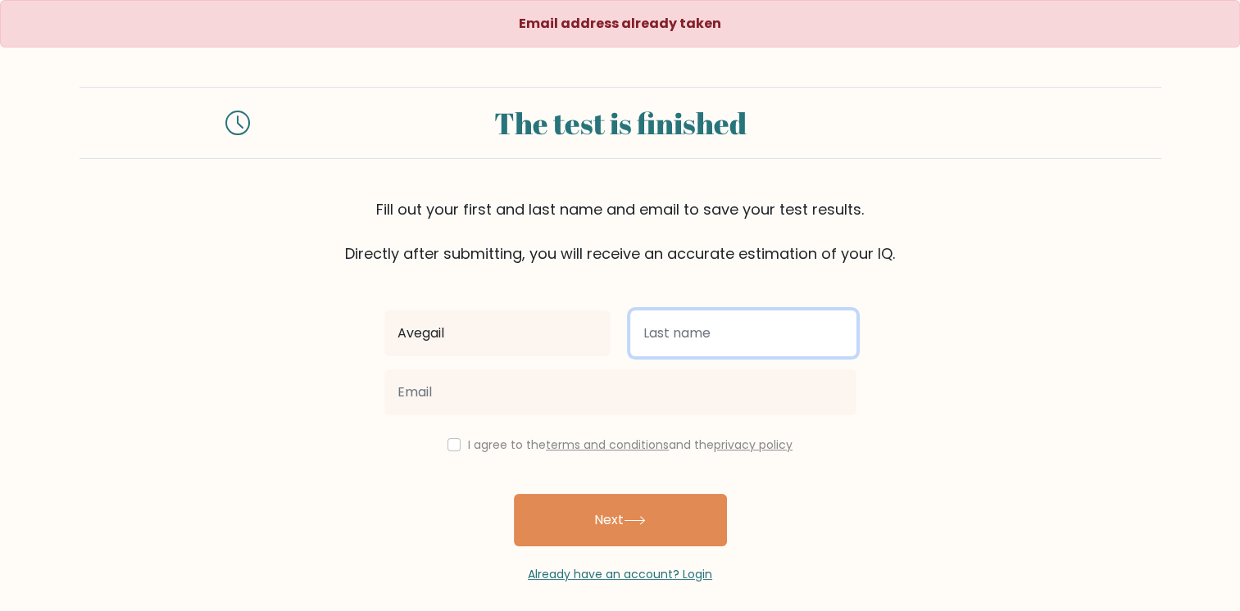
type input "[PERSON_NAME]"
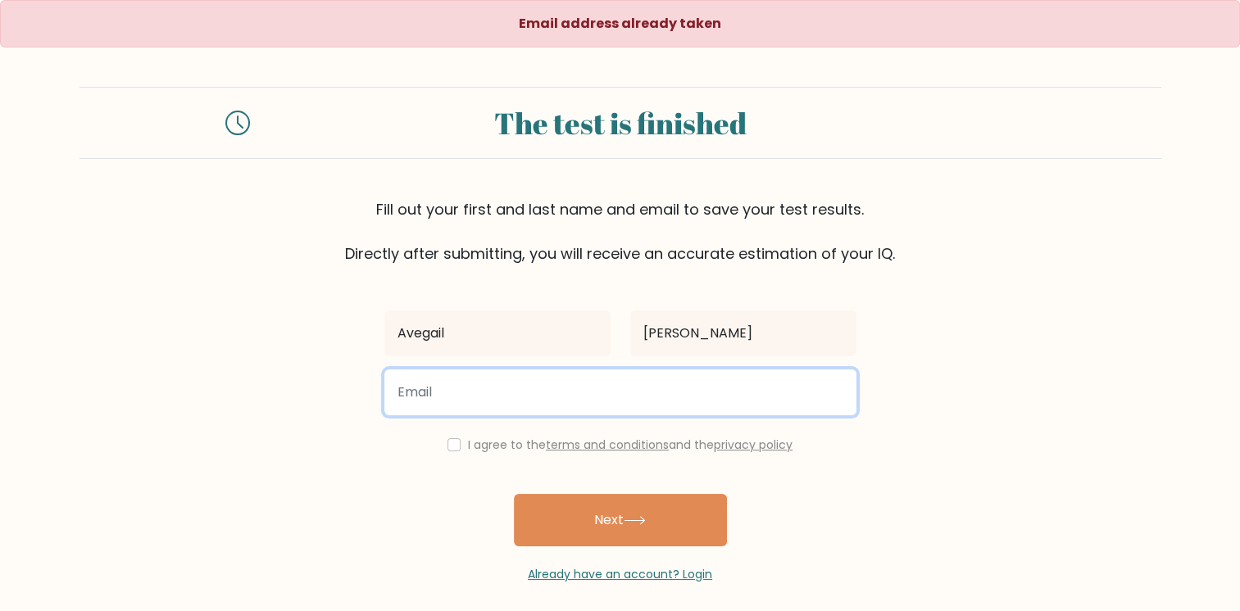
type input "[EMAIL_ADDRESS][DOMAIN_NAME]"
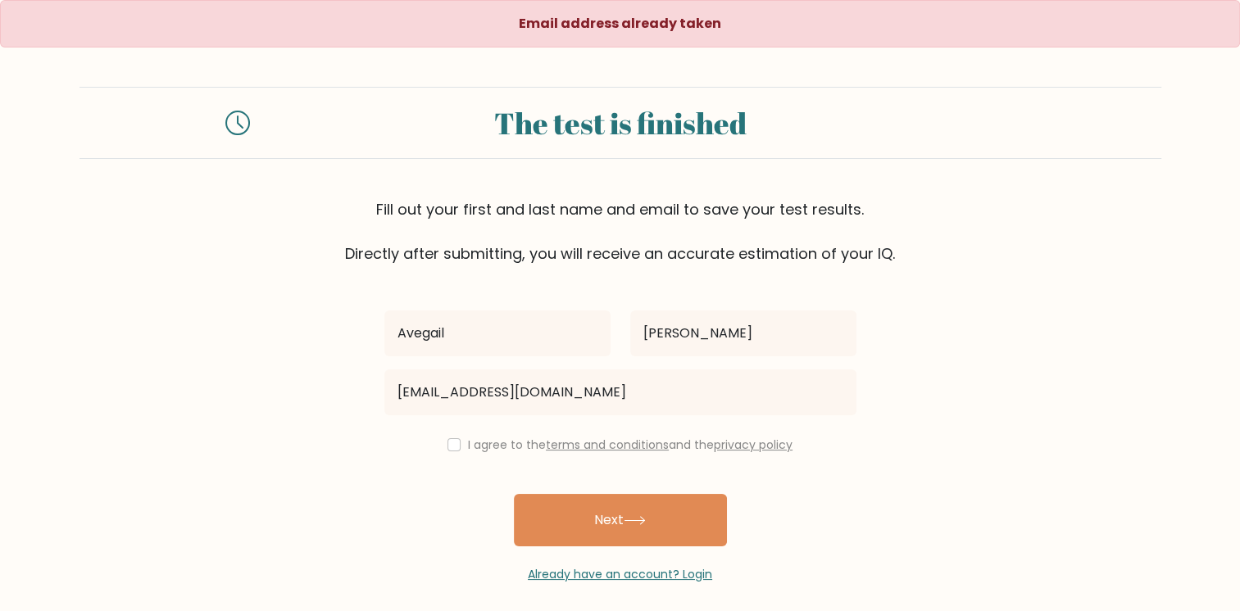
click at [614, 442] on link "terms and conditions" at bounding box center [607, 445] width 123 height 16
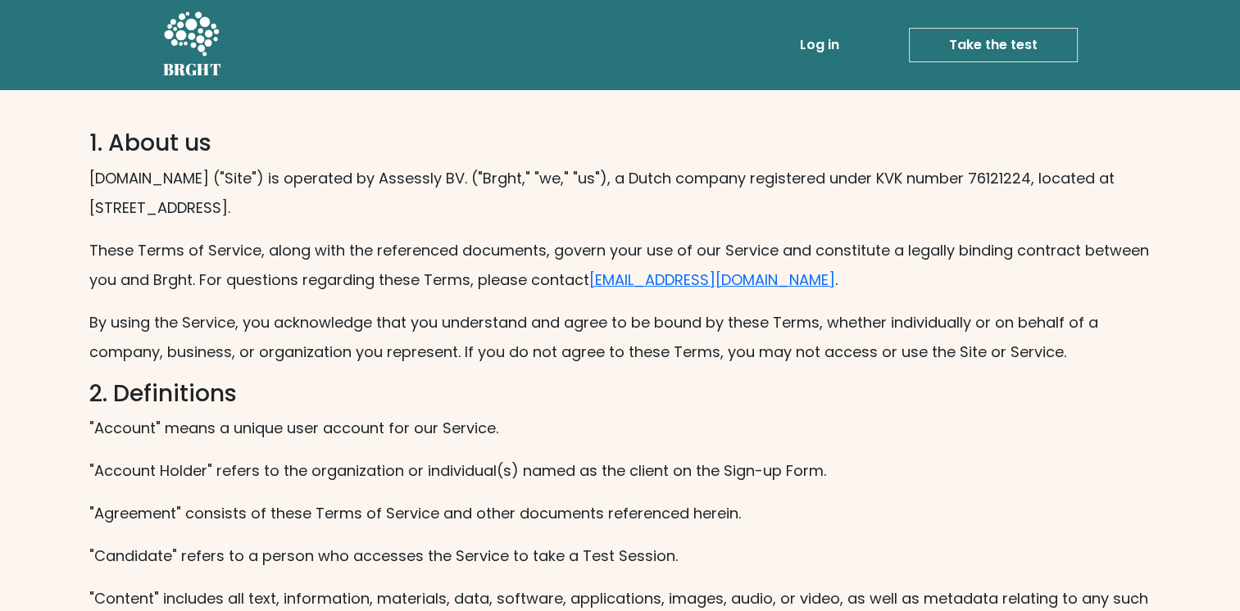
click at [1010, 44] on link "Take the test" at bounding box center [993, 45] width 169 height 34
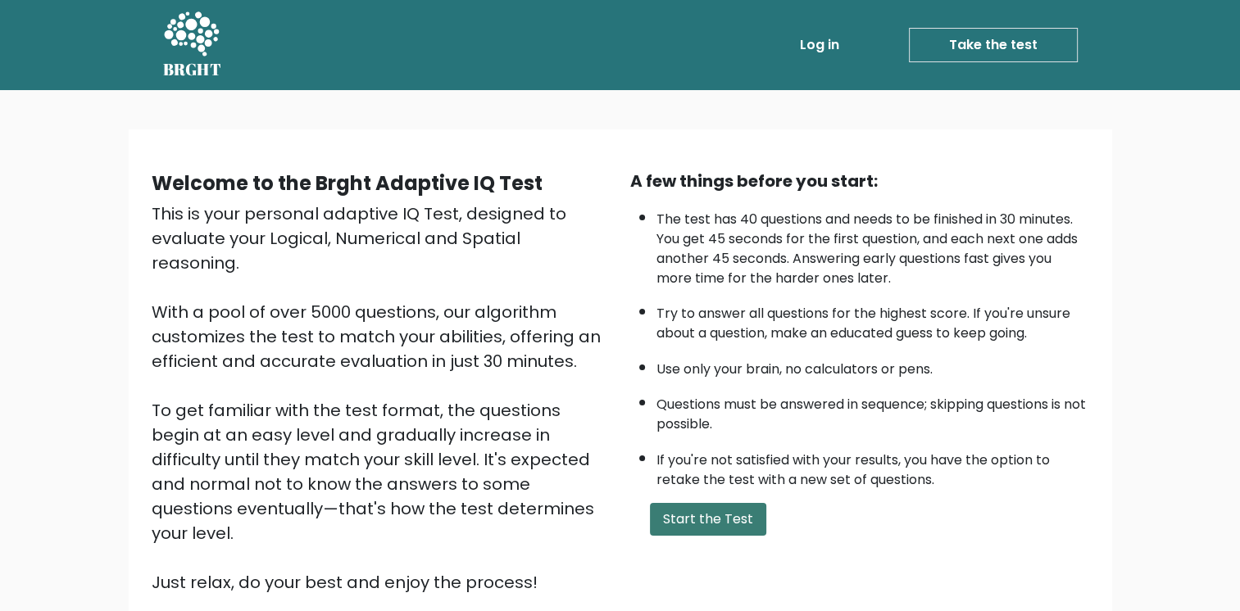
click at [727, 512] on button "Start the Test" at bounding box center [708, 519] width 116 height 33
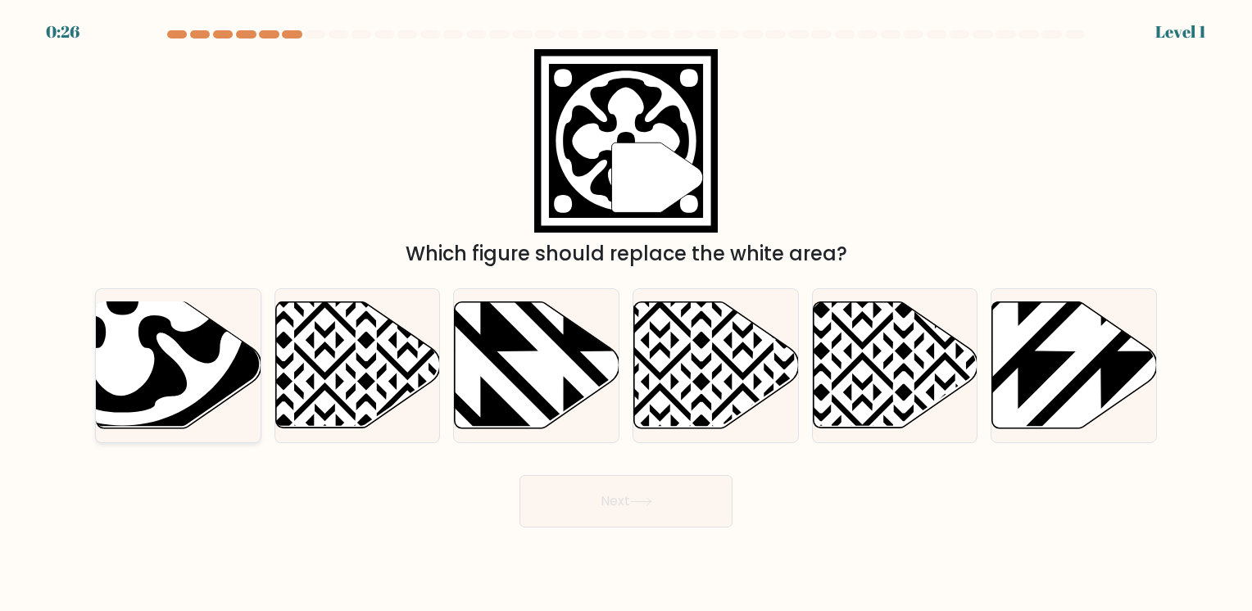
click at [159, 344] on icon at bounding box center [122, 298] width 253 height 253
click at [626, 314] on input "a." at bounding box center [626, 310] width 1 height 8
radio input "true"
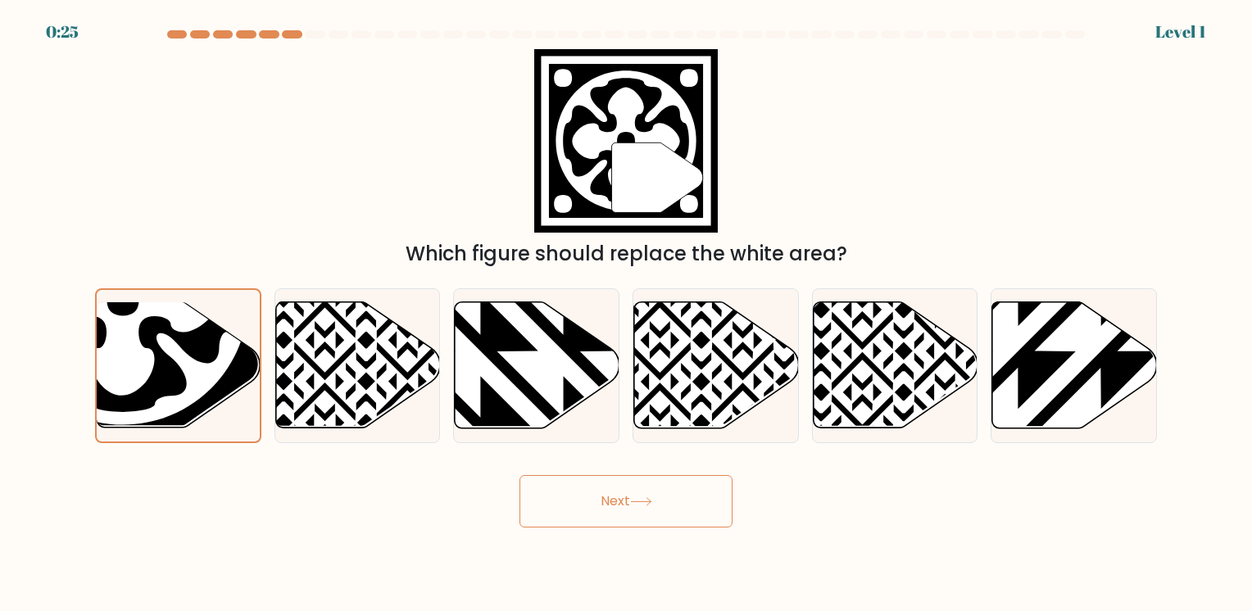
click at [637, 506] on icon at bounding box center [641, 501] width 22 height 9
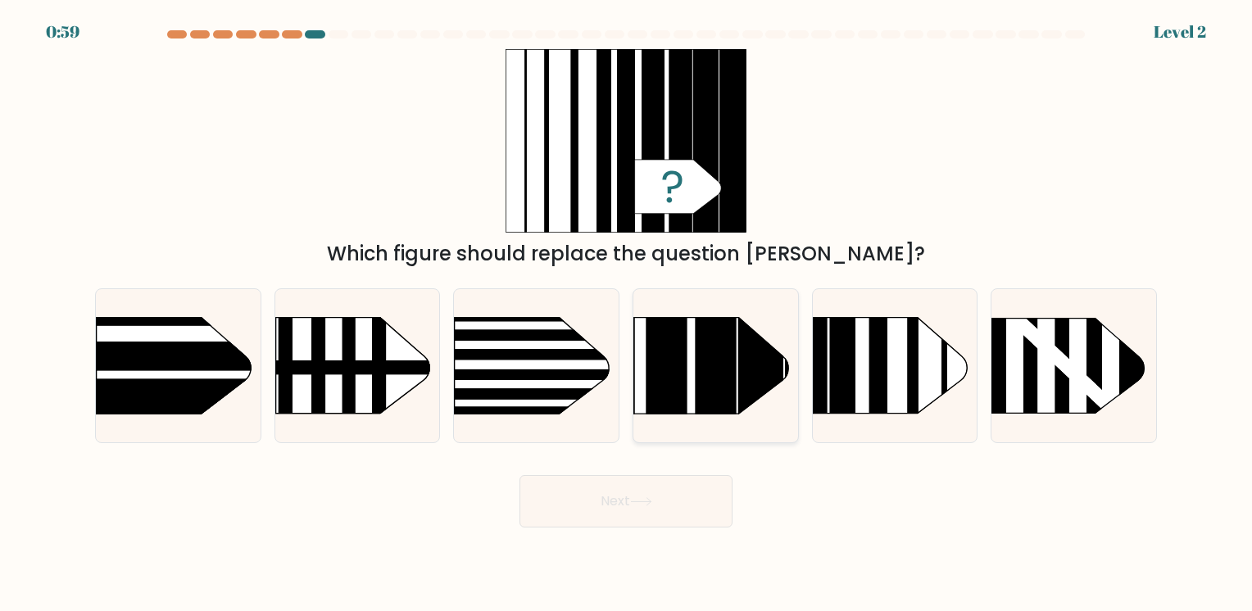
click at [711, 357] on rect at bounding box center [716, 284] width 41 height 327
click at [627, 314] on input "d." at bounding box center [626, 310] width 1 height 8
radio input "true"
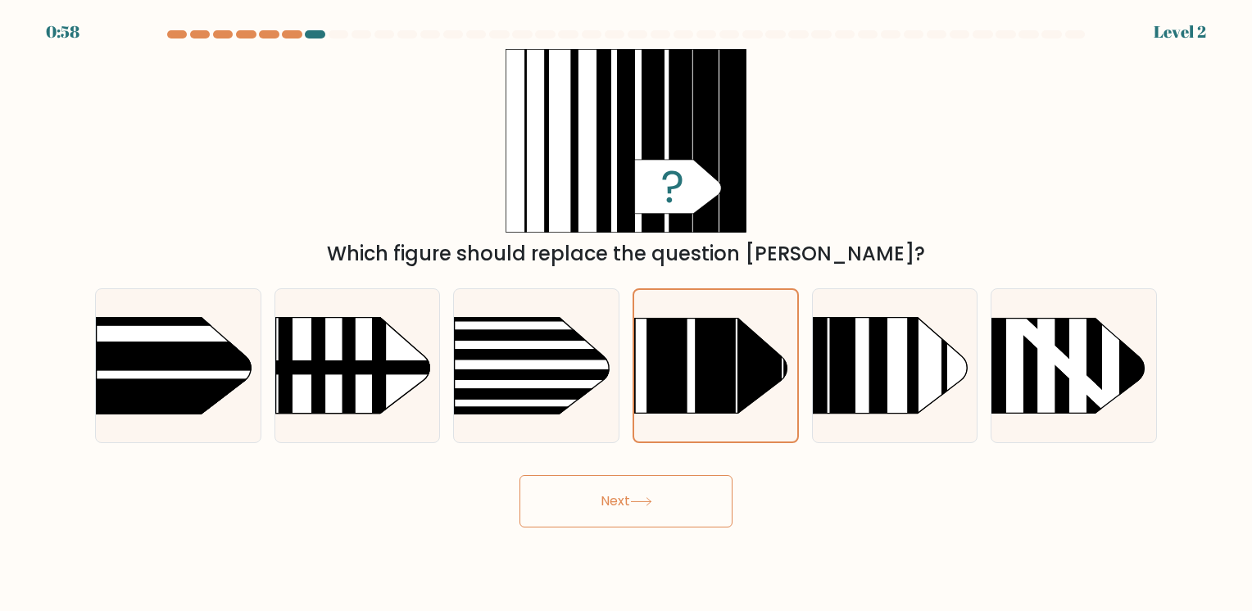
click at [656, 511] on button "Next" at bounding box center [626, 501] width 213 height 52
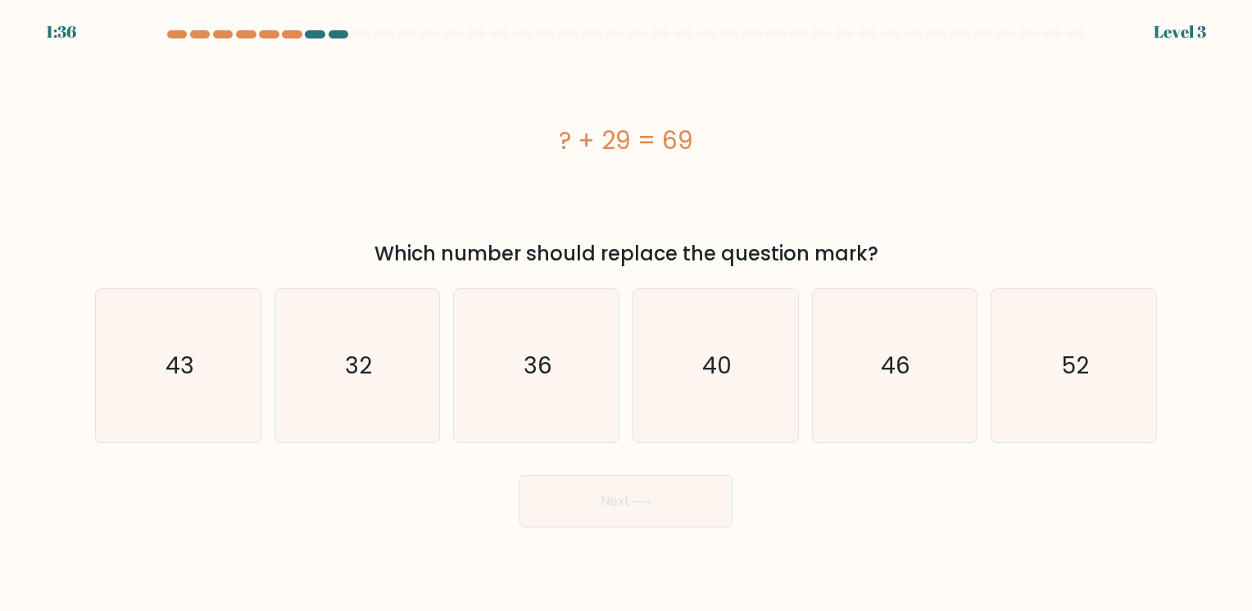
drag, startPoint x: 547, startPoint y: 136, endPoint x: 913, endPoint y: 250, distance: 382.8
click at [913, 250] on div "? + 29 = 69 Which number should replace the question mark?" at bounding box center [626, 159] width 1082 height 220
copy div "? + 29 = 69 Which number should replace the question mark?"
click at [813, 120] on div "? + 29 = 69" at bounding box center [626, 141] width 1062 height 184
drag, startPoint x: 553, startPoint y: 135, endPoint x: 897, endPoint y: 241, distance: 360.1
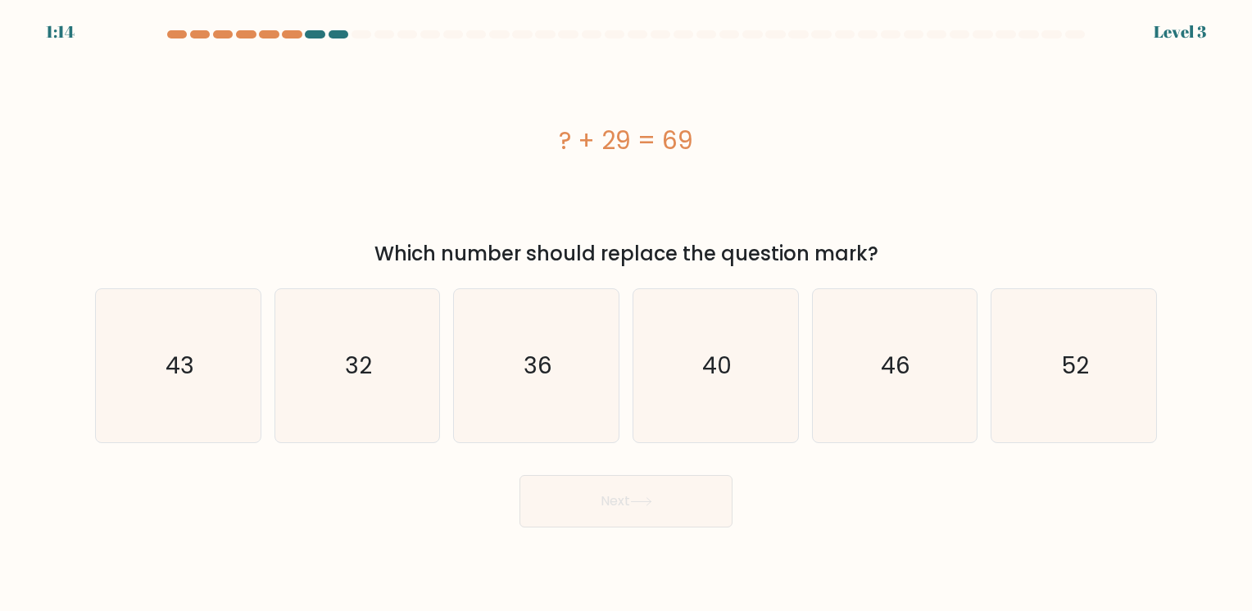
click at [897, 241] on div "? + 29 = 69 Which number should replace the question mark?" at bounding box center [626, 159] width 1082 height 220
copy div "? + 29 = 69 Which number should replace the question mark?"
drag, startPoint x: 636, startPoint y: 269, endPoint x: 906, endPoint y: 243, distance: 270.9
click at [906, 243] on div "? + 29 = 69 Which number should replace the question mark?" at bounding box center [626, 159] width 1082 height 220
copy div "? + 29 = 69 Which number should replace the question mark?"
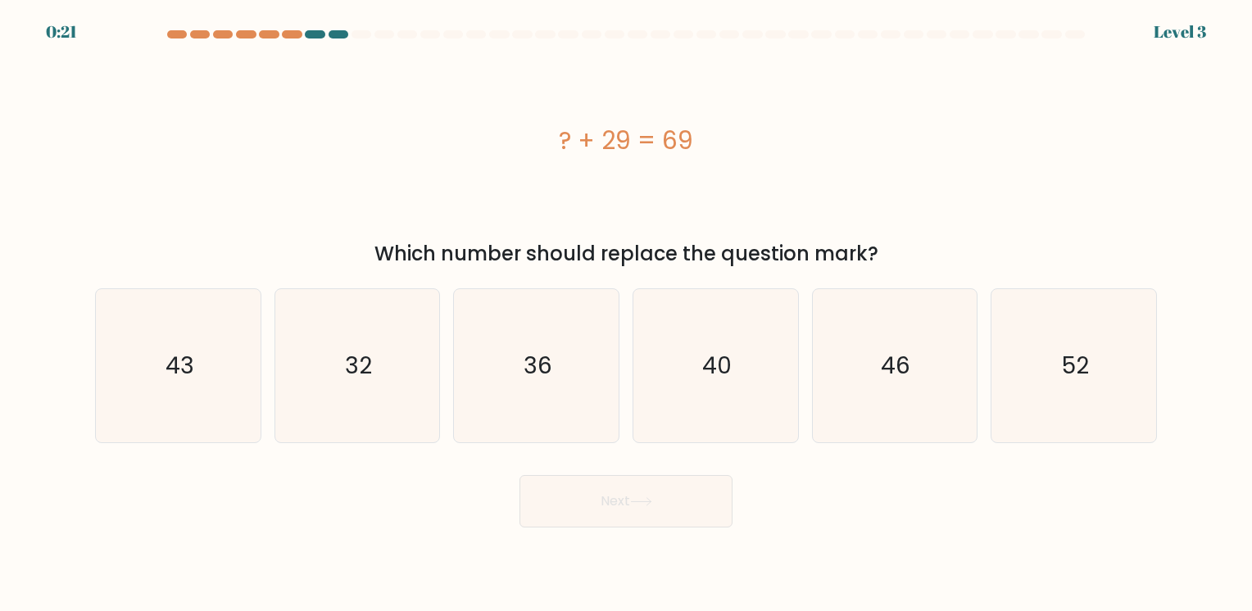
click at [951, 157] on div "? + 29 = 69" at bounding box center [626, 140] width 1062 height 37
click at [713, 344] on icon "40" at bounding box center [715, 365] width 153 height 153
click at [627, 314] on input "d. 40" at bounding box center [626, 310] width 1 height 8
radio input "true"
click at [667, 499] on button "Next" at bounding box center [626, 501] width 213 height 52
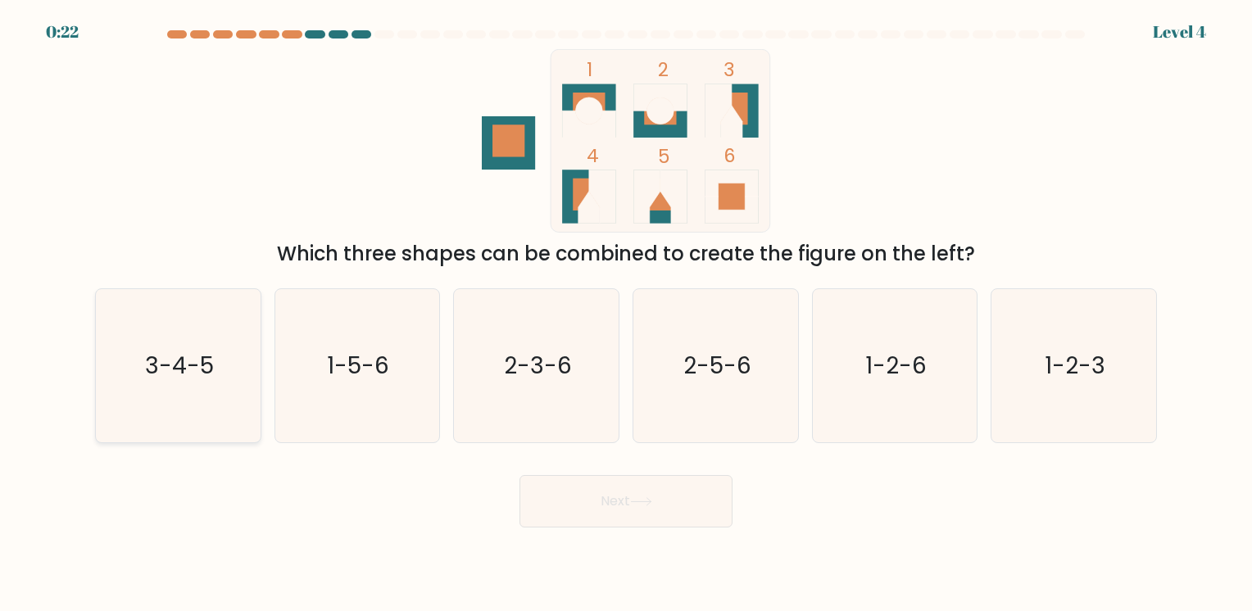
click at [210, 372] on text "3-4-5" at bounding box center [179, 366] width 69 height 32
click at [626, 314] on input "a. 3-4-5" at bounding box center [626, 310] width 1 height 8
radio input "true"
click at [680, 515] on button "Next" at bounding box center [626, 501] width 213 height 52
click at [693, 506] on button "Next" at bounding box center [626, 501] width 213 height 52
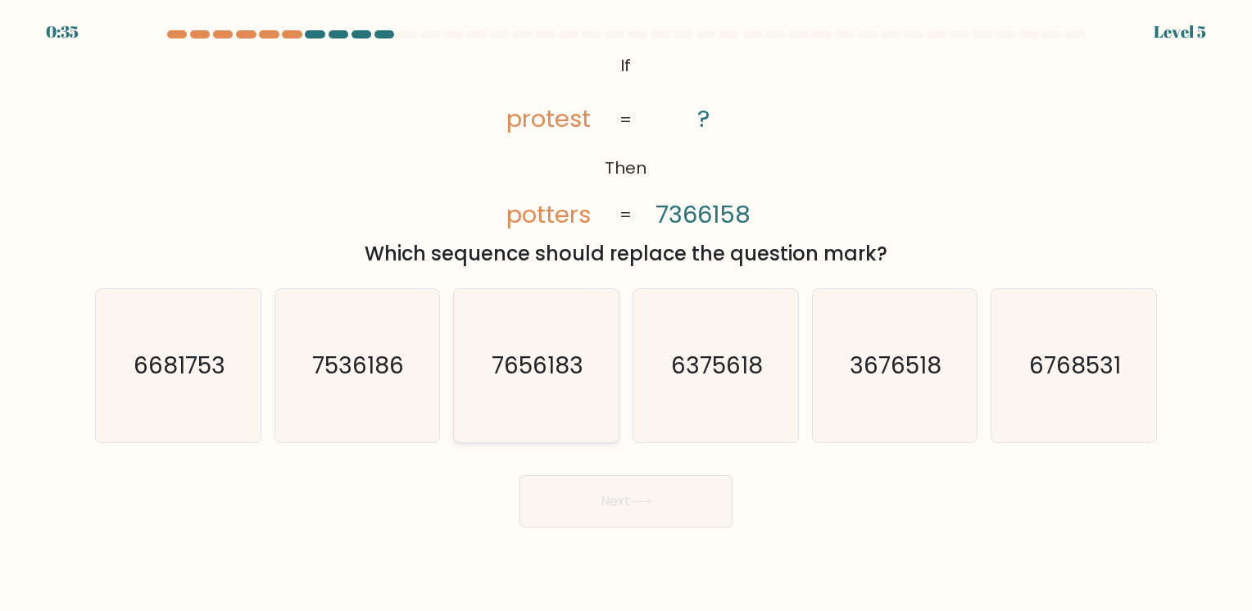
click at [581, 379] on text "7656183" at bounding box center [539, 366] width 92 height 32
click at [626, 314] on input "c. 7656183" at bounding box center [626, 310] width 1 height 8
radio input "true"
click at [627, 488] on button "Next" at bounding box center [626, 501] width 213 height 52
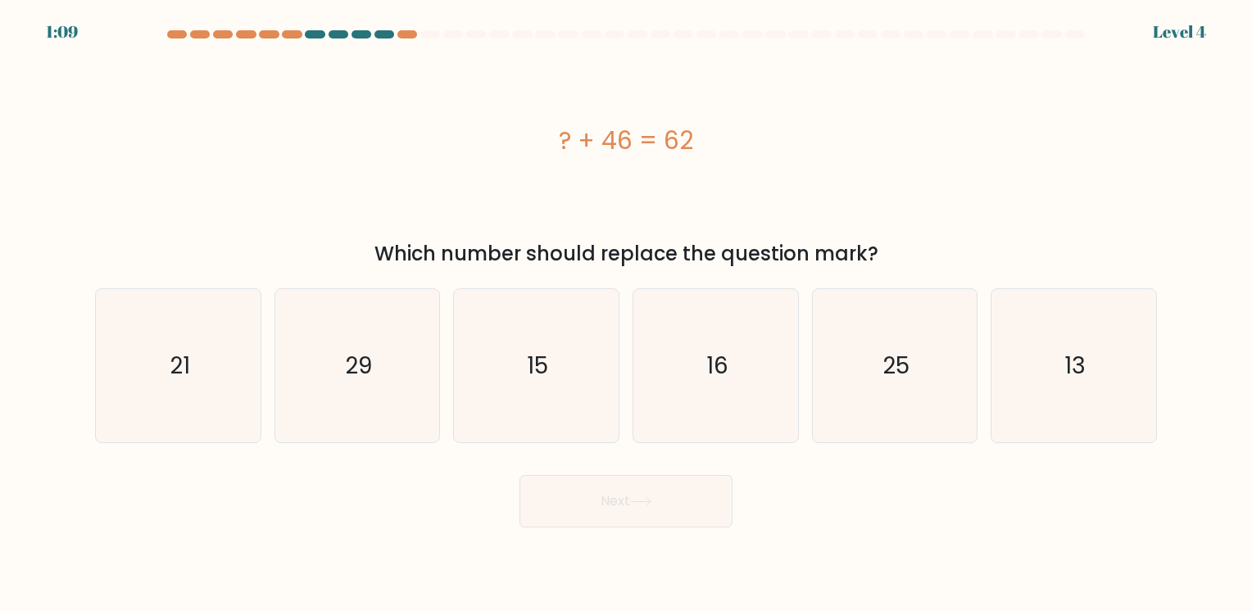
drag, startPoint x: 550, startPoint y: 125, endPoint x: 901, endPoint y: 248, distance: 372.4
click at [901, 248] on div "? + 46 = 62 Which number should replace the question mark?" at bounding box center [626, 159] width 1082 height 220
copy div "? + 46 = 62 Which number should replace the question mark?"
click at [702, 382] on icon "16" at bounding box center [715, 365] width 153 height 153
click at [627, 314] on input "d. 16" at bounding box center [626, 310] width 1 height 8
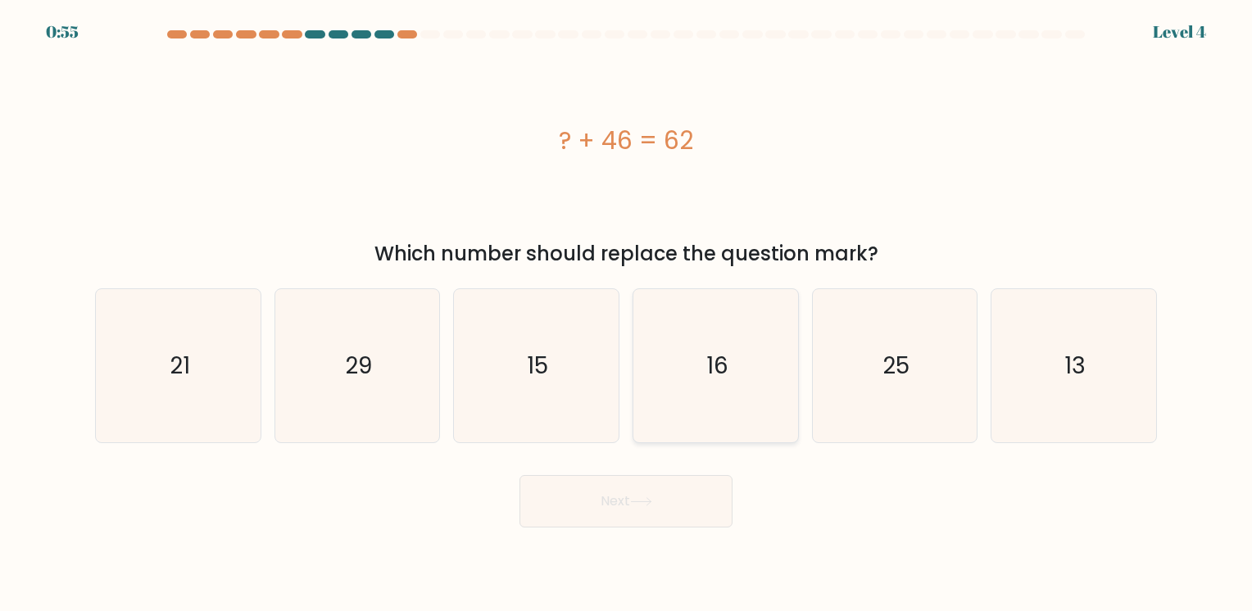
radio input "true"
click at [665, 490] on button "Next" at bounding box center [626, 501] width 213 height 52
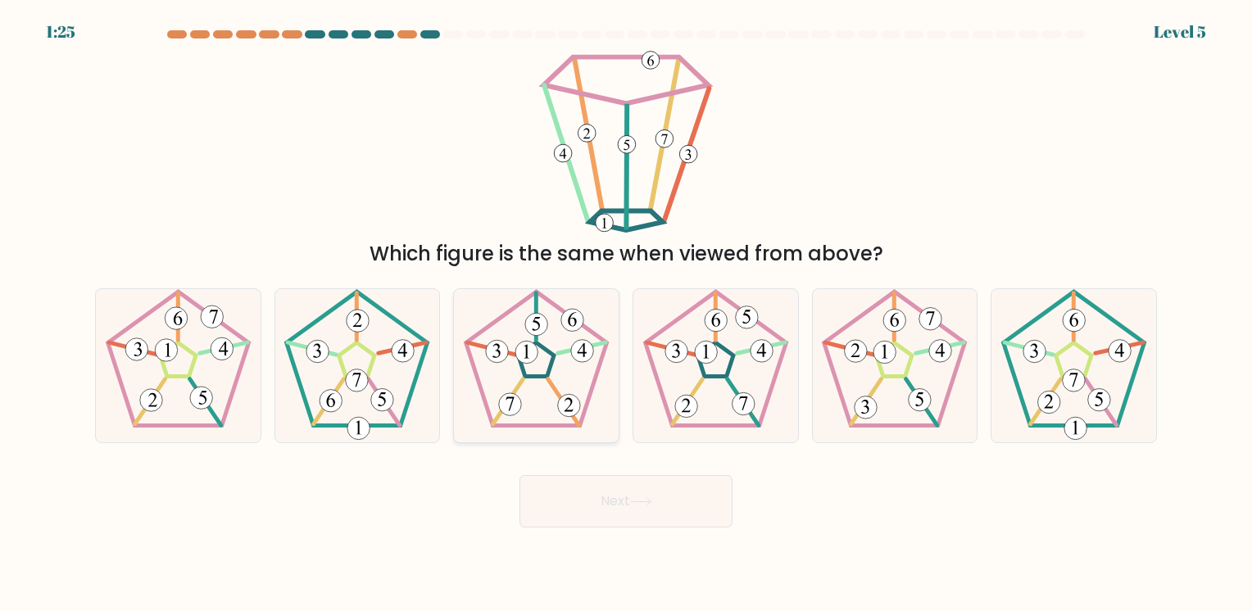
click at [531, 349] on 792 at bounding box center [526, 352] width 22 height 22
click at [626, 314] on input "c." at bounding box center [626, 310] width 1 height 8
radio input "true"
click at [611, 497] on button "Next" at bounding box center [626, 501] width 213 height 52
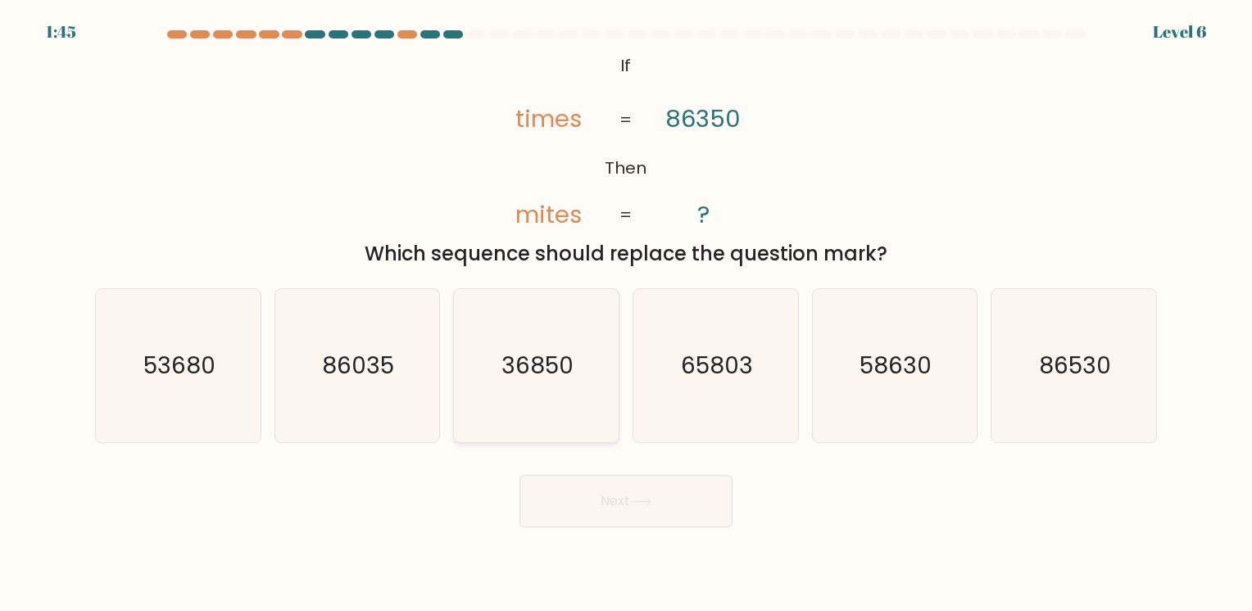
click at [556, 361] on text "36850" at bounding box center [538, 366] width 72 height 32
click at [626, 314] on input "c. 36850" at bounding box center [626, 310] width 1 height 8
radio input "true"
click at [656, 508] on button "Next" at bounding box center [626, 501] width 213 height 52
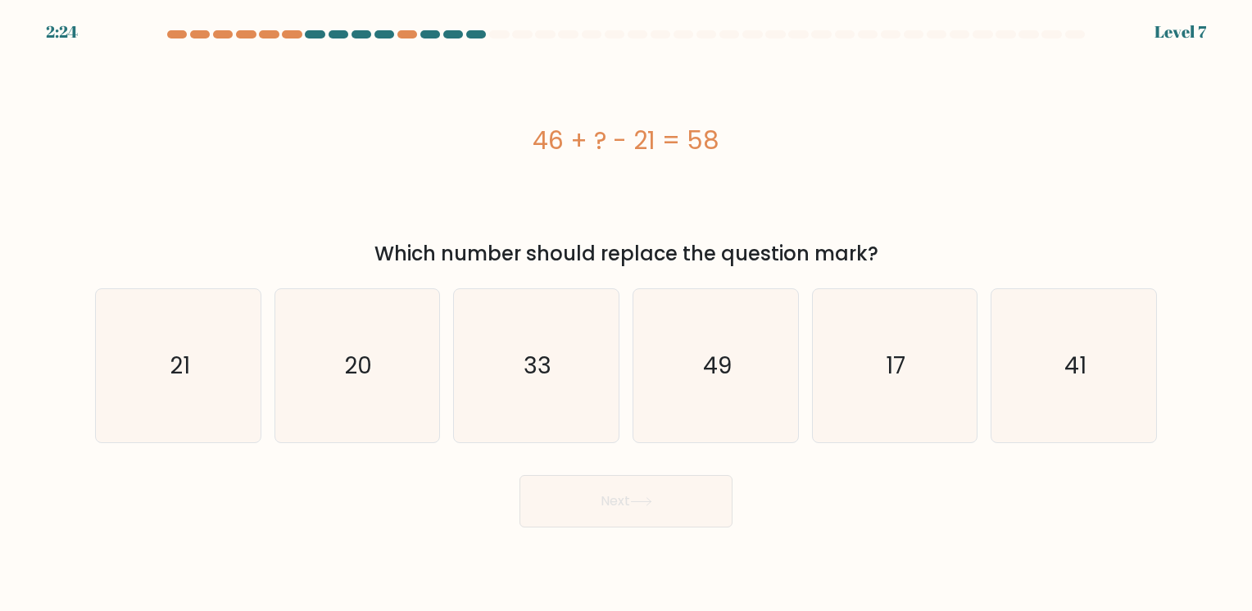
drag, startPoint x: 533, startPoint y: 140, endPoint x: 878, endPoint y: 252, distance: 363.3
click at [878, 252] on div "46 + ? - 21 = 58 Which number should replace the question mark?" at bounding box center [626, 159] width 1082 height 220
copy div "46 + ? - 21 = 58 Which number should replace the question mark?"
click at [544, 343] on icon "33" at bounding box center [536, 365] width 153 height 153
click at [626, 314] on input "c. 33" at bounding box center [626, 310] width 1 height 8
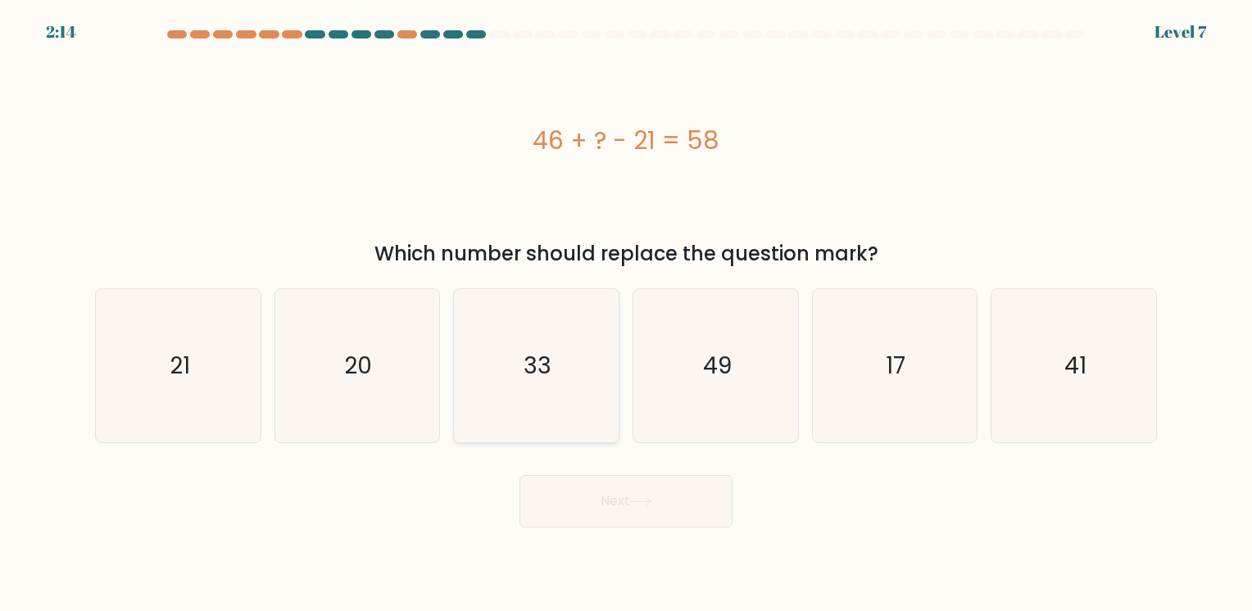
radio input "true"
click at [620, 477] on button "Next" at bounding box center [626, 501] width 213 height 52
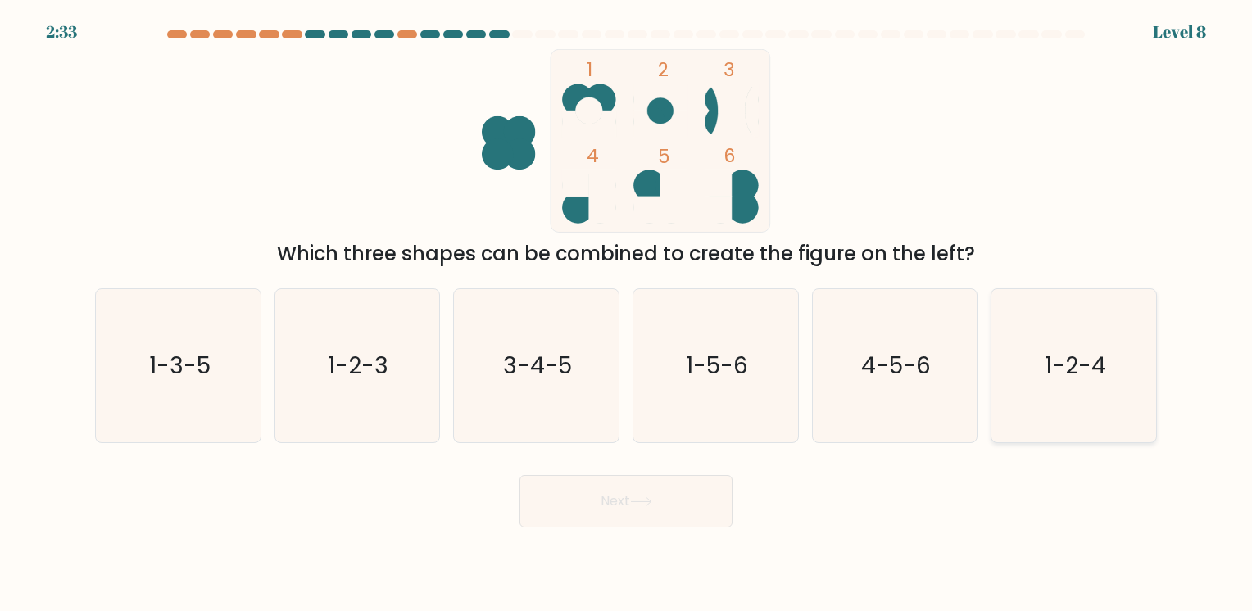
click at [1054, 361] on text "1-2-4" at bounding box center [1075, 366] width 61 height 32
click at [627, 314] on input "f. 1-2-4" at bounding box center [626, 310] width 1 height 8
radio input "true"
click at [679, 515] on button "Next" at bounding box center [626, 501] width 213 height 52
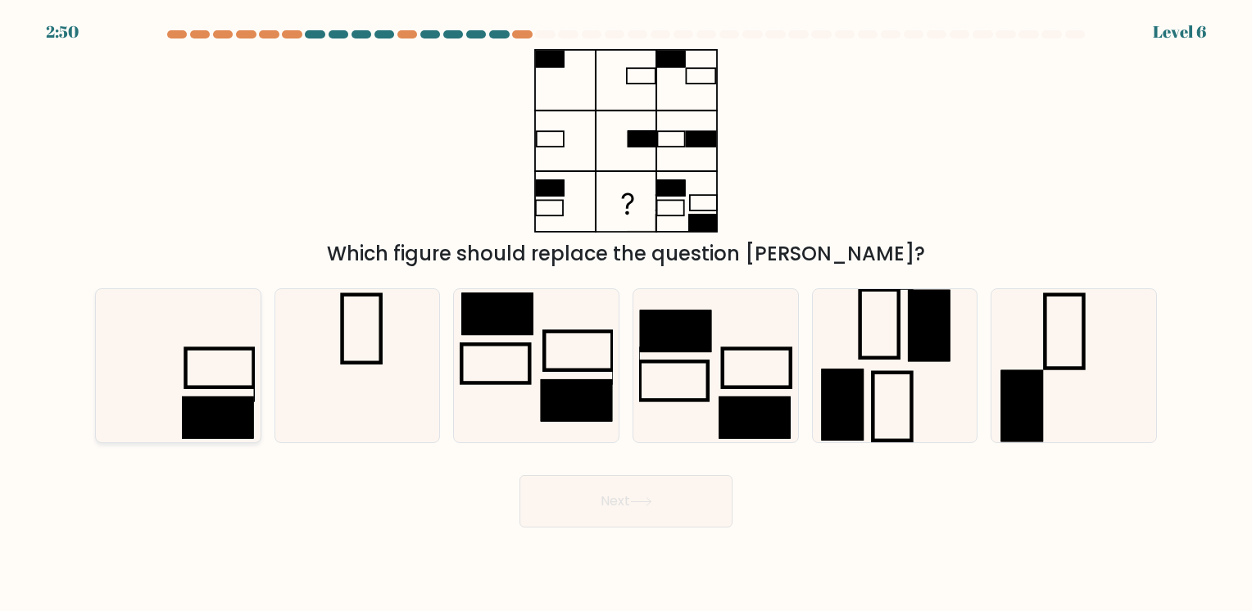
click at [179, 392] on icon at bounding box center [178, 365] width 153 height 153
click at [626, 314] on input "a." at bounding box center [626, 310] width 1 height 8
radio input "true"
click at [661, 496] on button "Next" at bounding box center [626, 501] width 213 height 52
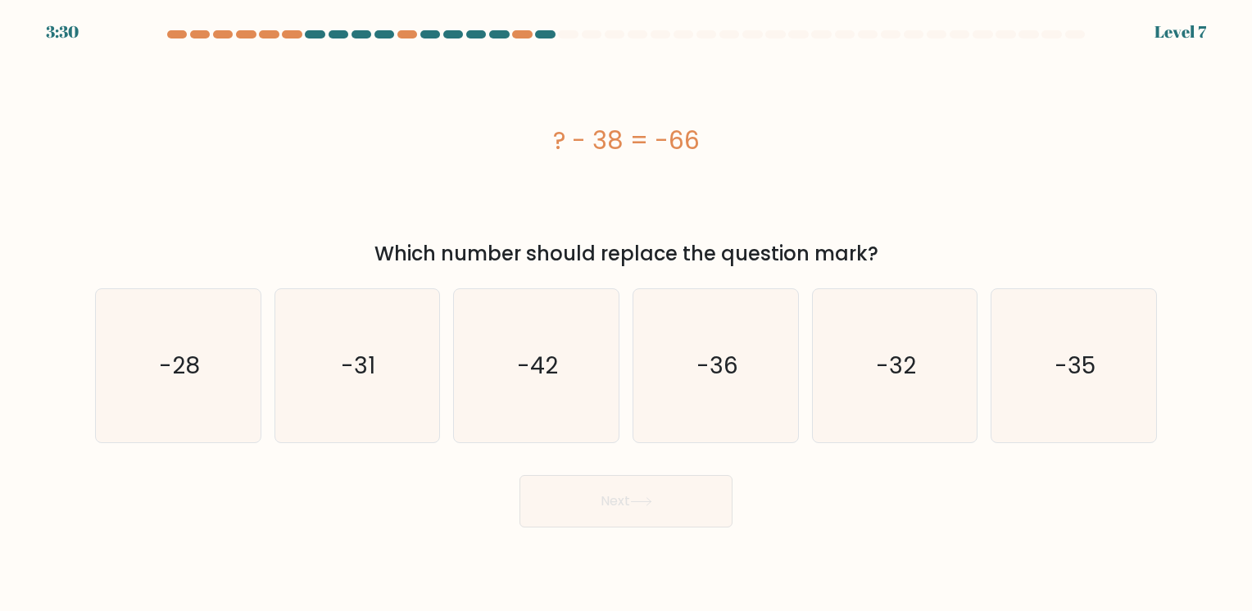
drag, startPoint x: 529, startPoint y: 130, endPoint x: 898, endPoint y: 248, distance: 388.0
click at [898, 248] on div "? - 38 = -66 Which number should replace the question mark?" at bounding box center [626, 159] width 1082 height 220
copy div "? - 38 = -66 Which number should replace the question mark?"
